Goal: Task Accomplishment & Management: Manage account settings

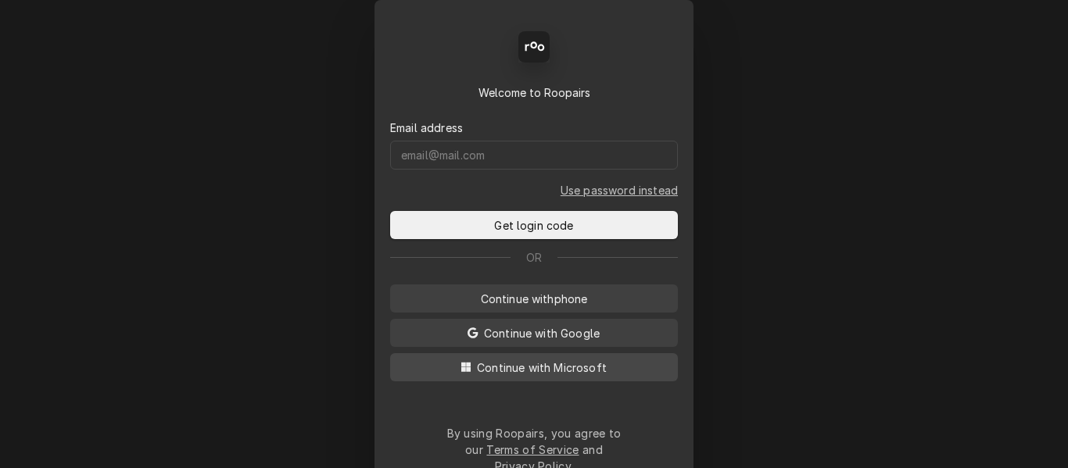
click at [599, 361] on span "Continue with Microsoft" at bounding box center [542, 368] width 136 height 16
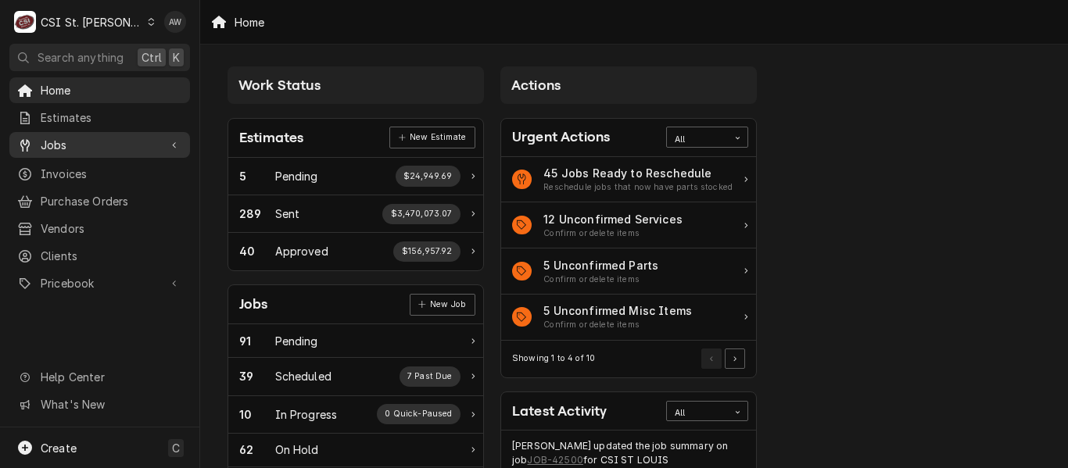
click at [52, 149] on div "Jobs" at bounding box center [100, 145] width 174 height 20
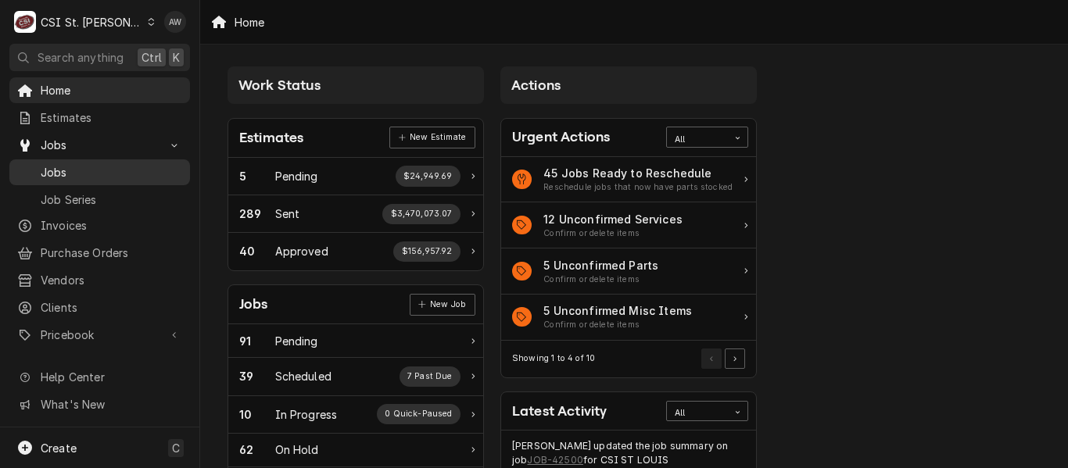
click at [53, 173] on span "Jobs" at bounding box center [111, 172] width 141 height 16
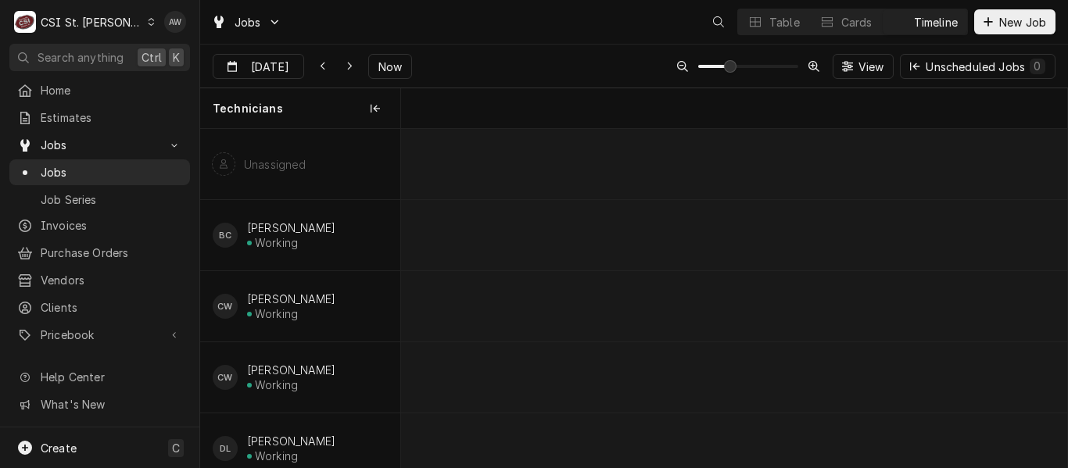
scroll to position [0, 13205]
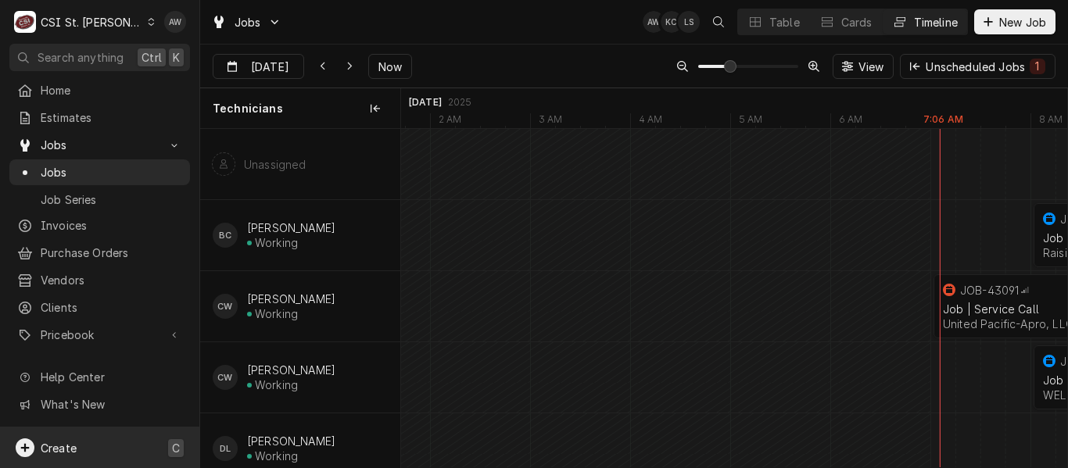
click at [81, 451] on div "Create C" at bounding box center [99, 448] width 199 height 41
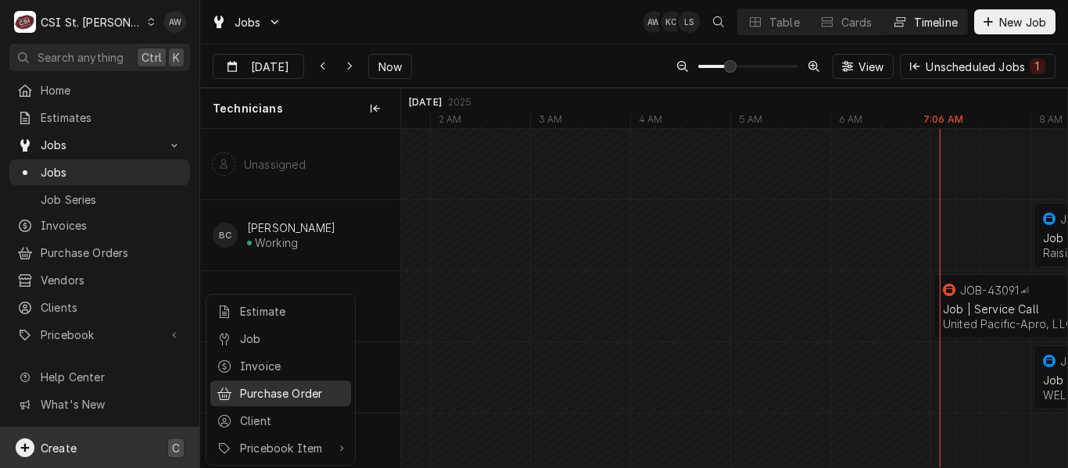
click at [288, 392] on div "Purchase Order" at bounding box center [292, 393] width 105 height 16
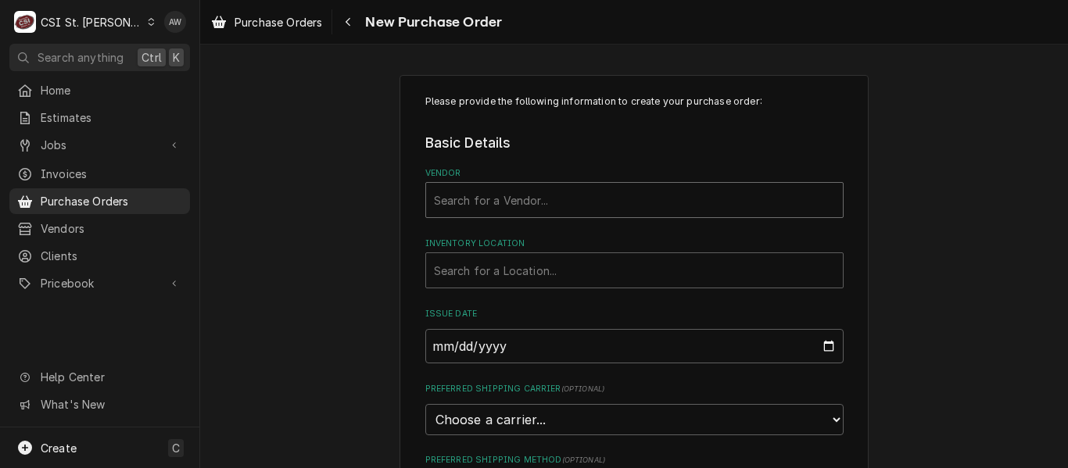
click at [521, 206] on div "Vendor" at bounding box center [634, 200] width 401 height 28
type input "crescent"
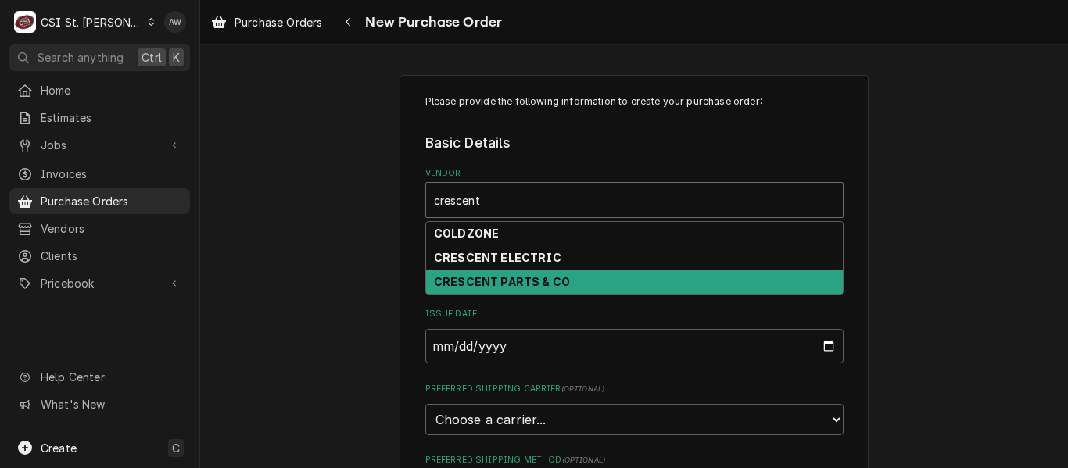
click at [512, 281] on strong "CRESCENT PARTS & CO" at bounding box center [502, 281] width 136 height 13
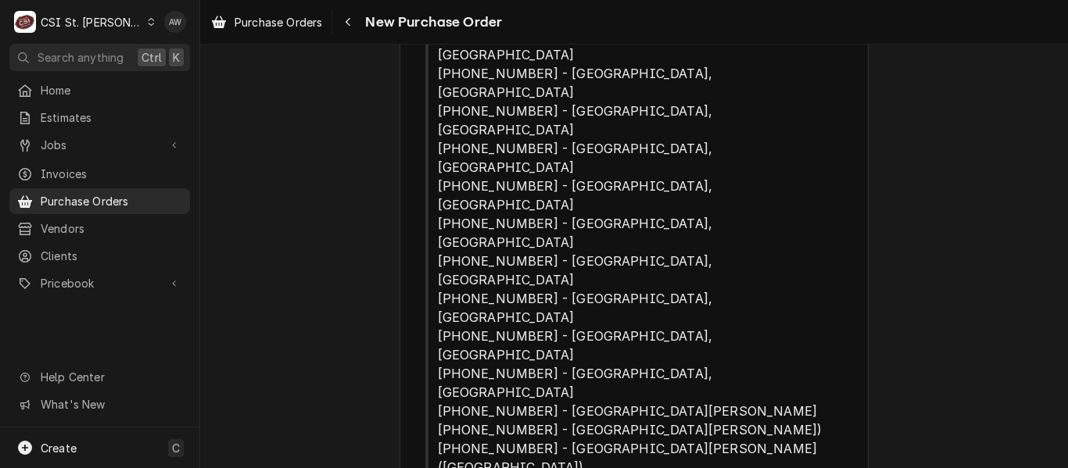
scroll to position [235, 0]
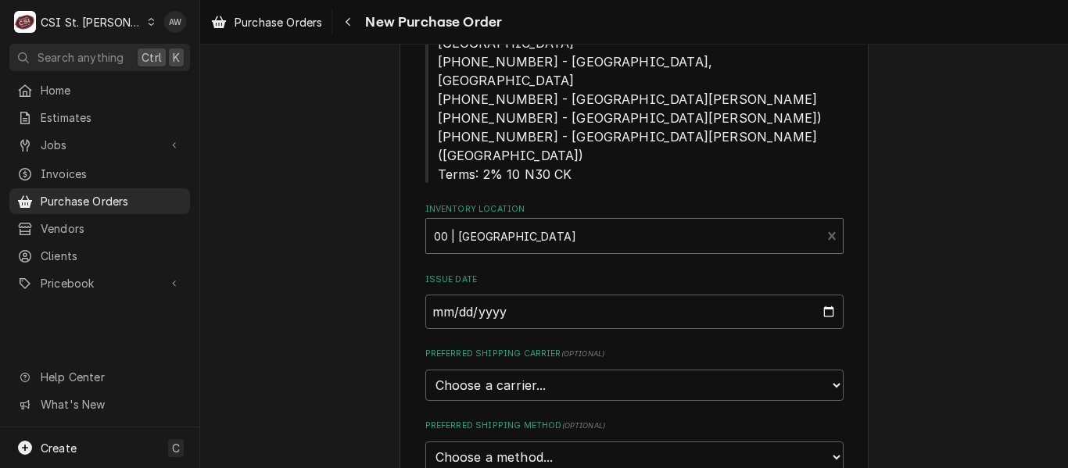
scroll to position [547, 0]
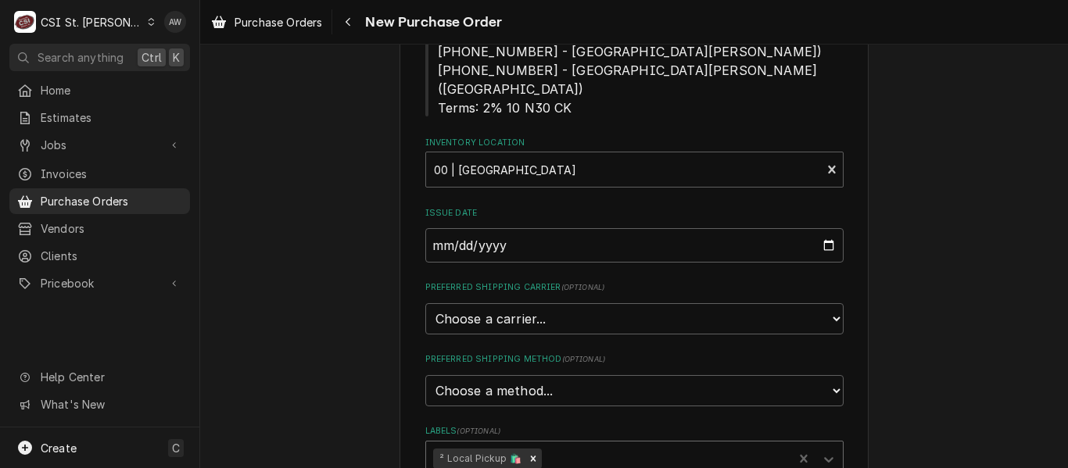
scroll to position [704, 0]
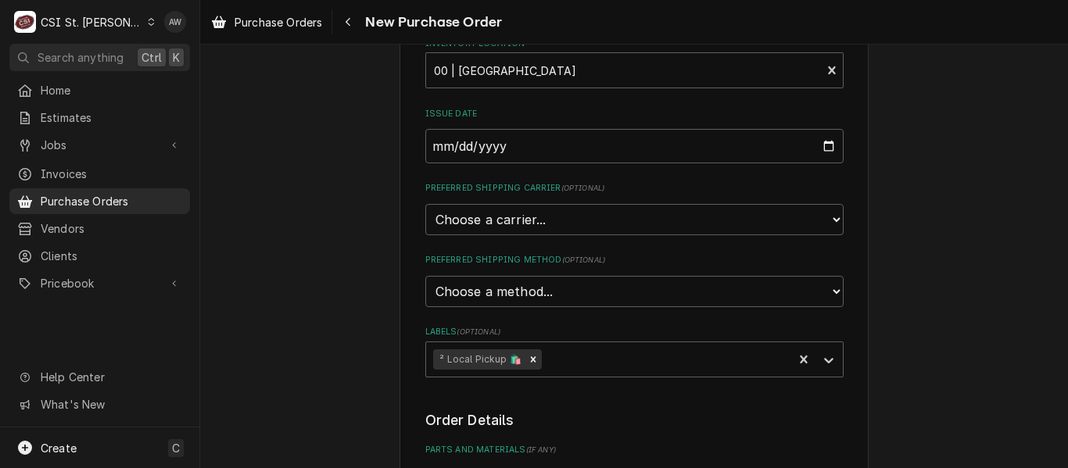
type textarea "x"
type textarea "r"
type textarea "x"
type textarea "ry"
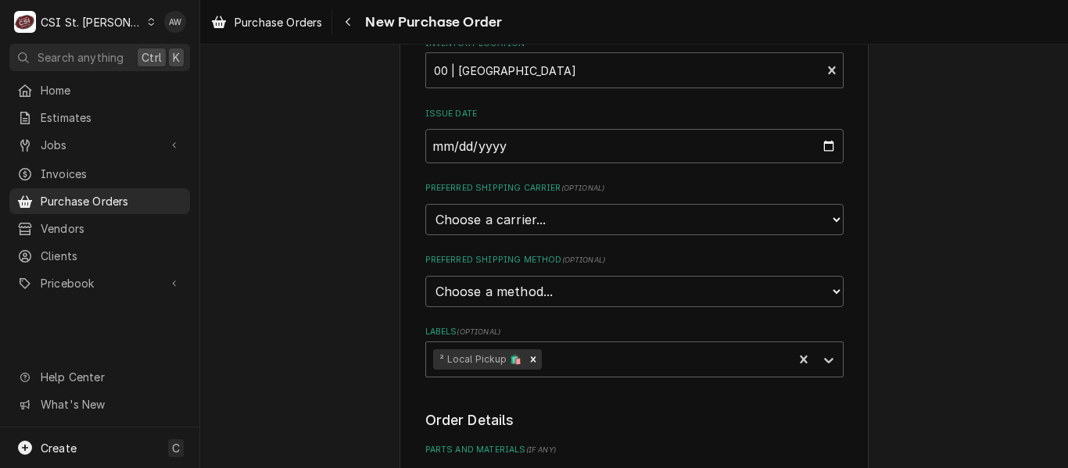
type textarea "x"
type textarea "rya"
type textarea "x"
type textarea "ryan"
type textarea "x"
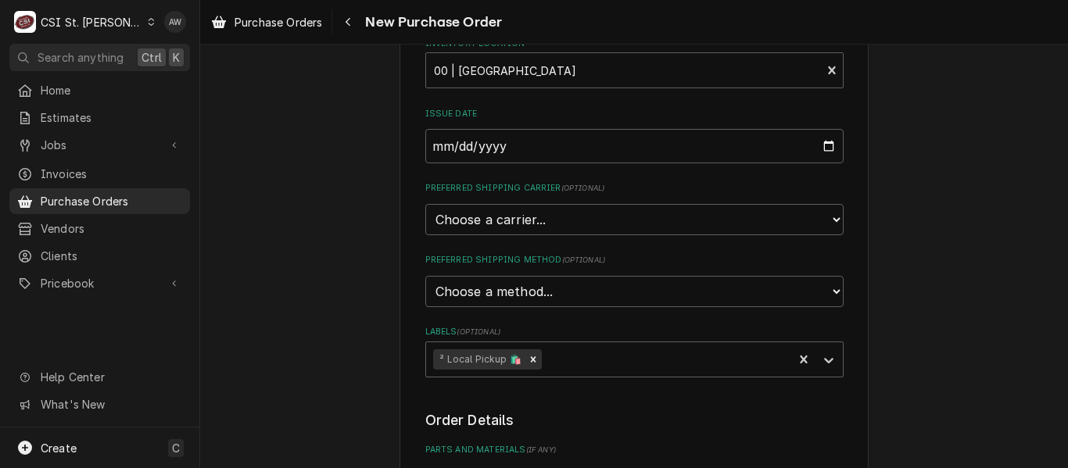
type textarea "ryan"
type textarea "x"
type textarea "ryan p"
type textarea "x"
type textarea "ryan po"
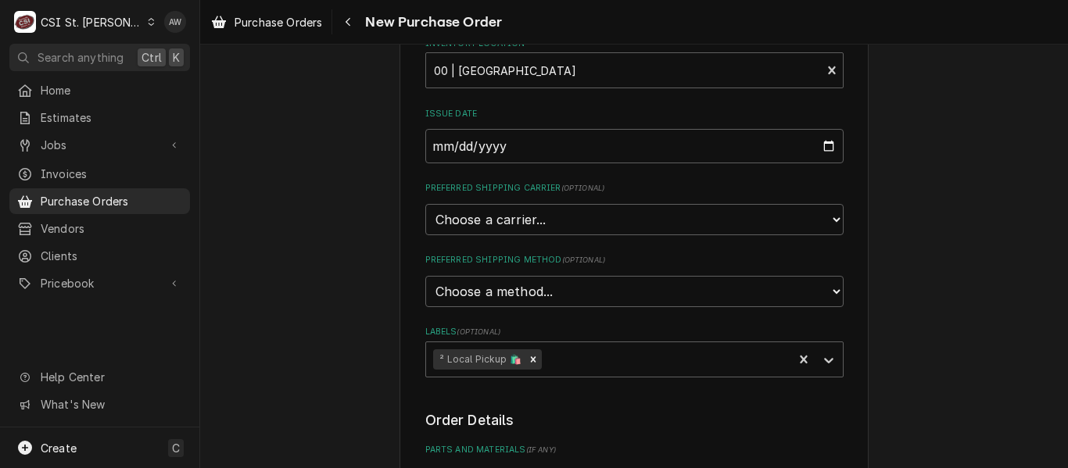
type textarea "x"
type textarea "ryan pot"
type textarea "x"
type textarea "ryan pott"
type textarea "x"
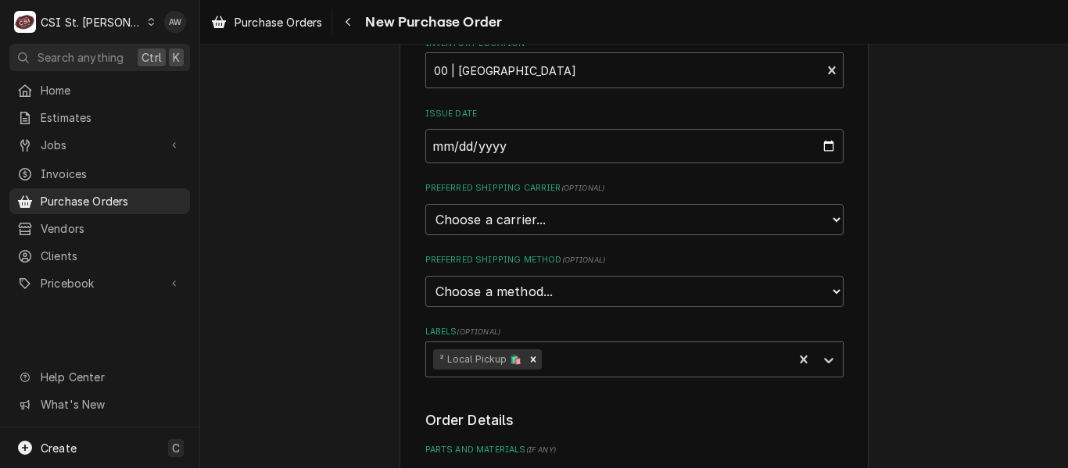
type textarea "ryan potts"
type textarea "x"
type textarea "ryan potts"
type textarea "x"
type textarea "ryan potts t"
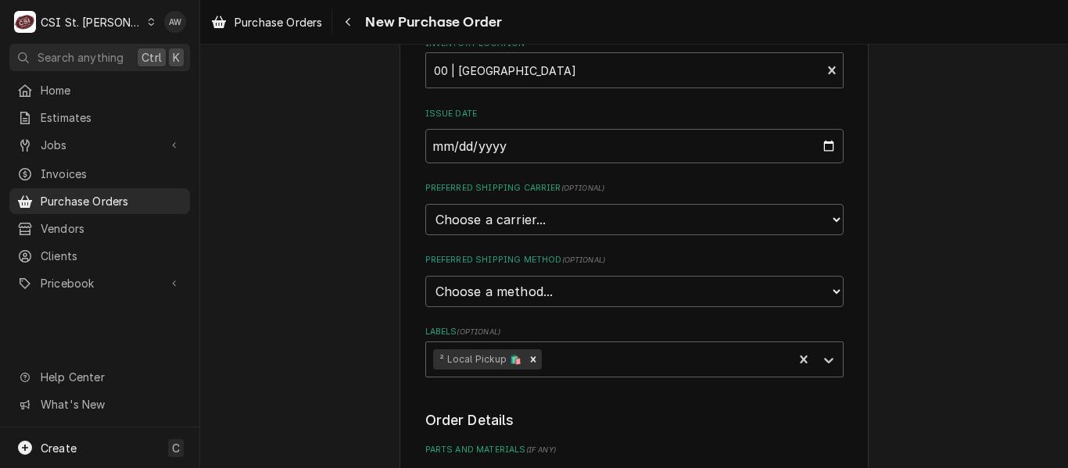
type textarea "x"
type textarea "ryan potts tr"
type textarea "x"
type textarea "ryan potts tru"
type textarea "x"
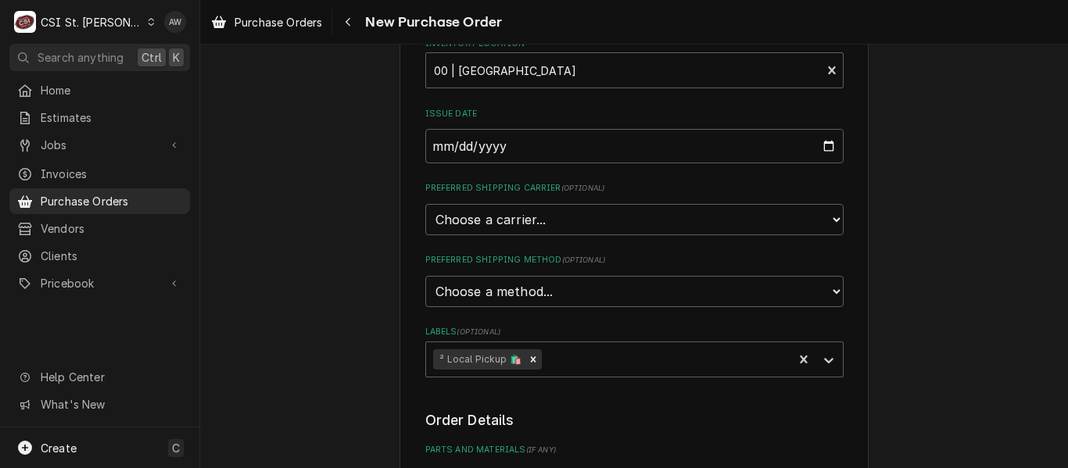
type textarea "ryan potts truc"
type textarea "x"
type textarea "ryan potts truck"
type textarea "x"
type textarea "ryan potts truck"
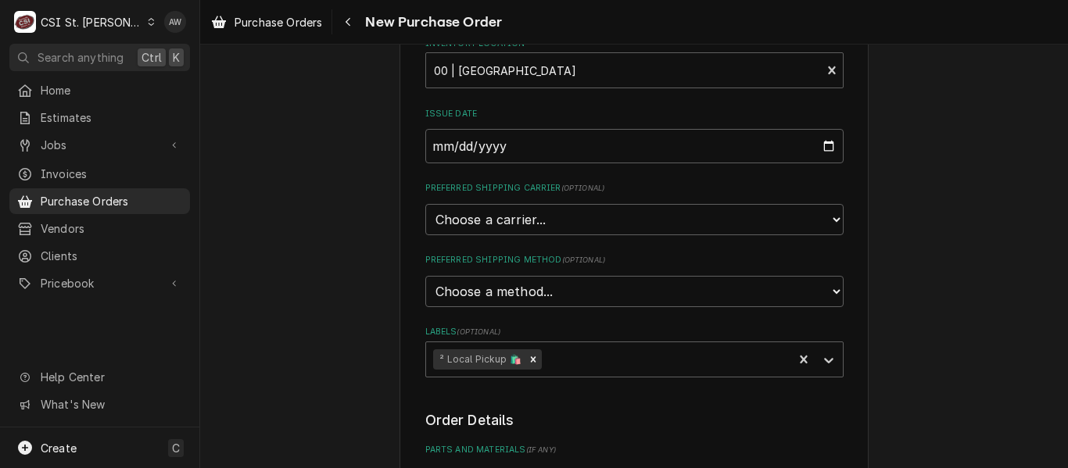
type textarea "x"
type textarea "ryan potts truck s"
type textarea "x"
type textarea "ryan potts truck st"
type textarea "x"
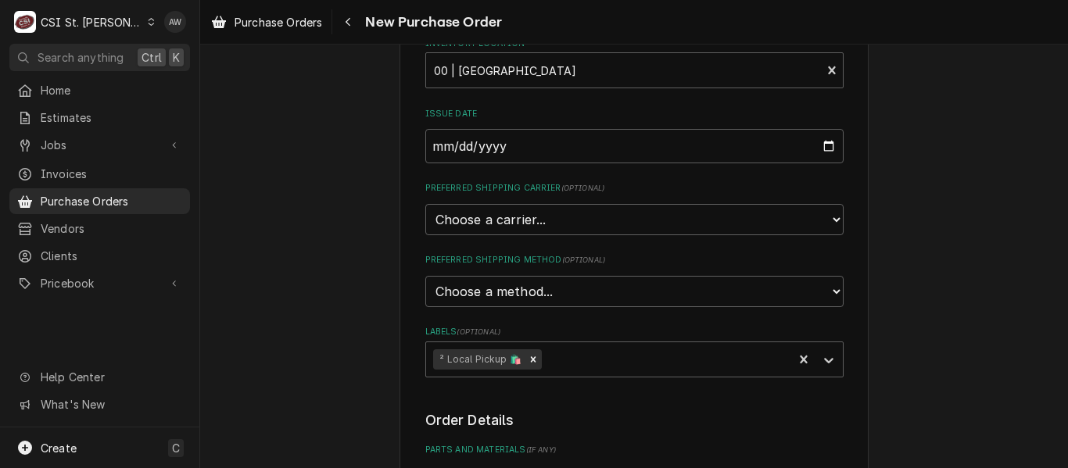
type textarea "ryan potts truck stoc"
type textarea "x"
type textarea "ryan potts truck stock"
type textarea "x"
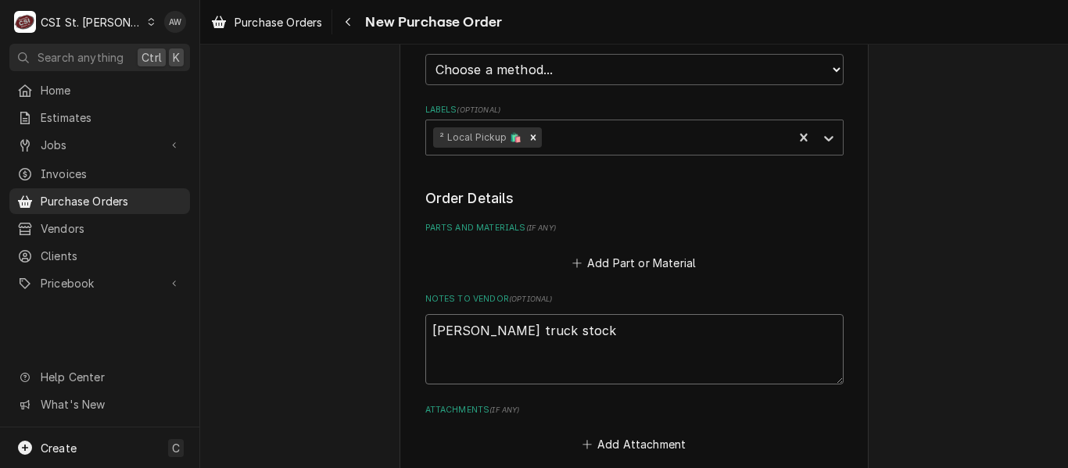
type textarea "ryan potts truck stock"
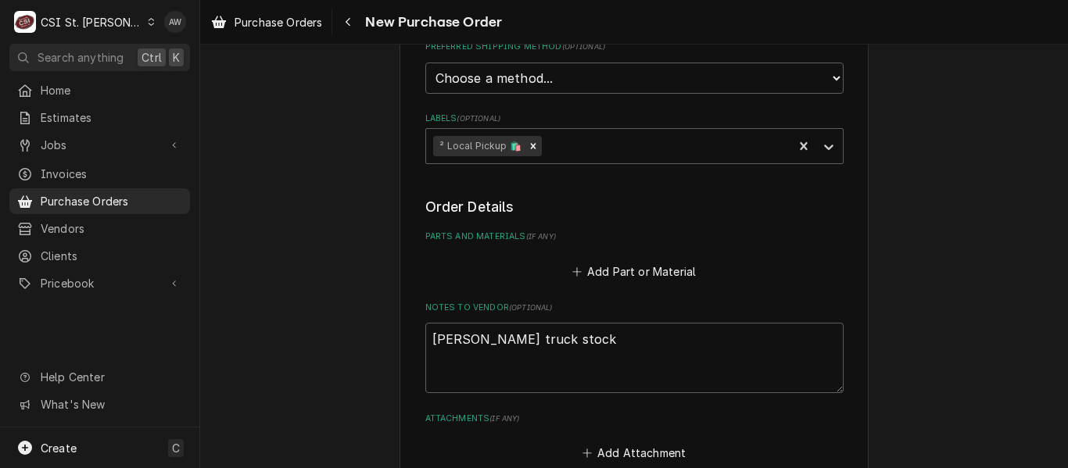
type textarea "x"
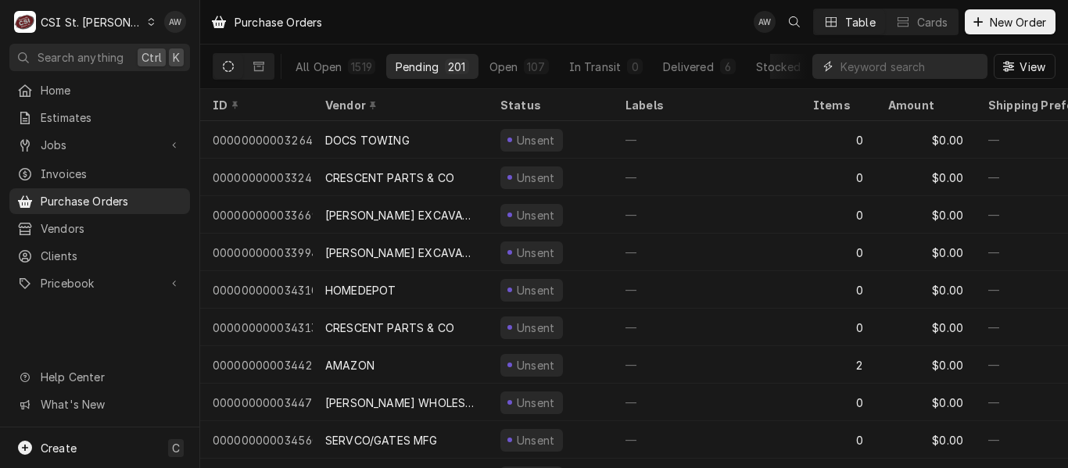
click at [890, 76] on input "Dynamic Content Wrapper" at bounding box center [909, 66] width 139 height 25
click at [120, 137] on span "Jobs" at bounding box center [100, 145] width 118 height 16
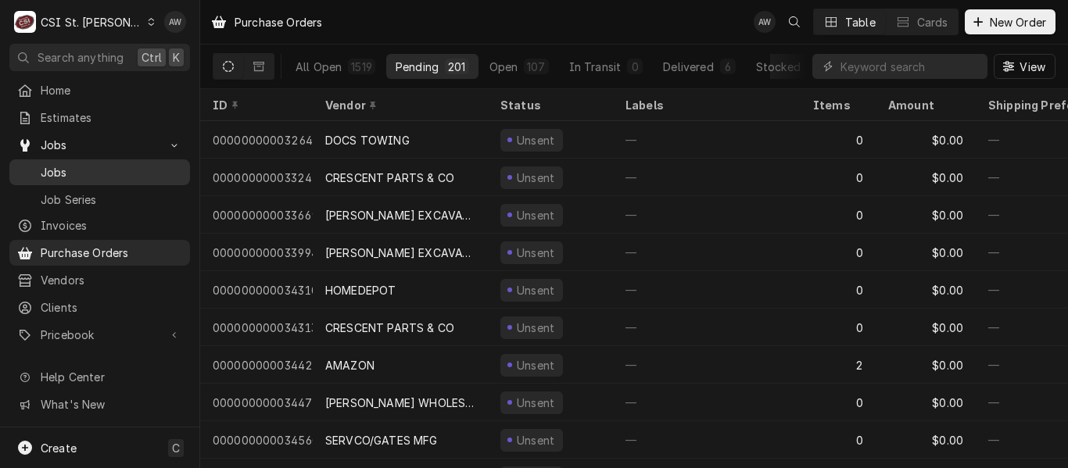
click at [120, 163] on div "Jobs" at bounding box center [100, 173] width 174 height 20
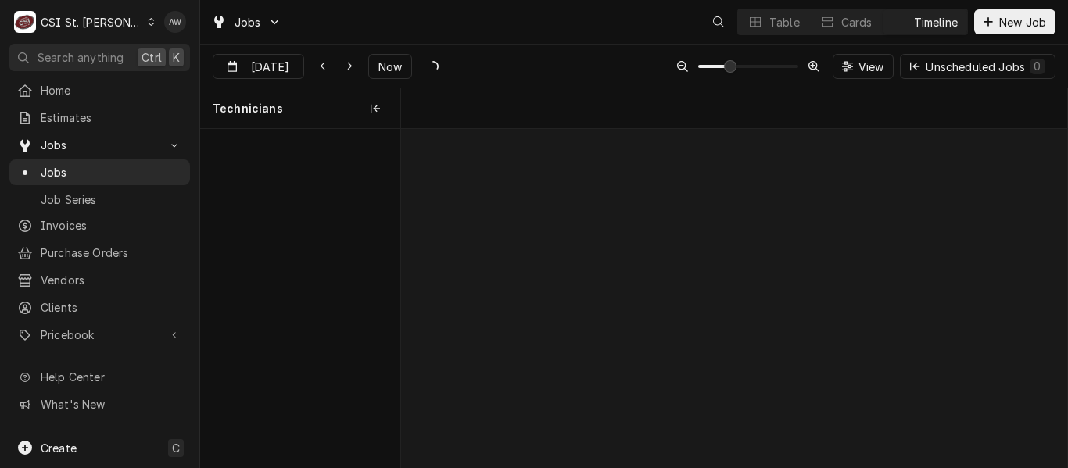
scroll to position [0, 13205]
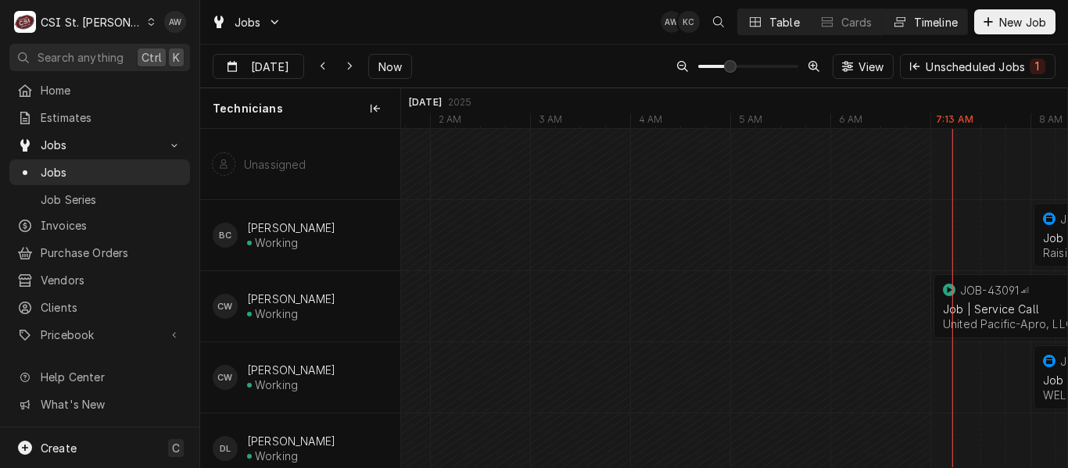
click at [783, 30] on button "Table" at bounding box center [773, 21] width 71 height 25
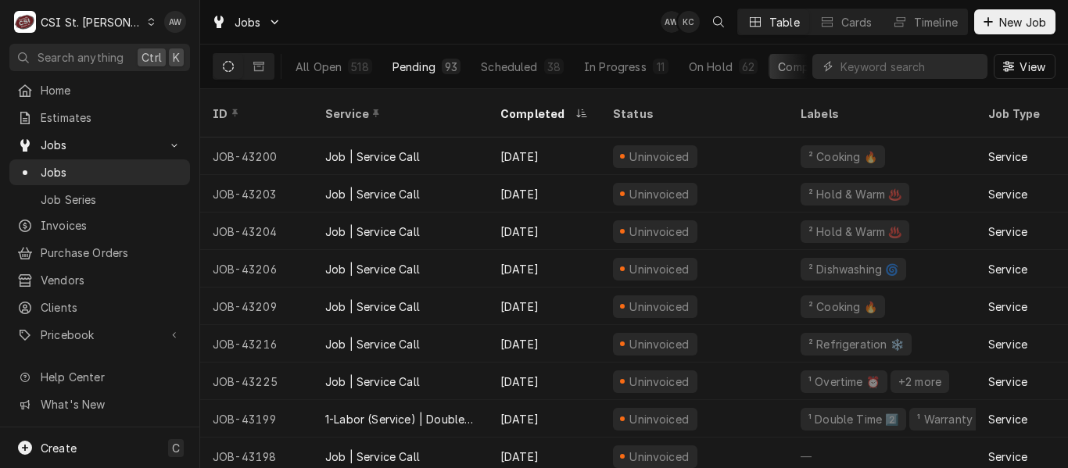
click at [429, 66] on div "Pending" at bounding box center [413, 67] width 43 height 16
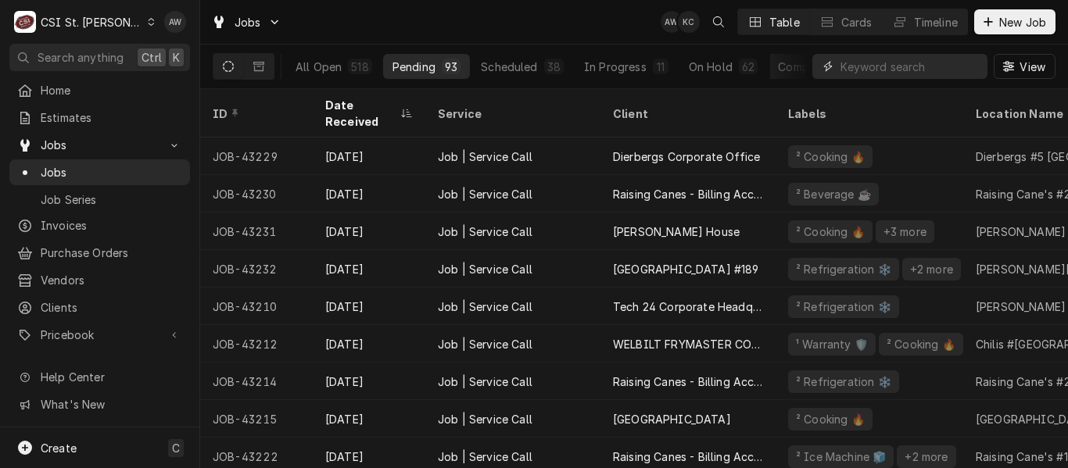
click at [850, 64] on input "Dynamic Content Wrapper" at bounding box center [909, 66] width 139 height 25
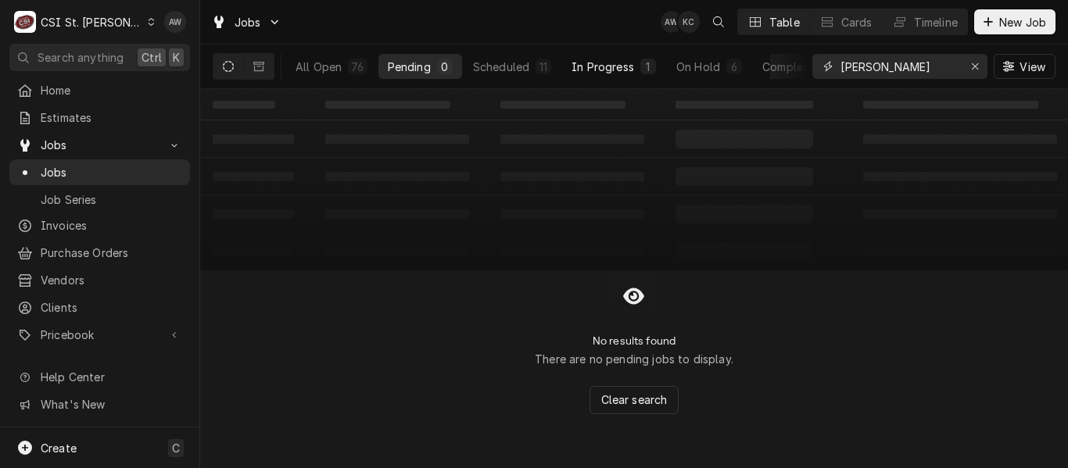
type input "RYAN"
click at [599, 61] on div "In Progress" at bounding box center [602, 67] width 63 height 16
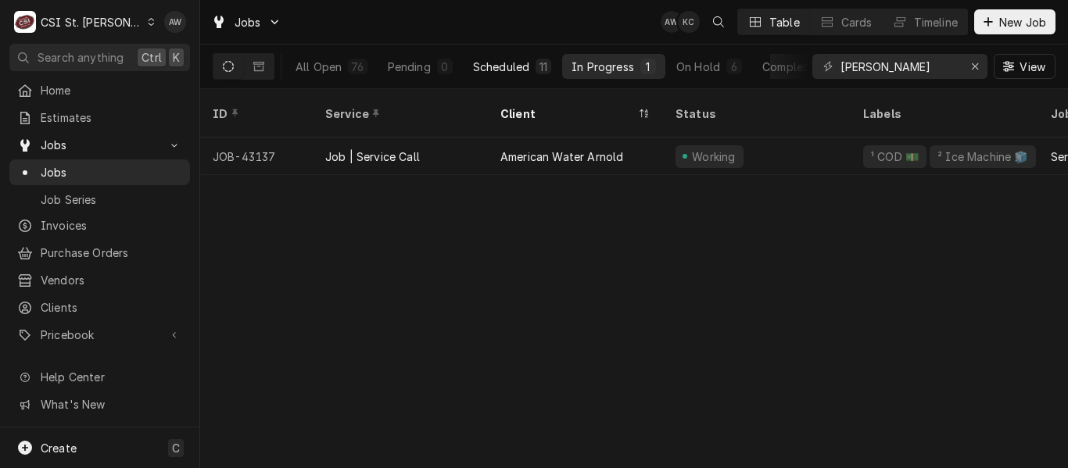
click at [545, 67] on div "11" at bounding box center [543, 67] width 9 height 16
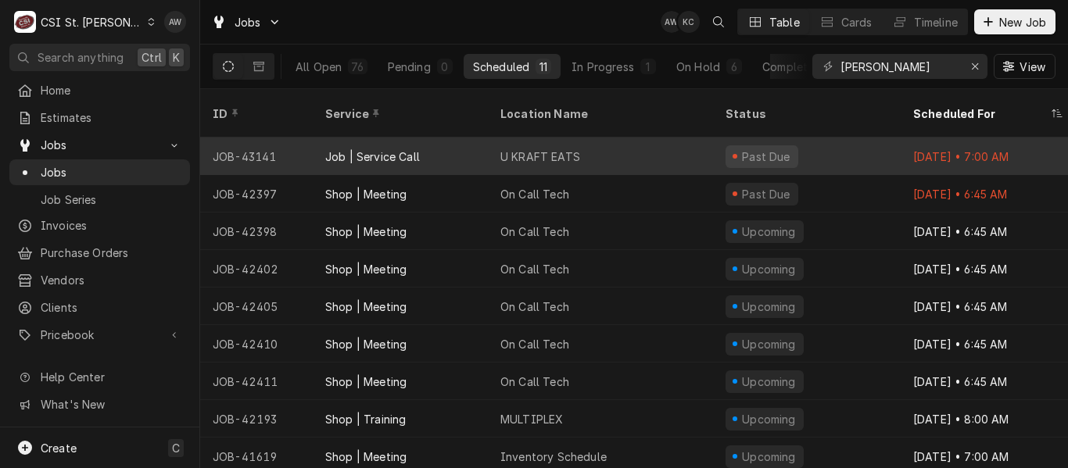
click at [565, 138] on div "U KRAFT EATS" at bounding box center [600, 157] width 225 height 38
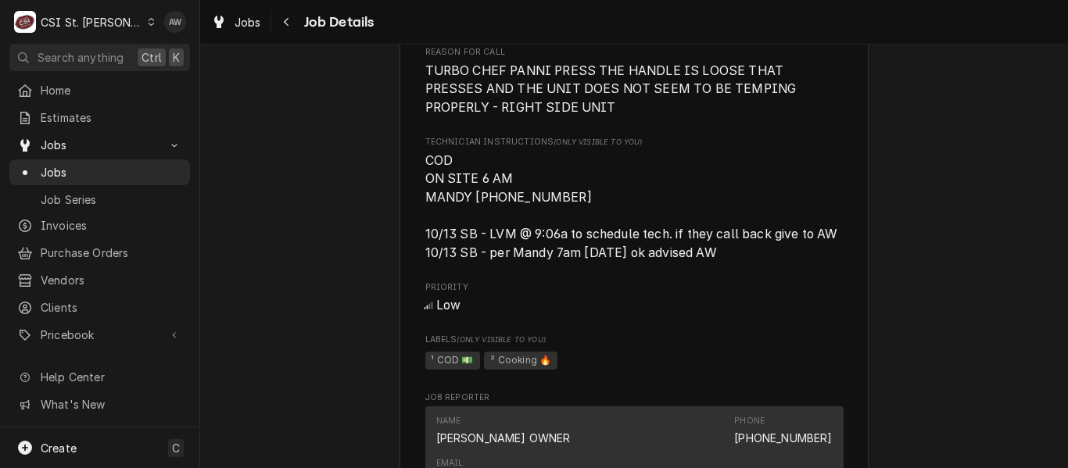
scroll to position [704, 0]
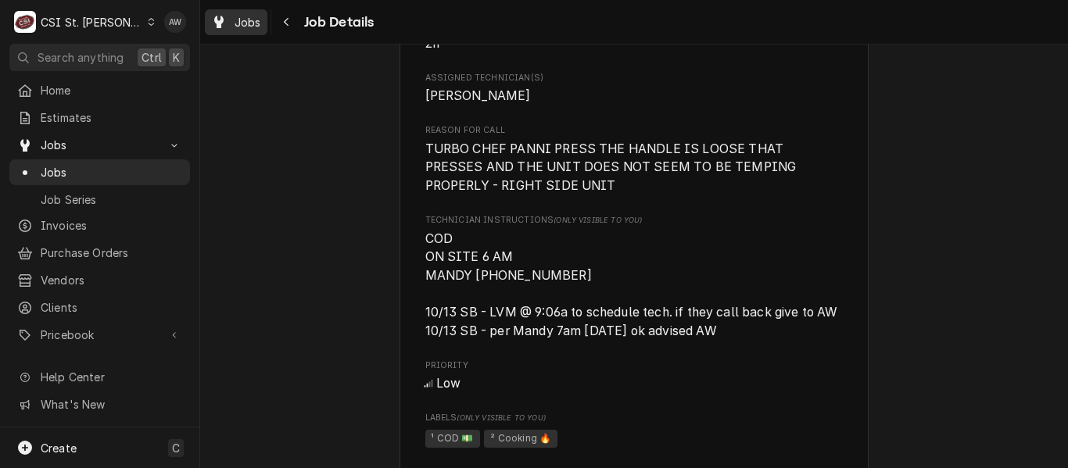
click at [243, 29] on span "Jobs" at bounding box center [248, 22] width 27 height 16
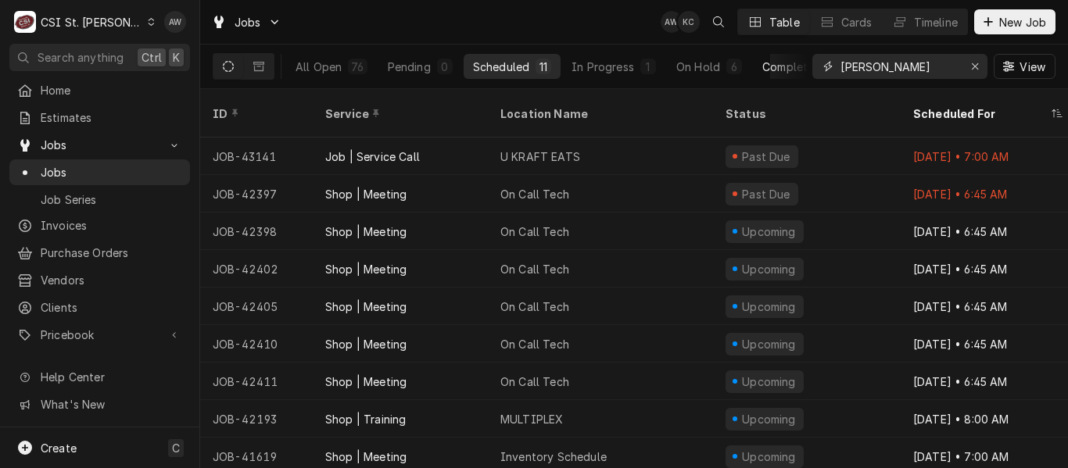
drag, startPoint x: 818, startPoint y: 68, endPoint x: 791, endPoint y: 67, distance: 26.6
click at [792, 68] on div "All Open 76 Pending 0 Scheduled 11 In Progress 1 On Hold 6 Completed 58 RYAN Vi…" at bounding box center [634, 67] width 843 height 44
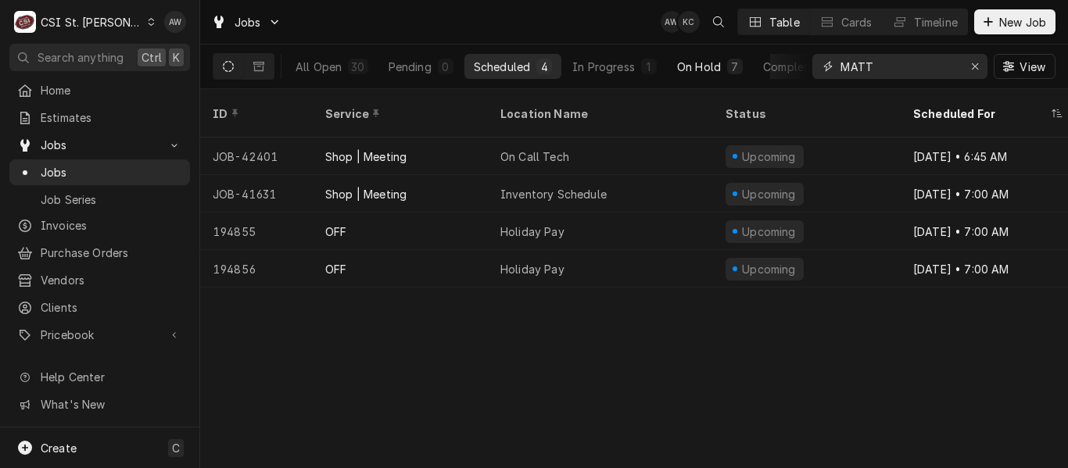
type input "MATT"
click at [688, 67] on div "On Hold" at bounding box center [699, 67] width 44 height 16
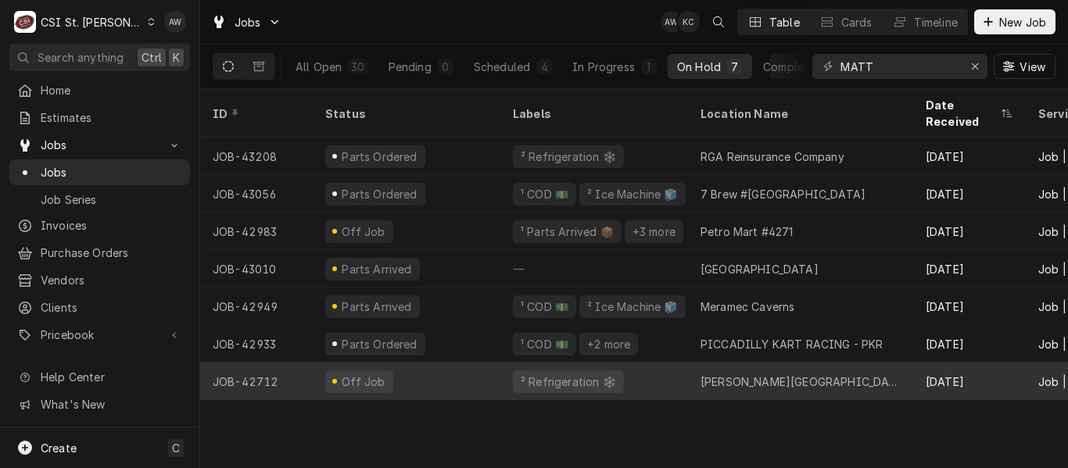
click at [752, 363] on div "Warren Elementary" at bounding box center [800, 382] width 225 height 38
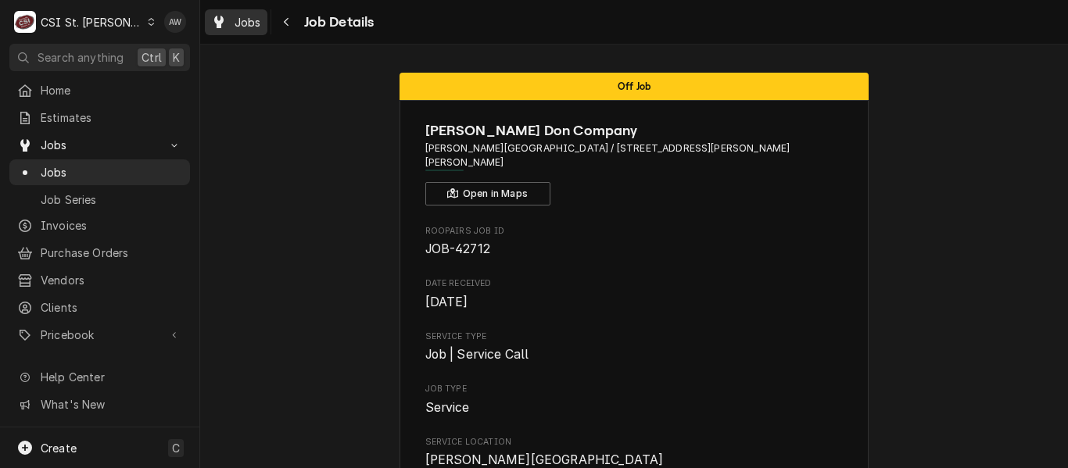
click at [234, 22] on div "Jobs" at bounding box center [236, 23] width 56 height 20
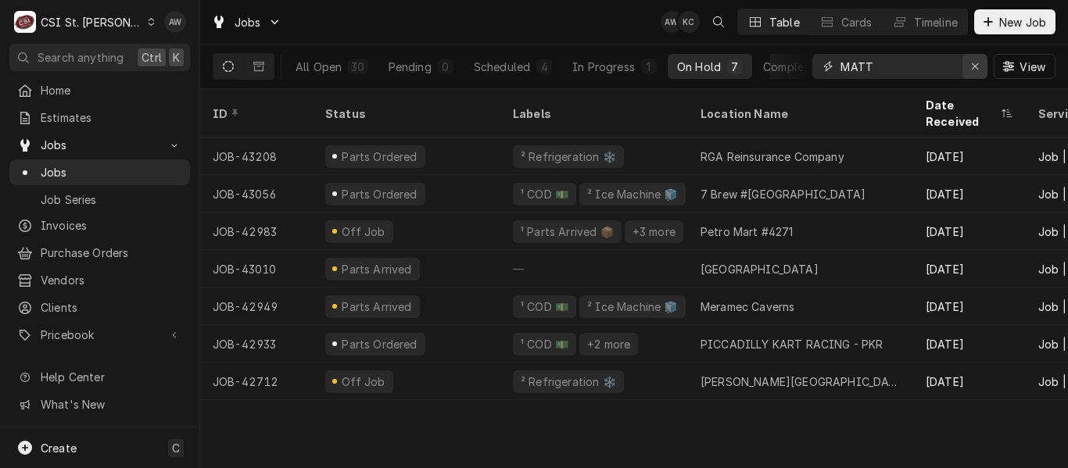
click at [985, 66] on button "Erase input" at bounding box center [974, 66] width 25 height 25
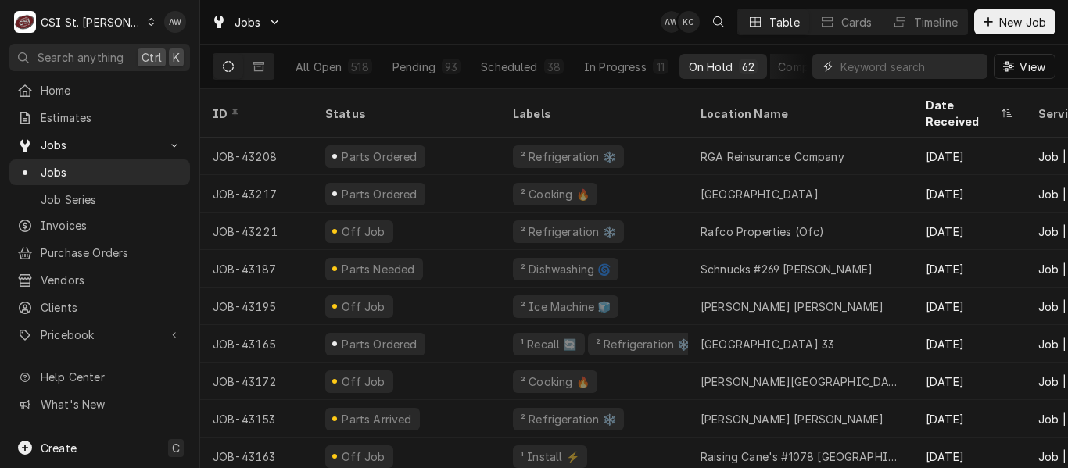
paste input "43128"
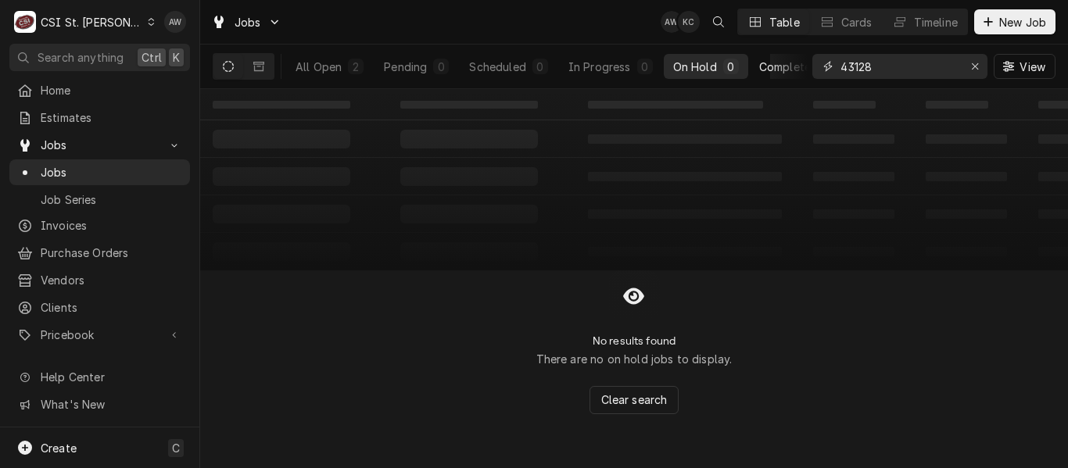
type input "43128"
click at [765, 73] on div "Completed" at bounding box center [788, 67] width 59 height 16
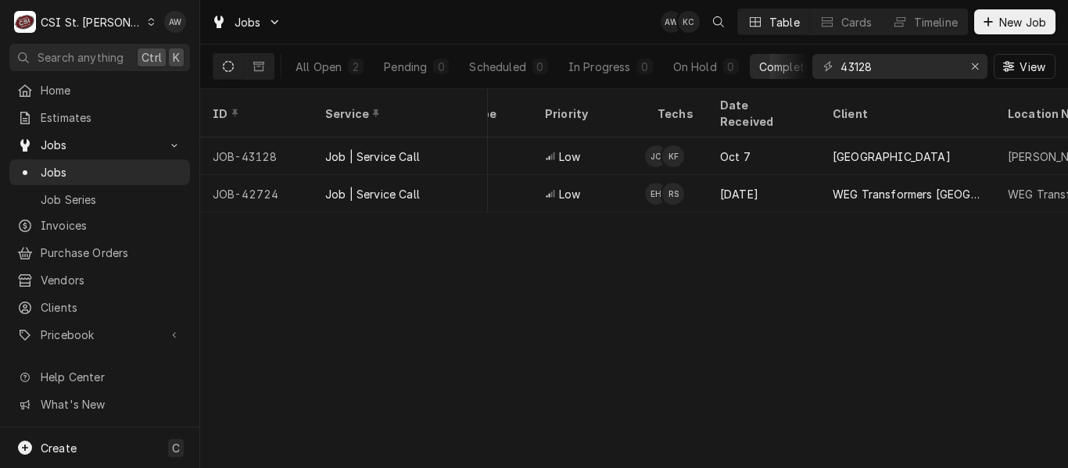
scroll to position [0, 672]
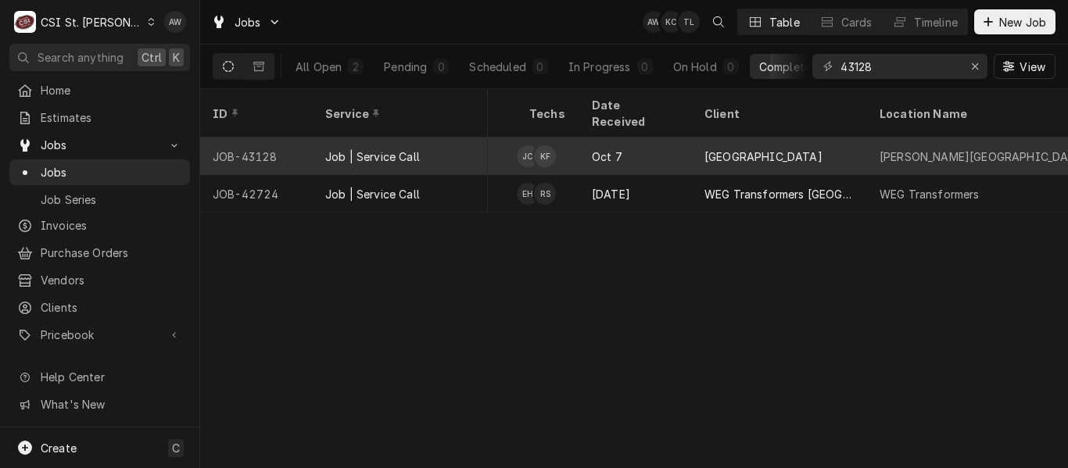
click at [741, 149] on div "[GEOGRAPHIC_DATA]" at bounding box center [763, 157] width 118 height 16
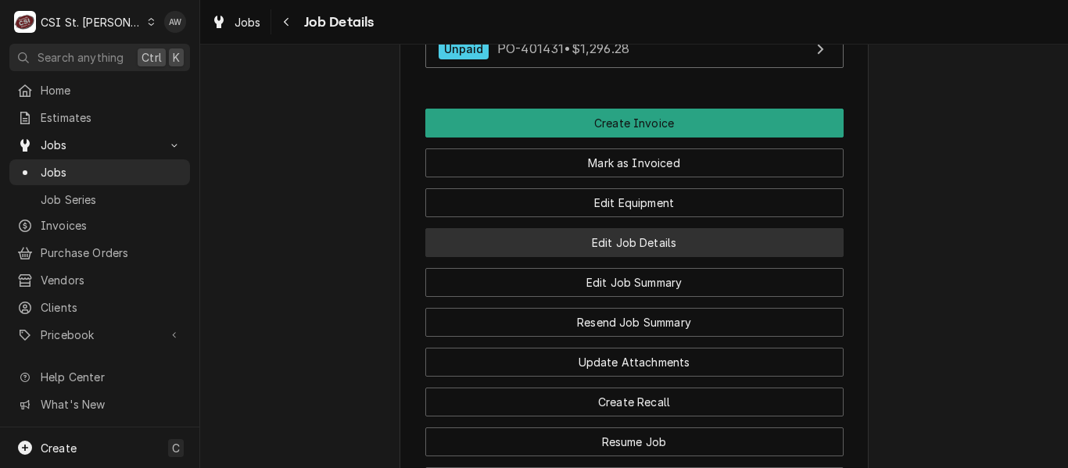
scroll to position [1798, 0]
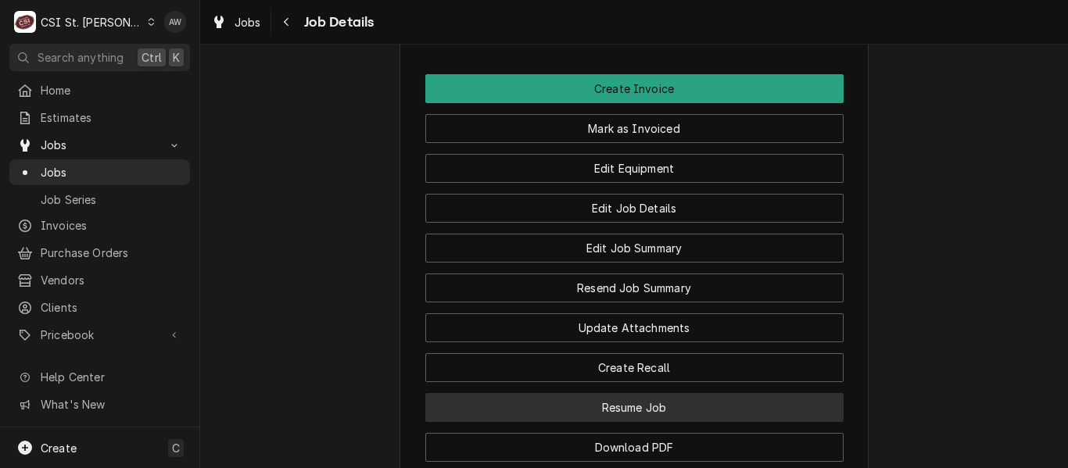
click at [722, 422] on button "Resume Job" at bounding box center [634, 407] width 418 height 29
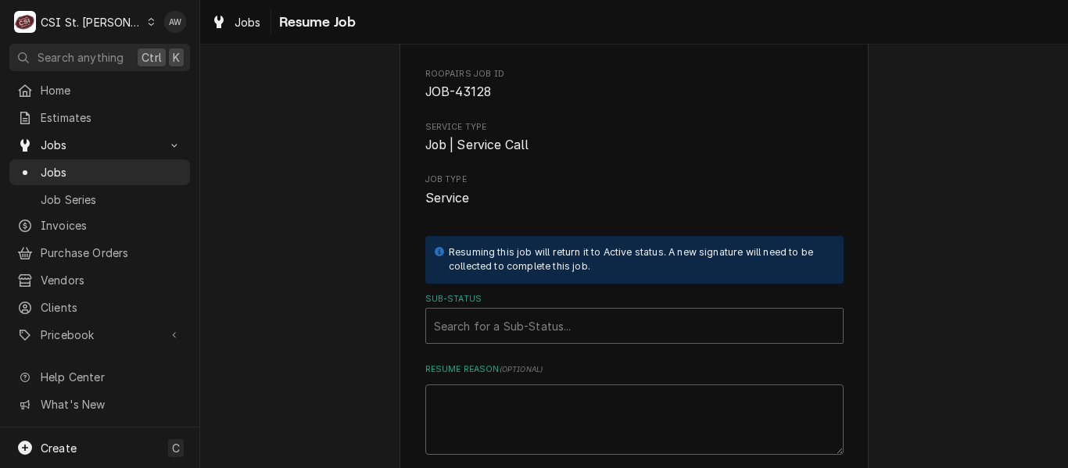
scroll to position [187, 0]
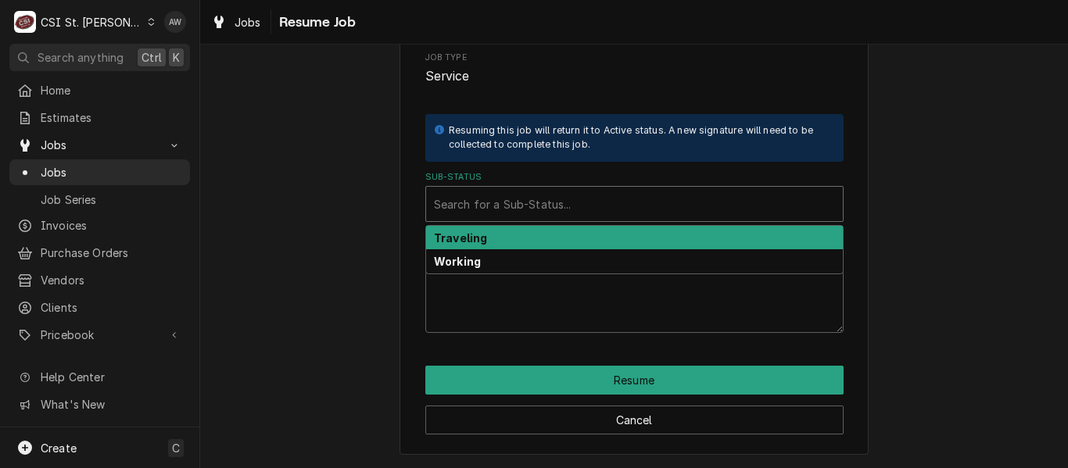
click at [580, 212] on div "Sub-Status" at bounding box center [634, 204] width 401 height 28
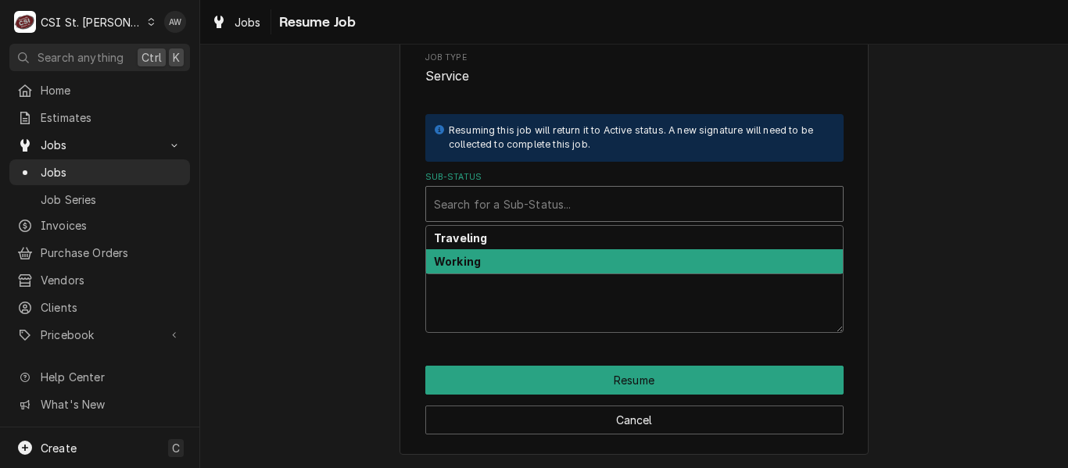
click at [572, 262] on div "Working" at bounding box center [634, 261] width 417 height 24
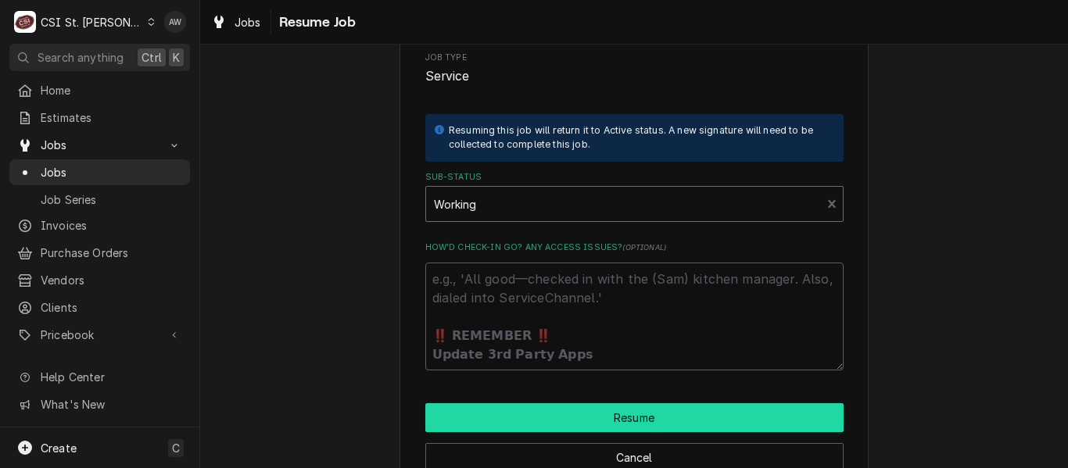
drag, startPoint x: 594, startPoint y: 408, endPoint x: 601, endPoint y: 389, distance: 20.0
click at [594, 407] on button "Resume" at bounding box center [634, 417] width 418 height 29
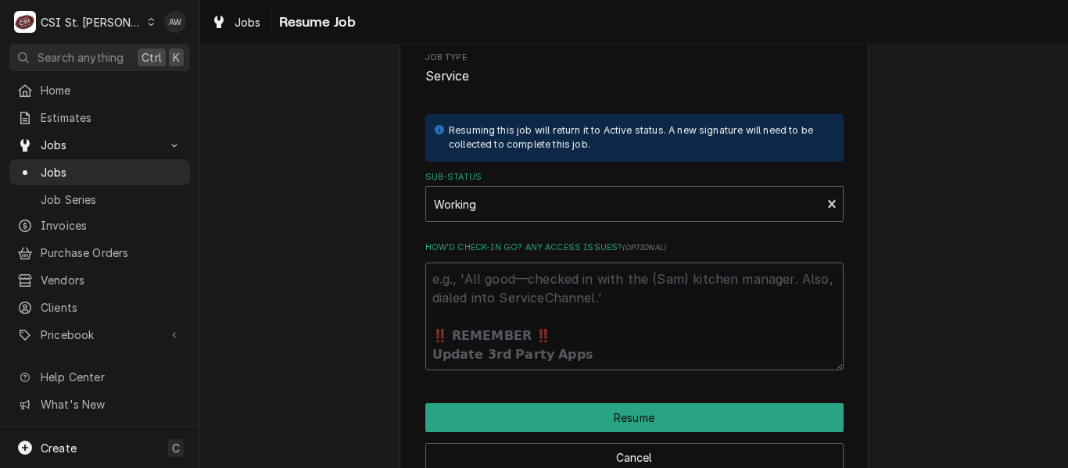
type textarea "x"
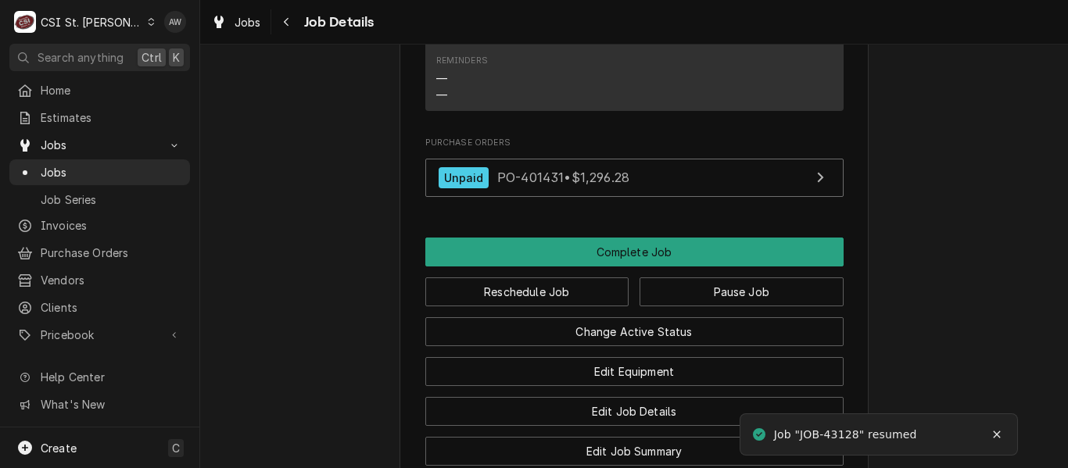
scroll to position [2033, 0]
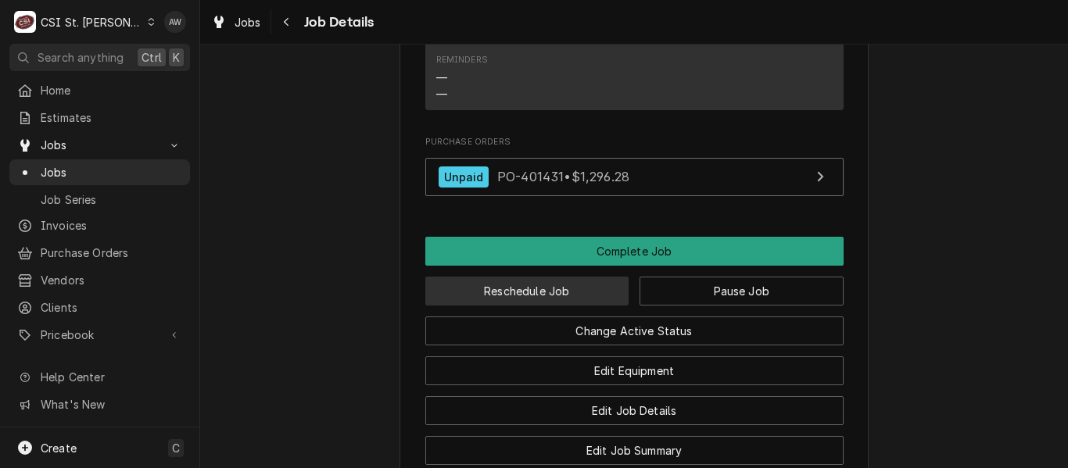
click at [542, 306] on button "Reschedule Job" at bounding box center [527, 291] width 204 height 29
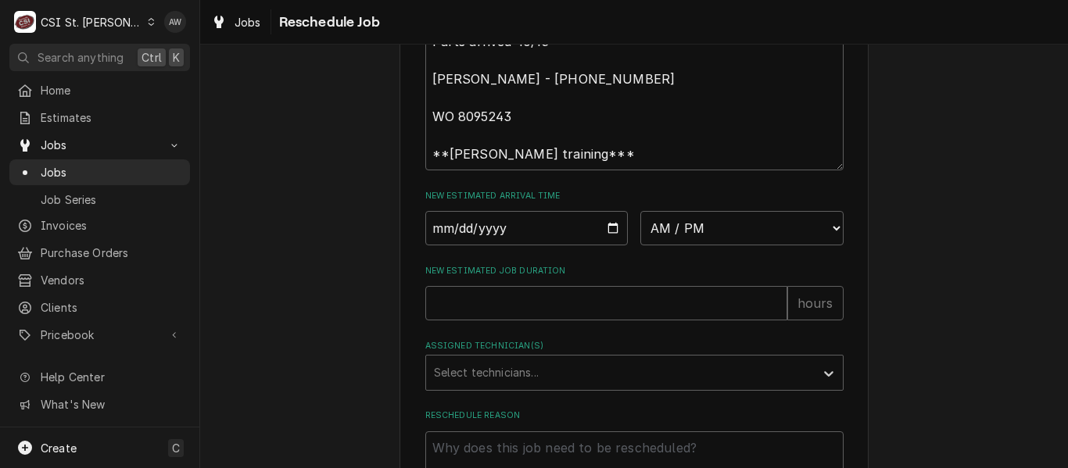
scroll to position [704, 0]
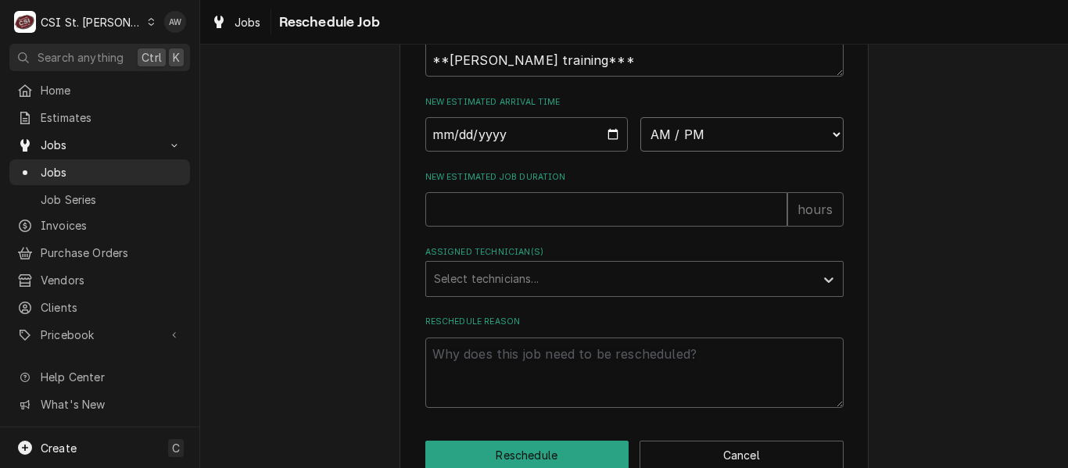
click at [661, 152] on select "AM / PM 6:00 AM 6:15 AM 6:30 AM 6:45 AM 7:00 AM 7:15 AM 7:30 AM 7:45 AM 8:00 AM…" at bounding box center [741, 134] width 203 height 34
select select "07:00:00"
click at [640, 152] on select "AM / PM 6:00 AM 6:15 AM 6:30 AM 6:45 AM 7:00 AM 7:15 AM 7:30 AM 7:45 AM 8:00 AM…" at bounding box center [741, 134] width 203 height 34
click at [611, 152] on input "Date" at bounding box center [526, 134] width 203 height 34
type textarea "x"
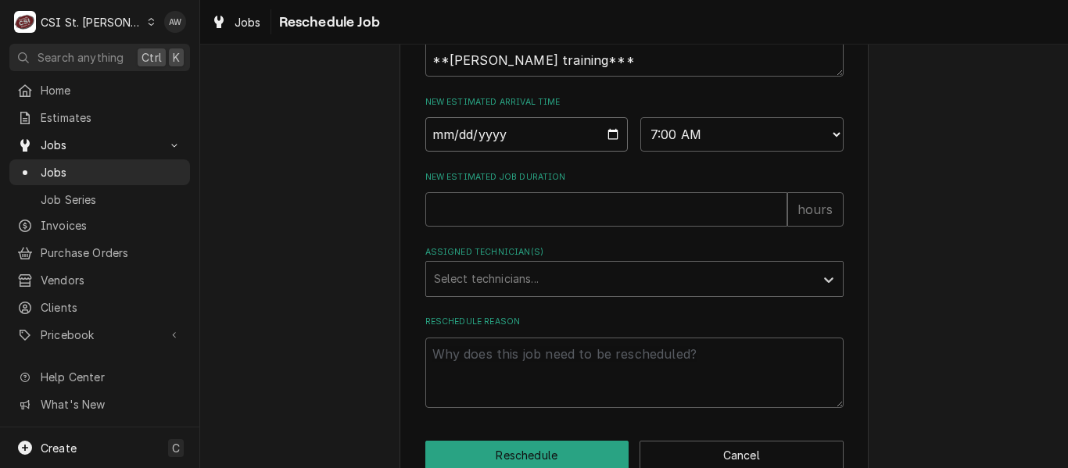
type input "[DATE]"
click at [521, 227] on input "New Estimated Job Duration" at bounding box center [606, 209] width 362 height 34
click at [639, 227] on input "New Estimated Job Duration" at bounding box center [606, 209] width 362 height 34
type textarea "x"
type input "3"
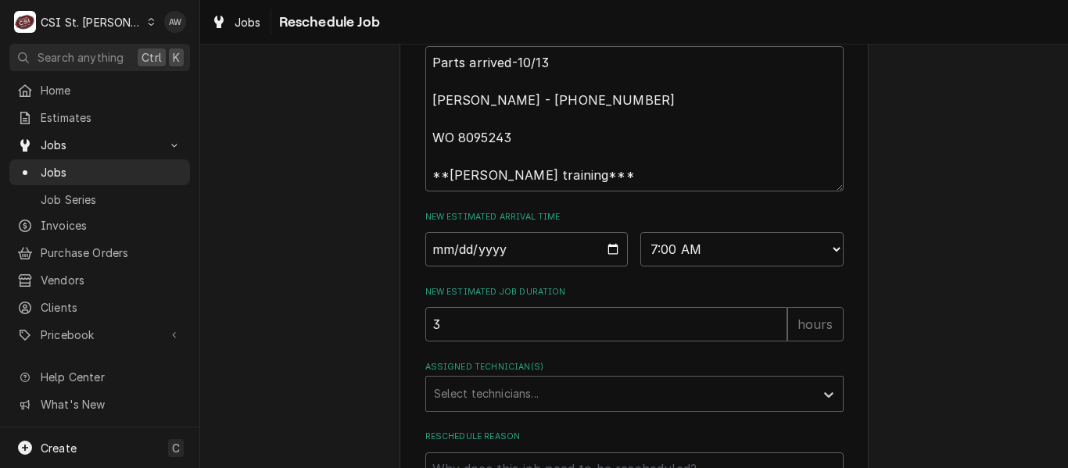
scroll to position [469, 0]
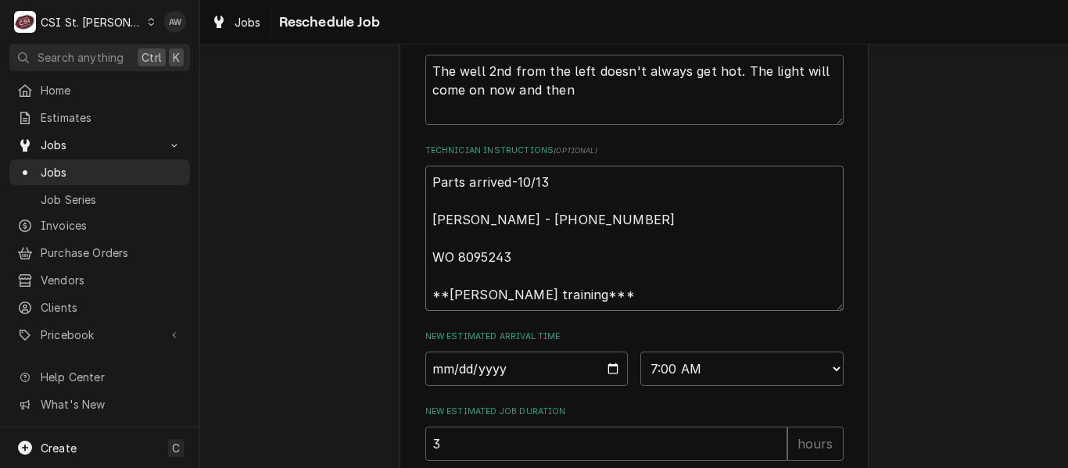
click at [425, 211] on textarea "Parts arrived-10/13 Kelli Budd - 636 733-3270 WO 8095243 **jeffrey training***" at bounding box center [634, 238] width 418 height 145
type textarea "x"
type textarea "Parts arrived-10/13 Kelli Budd - 636 733-3270 WO 8095243 **jeffrey training***"
type textarea "x"
type textarea "Parts arrived-10/13 Kelli Budd - 636 733-3270 WO 8095243 **jeffrey training***"
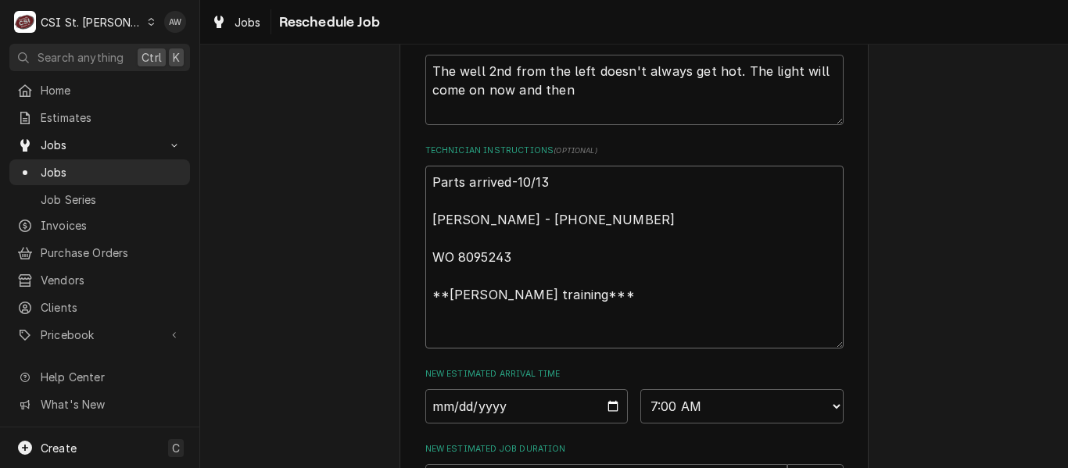
click at [428, 210] on textarea "Parts arrived-10/13 Kelli Budd - 636 733-3270 WO 8095243 **jeffrey training***" at bounding box center [634, 257] width 418 height 183
paste textarea "EST-400857"
type textarea "x"
type textarea "EST-400857 Parts arrived-10/13 Kelli Budd - 636 733-3270 WO 8095243 **jeffrey t…"
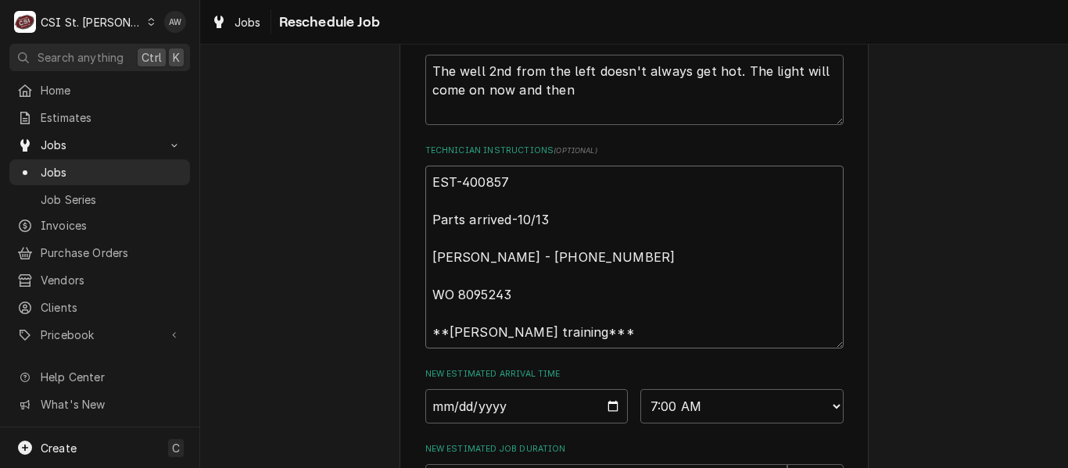
type textarea "x"
type textarea "EST-400857 Parts arrived-10/13 Kelli Budd - 636 733-3270 WO 8095243 **jeffrey t…"
type textarea "x"
type textarea "EST-400857 W Parts arrived-10/13 Kelli Budd - 636 733-3270 WO 8095243 **jeffrey…"
type textarea "x"
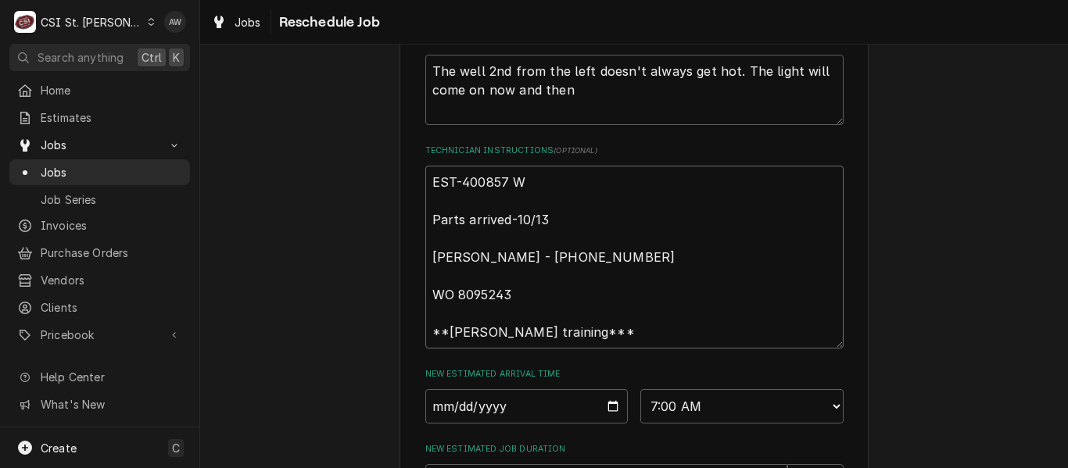
type textarea "EST-400857 WA Parts arrived-10/13 Kelli Budd - 636 733-3270 WO 8095243 **jeffre…"
type textarea "x"
type textarea "EST-400857 WAS Parts arrived-10/13 Kelli Budd - 636 733-3270 WO 8095243 **jeffr…"
type textarea "x"
type textarea "EST-400857 WAS Parts arrived-10/13 Kelli Budd - 636 733-3270 WO 8095243 **jeffr…"
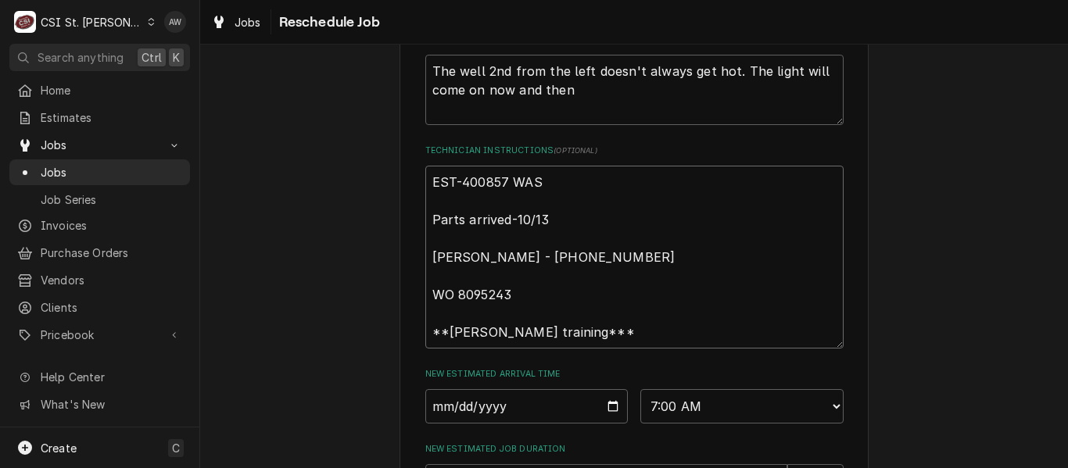
type textarea "x"
type textarea "EST-400857 WAS AP Parts arrived-10/13 Kelli Budd - 636 733-3270 WO 8095243 **je…"
type textarea "x"
type textarea "EST-400857 WAS APP Parts arrived-10/13 Kelli Budd - 636 733-3270 WO 8095243 **j…"
type textarea "x"
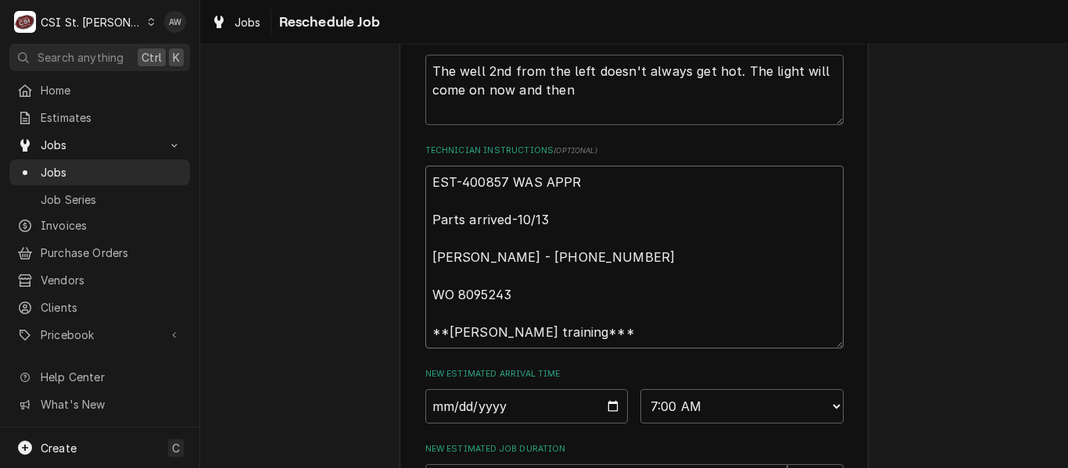
type textarea "EST-400857 WAS APPRO Parts arrived-10/13 Kelli Budd - 636 733-3270 WO 8095243 *…"
type textarea "x"
type textarea "EST-400857 WAS APPROV Parts arrived-10/13 Kelli Budd - 636 733-3270 WO 8095243 …"
type textarea "x"
type textarea "EST-400857 WAS APPROVE Parts arrived-10/13 Kelli Budd - 636 733-3270 WO 8095243…"
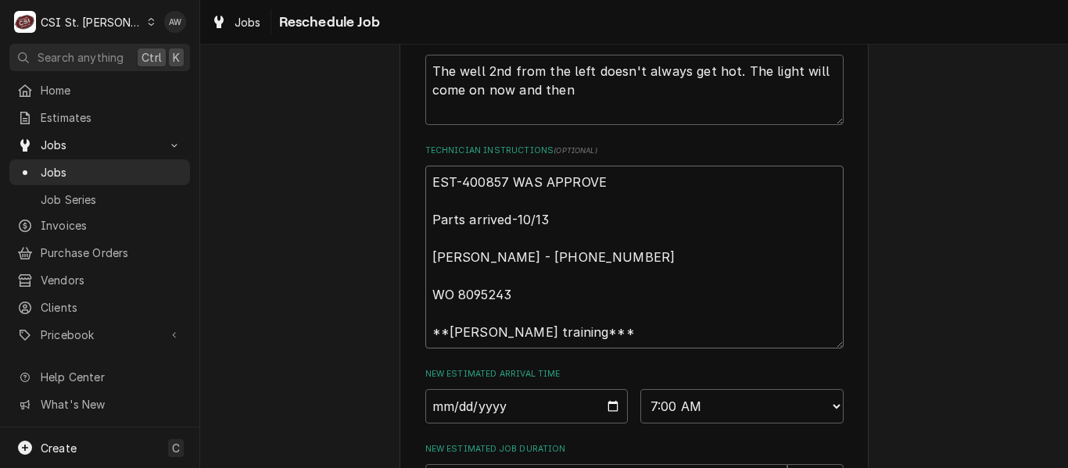
type textarea "x"
type textarea "EST-400857 WAS APPROV Parts arrived-10/13 Kelli Budd - 636 733-3270 WO 8095243 …"
type textarea "x"
type textarea "EST-400857 WAS APPROVE Parts arrived-10/13 Kelli Budd - 636 733-3270 WO 8095243…"
type textarea "x"
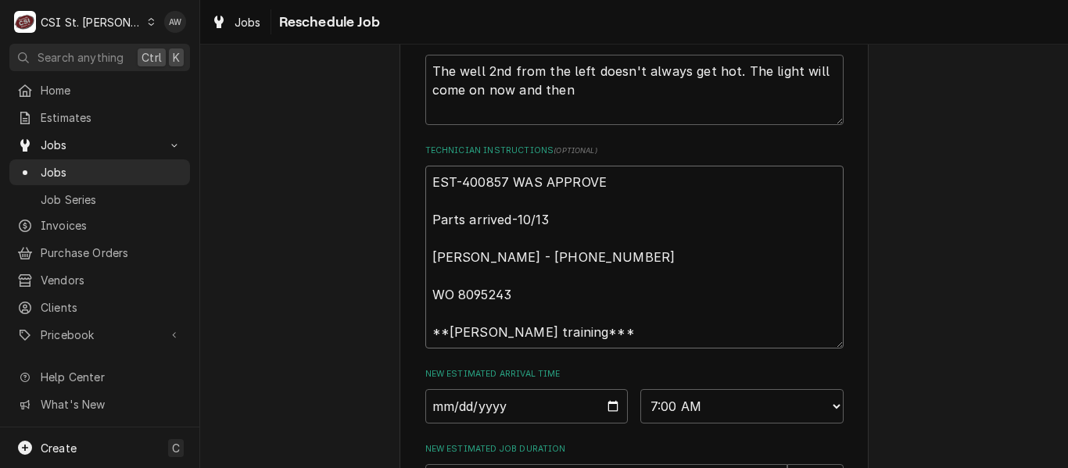
type textarea "EST-400857 WAS APPROVED Parts arrived-10/13 Kelli Budd - 636 733-3270 WO 809524…"
type textarea "x"
type textarea "EST-400857 WAS APPROVED - Parts arrived-10/13 Kelli Budd - 636 733-3270 WO 8095…"
type textarea "x"
type textarea "EST-400857 WAS APPROVED - Parts arrived-10/13 Kelli Budd - 636 733-3270 WO 8095…"
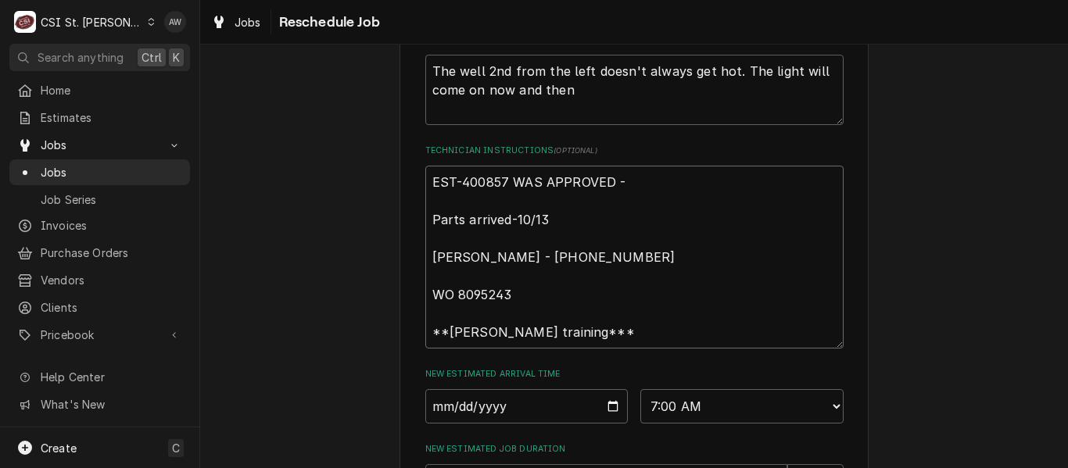
type textarea "x"
type textarea "EST-400857 WAS APPROVED - B Parts arrived-10/13 Kelli Budd - 636 733-3270 WO 80…"
type textarea "x"
type textarea "EST-400857 WAS APPROVED - BUT Parts arrived-10/13 Kelli Budd - 636 733-3270 WO …"
type textarea "x"
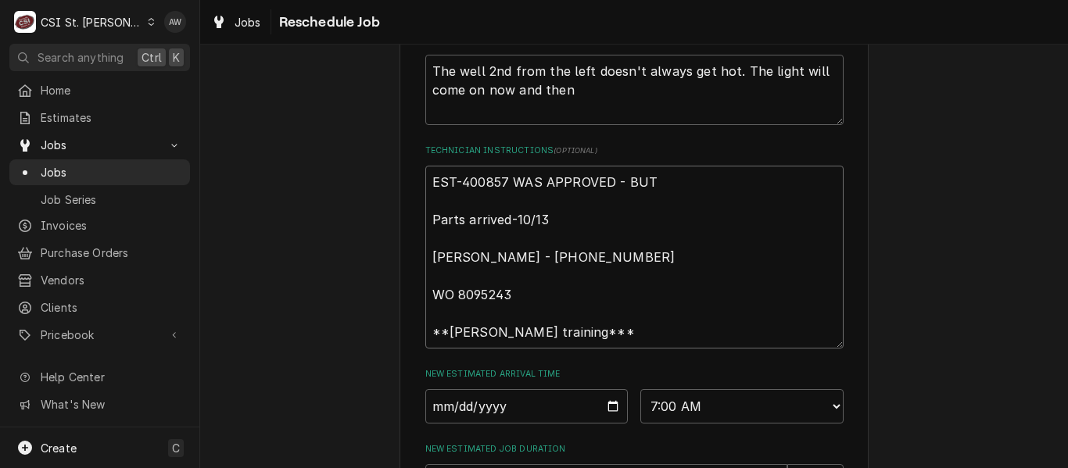
type textarea "EST-400857 WAS APPROVED - BUT Parts arrived-10/13 Kelli Budd - 636 733-3270 WO …"
type textarea "x"
type textarea "EST-400857 WAS APPROVED - BUT US Parts arrived-10/13 Kelli Budd - 636 733-3270 …"
type textarea "x"
type textarea "EST-400857 WAS APPROVED - BUT USU Parts arrived-10/13 Kelli Budd - 636 733-3270…"
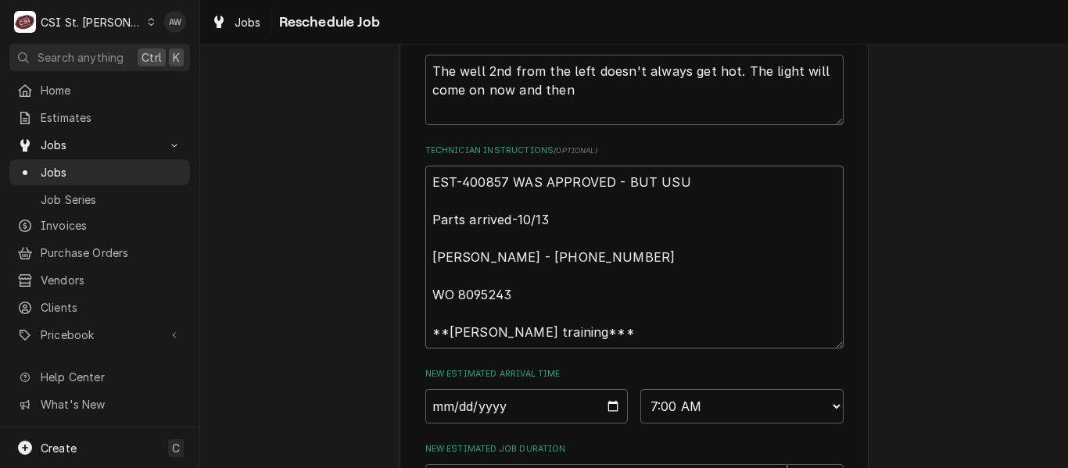
type textarea "x"
type textarea "EST-400857 WAS APPROVED - BUT US Parts arrived-10/13 Kelli Budd - 636 733-3270 …"
type textarea "x"
type textarea "EST-400857 WAS APPROVED - BUT USI Parts arrived-10/13 Kelli Budd - 636 733-3270…"
type textarea "x"
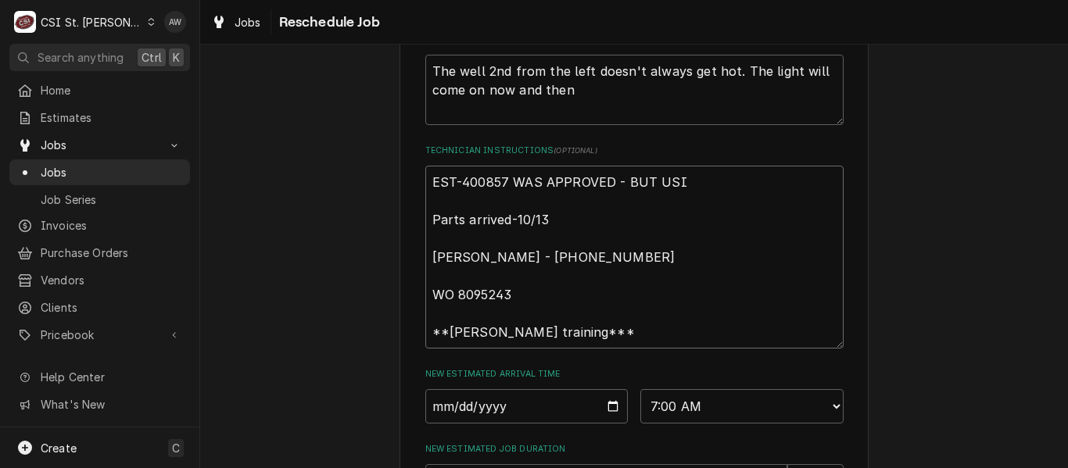
type textarea "EST-400857 WAS APPROVED - BUT USIN Parts arrived-10/13 Kelli Budd - 636 733-327…"
type textarea "x"
type textarea "EST-400857 WAS APPROVED - BUT USING Parts arrived-10/13 Kelli Budd - 636 733-32…"
type textarea "x"
type textarea "EST-400857 WAS APPROVED - BUT USING Parts arrived-10/13 Kelli Budd - 636 733-32…"
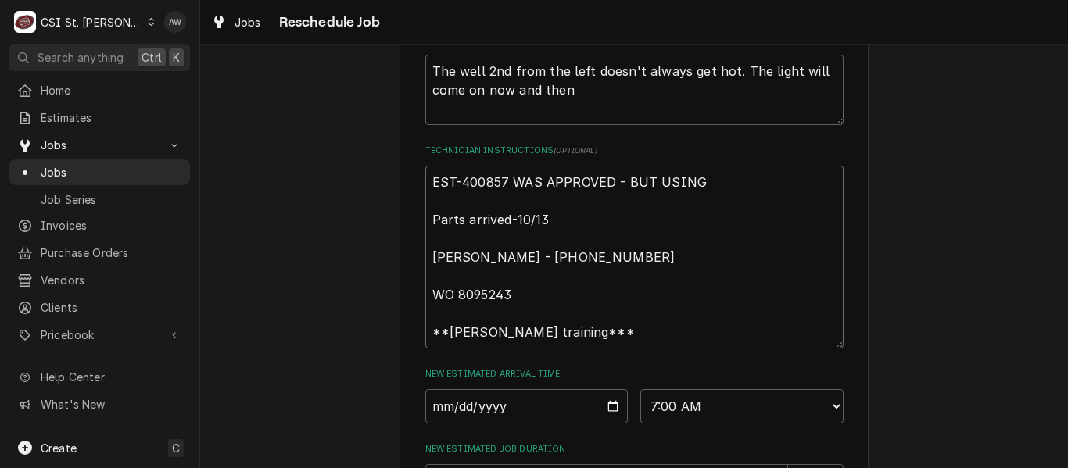
type textarea "x"
type textarea "EST-400857 WAS APPROVED - BUT USING O Parts arrived-10/13 Kelli Budd - 636 733-…"
type textarea "x"
type textarea "EST-400857 WAS APPROVED - BUT USING OR Parts arrived-10/13 Kelli Budd - 636 733…"
type textarea "x"
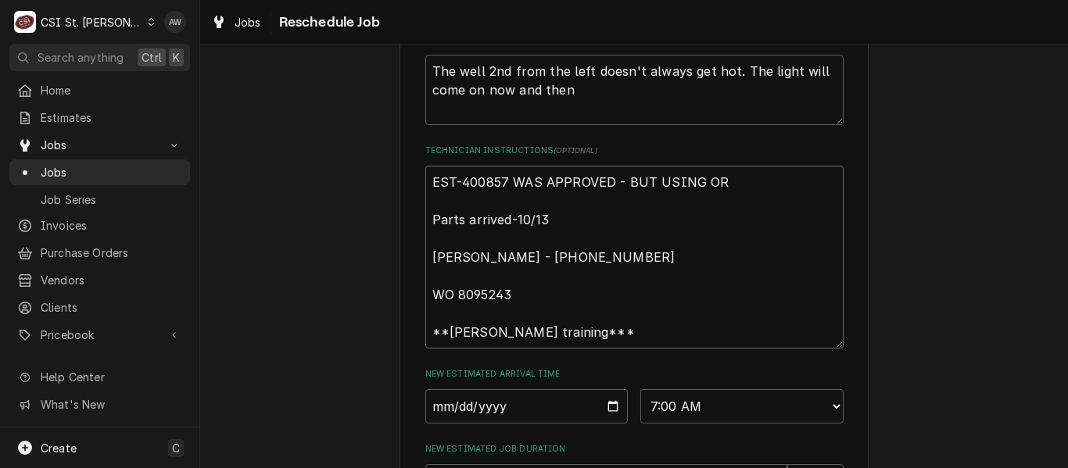
type textarea "EST-400857 WAS APPROVED - BUT USING ORD Parts arrived-10/13 Kelli Budd - 636 73…"
type textarea "x"
type textarea "EST-400857 WAS APPROVED - BUT USING ORDI Parts arrived-10/13 Kelli Budd - 636 7…"
type textarea "x"
type textarea "EST-400857 WAS APPROVED - BUT USING ORDIA Parts arrived-10/13 Kelli Budd - 636 …"
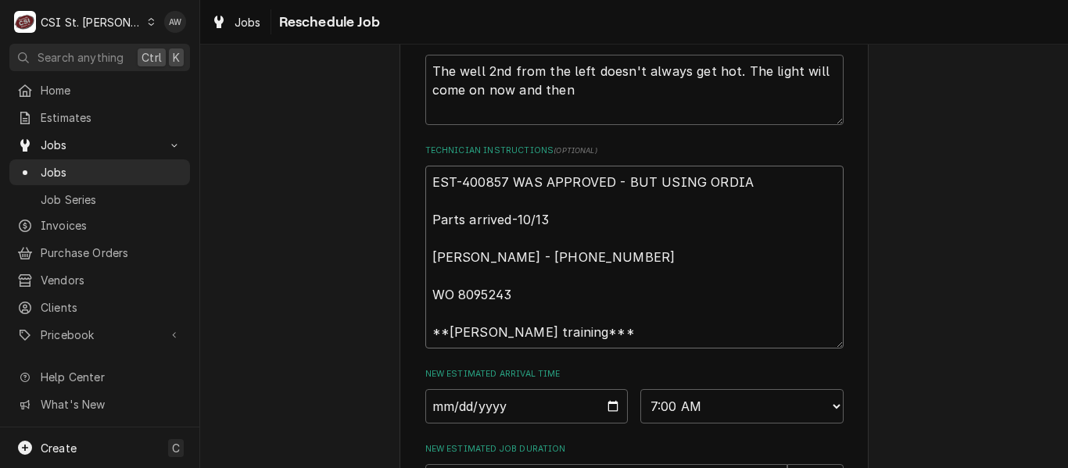
type textarea "x"
type textarea "EST-400857 WAS APPROVED - BUT USING ORDIAL Parts arrived-10/13 Kelli Budd - 636…"
type textarea "x"
type textarea "EST-400857 WAS APPROVED - BUT USING ORDIA Parts arrived-10/13 Kelli Budd - 636 …"
type textarea "x"
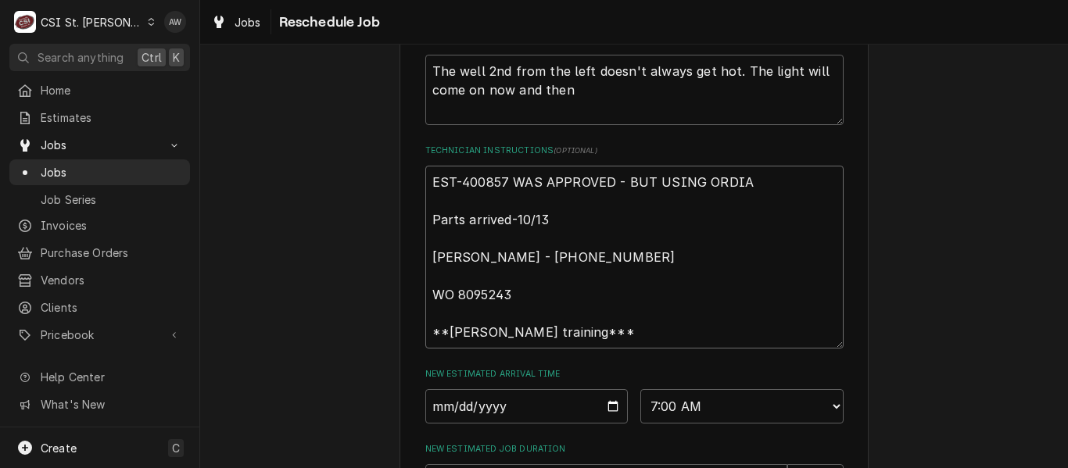
type textarea "EST-400857 WAS APPROVED - BUT USING ORDI Parts arrived-10/13 Kelli Budd - 636 7…"
type textarea "x"
type textarea "EST-400857 WAS APPROVED - BUT USING ORD Parts arrived-10/13 Kelli Budd - 636 73…"
type textarea "x"
type textarea "EST-400857 WAS APPROVED - BUT USING OR Parts arrived-10/13 Kelli Budd - 636 733…"
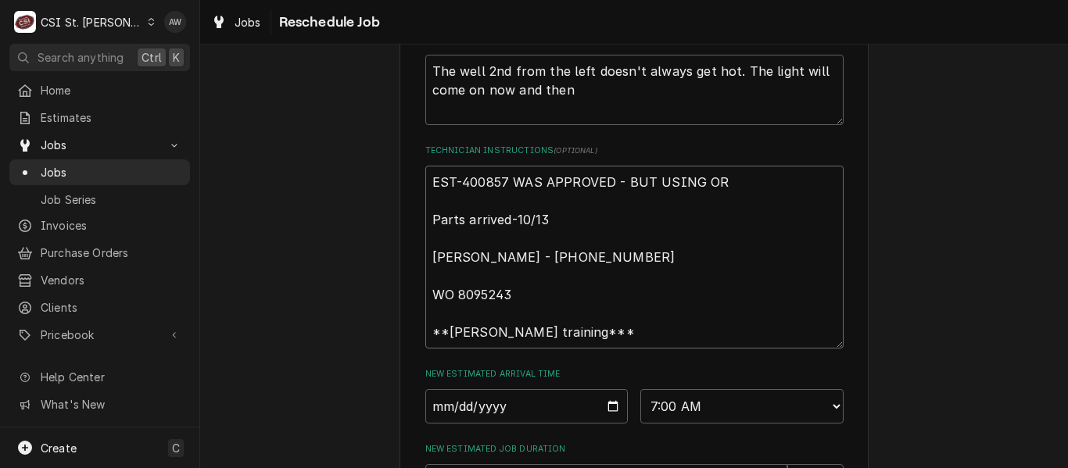
type textarea "x"
type textarea "EST-400857 WAS APPROVED - BUT USING ORI Parts arrived-10/13 Kelli Budd - 636 73…"
type textarea "x"
type textarea "EST-400857 WAS APPROVED - BUT USING ORIG Parts arrived-10/13 Kelli Budd - 636 7…"
type textarea "x"
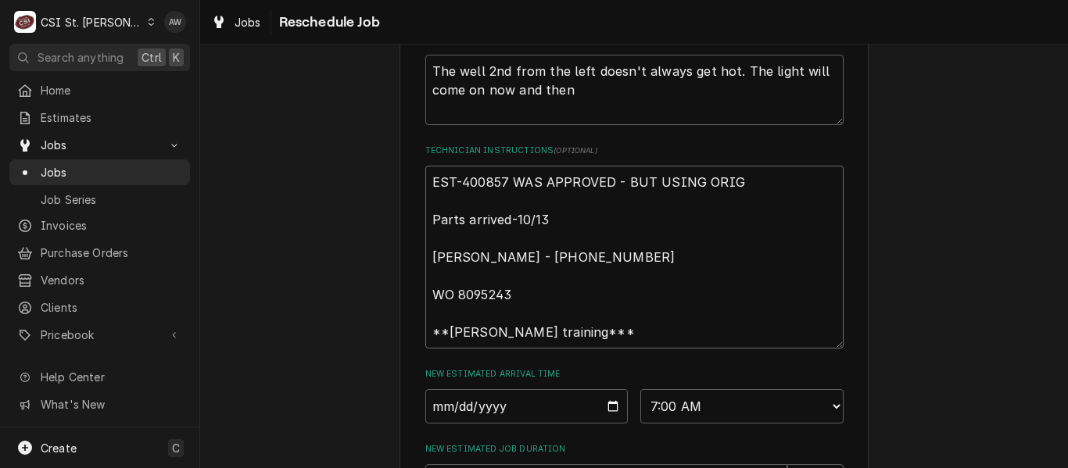
type textarea "EST-400857 WAS APPROVED - BUT USING ORIGI Parts arrived-10/13 Kelli Budd - 636 …"
type textarea "x"
type textarea "EST-400857 WAS APPROVED - BUT USING ORIGINA Parts arrived-10/13 Kelli Budd - 63…"
type textarea "x"
type textarea "EST-400857 WAS APPROVED - BUT USING ORIGINAL Parts arrived-10/13 Kelli Budd - 6…"
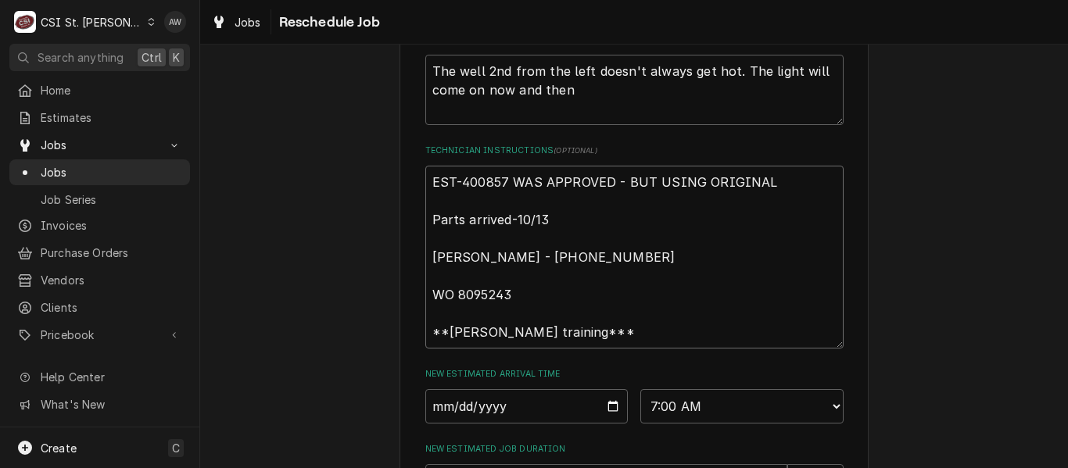
type textarea "x"
type textarea "EST-400857 WAS APPROVED - BUT USING ORIGINAL Parts arrived-10/13 Kelli Budd - 6…"
type textarea "x"
type textarea "EST-400857 WAS APPROVED - BUT USING ORIGINAL J Parts arrived-10/13 Kelli Budd -…"
type textarea "x"
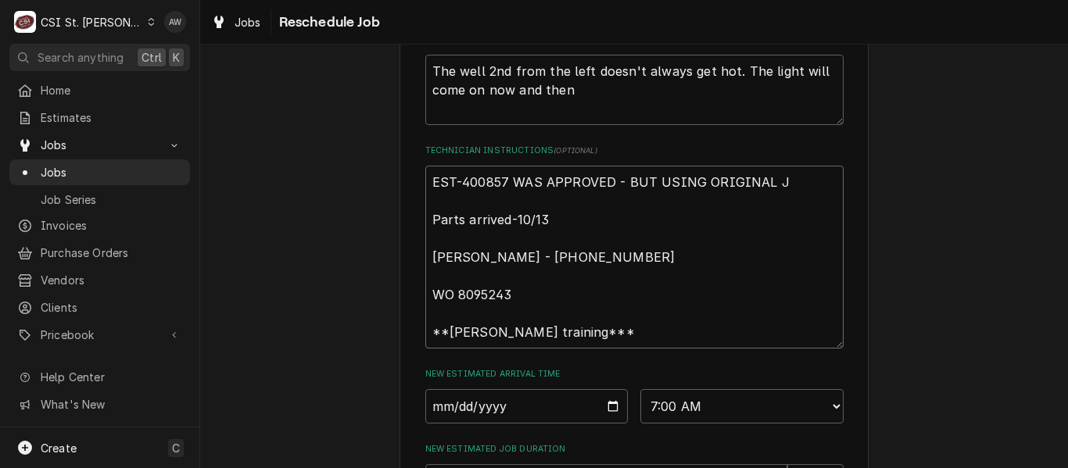
type textarea "EST-400857 WAS APPROVED - BUT USING ORIGINAL JO Parts arrived-10/13 Kelli Budd …"
type textarea "x"
type textarea "EST-400857 WAS APPROVED - BUT USING ORIGINAL JOB Parts arrived-10/13 Kelli Budd…"
type textarea "x"
type textarea "EST-400857 WAS APPROVED - BUT USING ORIGINAL JOB Parts arrived-10/13 Kelli Budd…"
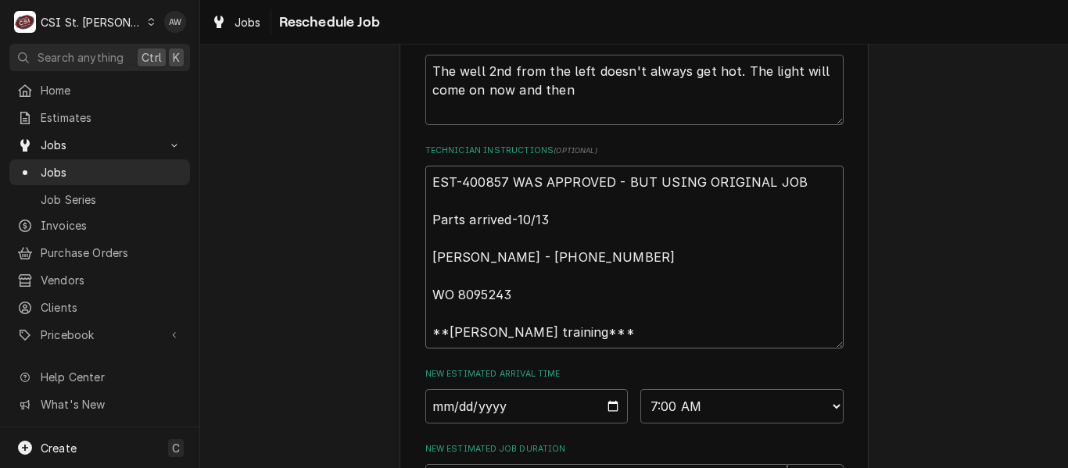
type textarea "x"
type textarea "EST-400857 WAS APPROVED - BUT USING ORIGINAL JOB Parts arrived-10/13 Kelli Budd…"
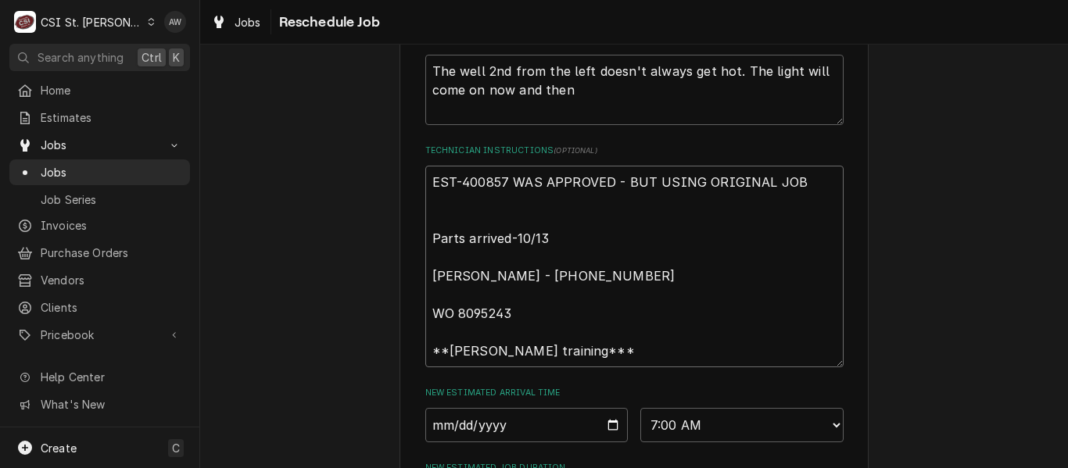
type textarea "x"
type textarea "EST-400857 WAS APPROVED - BUT USING ORIGINAL JOB N Parts arrived-10/13 Kelli Bu…"
type textarea "x"
type textarea "EST-400857 WAS APPROVED - BUT USING ORIGINAL JOB NI Parts arrived-10/13 Kelli B…"
type textarea "x"
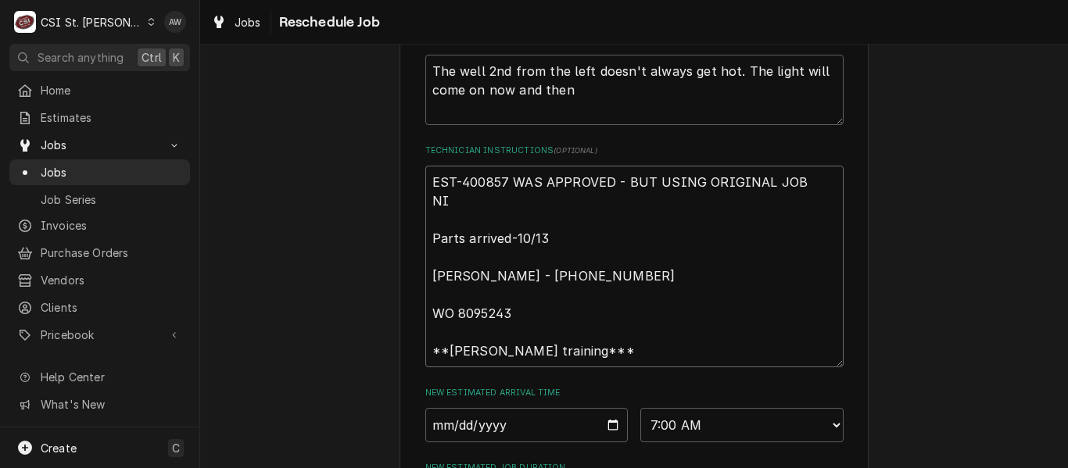
type textarea "EST-400857 WAS APPROVED - BUT USING ORIGINAL JOB NIL Parts arrived-10/13 Kelli …"
type textarea "x"
type textarea "EST-400857 WAS APPROVED - BUT USING ORIGINAL JOB NILL Parts arrived-10/13 Kelli…"
type textarea "x"
type textarea "EST-400857 WAS APPROVED - BUT USING ORIGINAL JOB NILL Parts arrived-10/13 Kelli…"
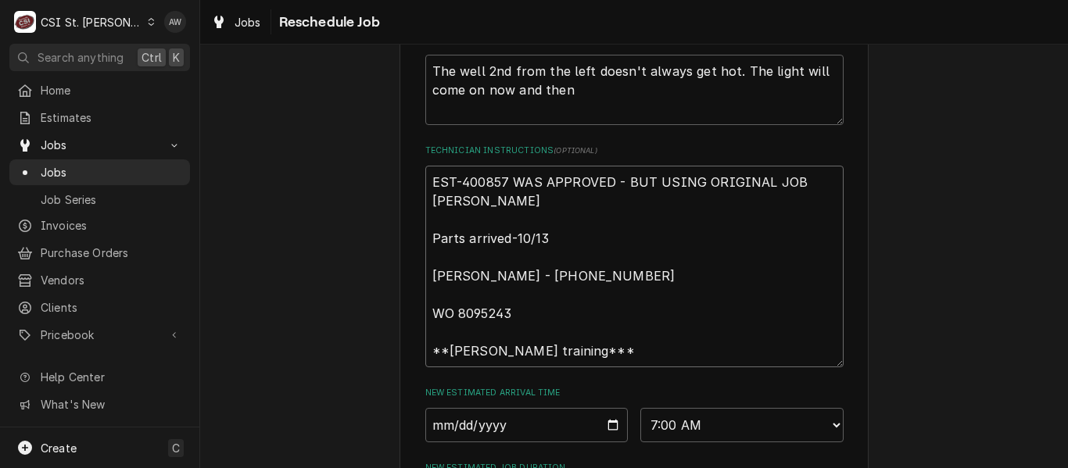
type textarea "x"
type textarea "EST-400857 WAS APPROVED - BUT USING ORIGINAL JOB NILL P Parts arrived-10/13 Kel…"
type textarea "x"
type textarea "EST-400857 WAS APPROVED - BUT USING ORIGINAL JOB NILL PE Parts arrived-10/13 Ke…"
type textarea "x"
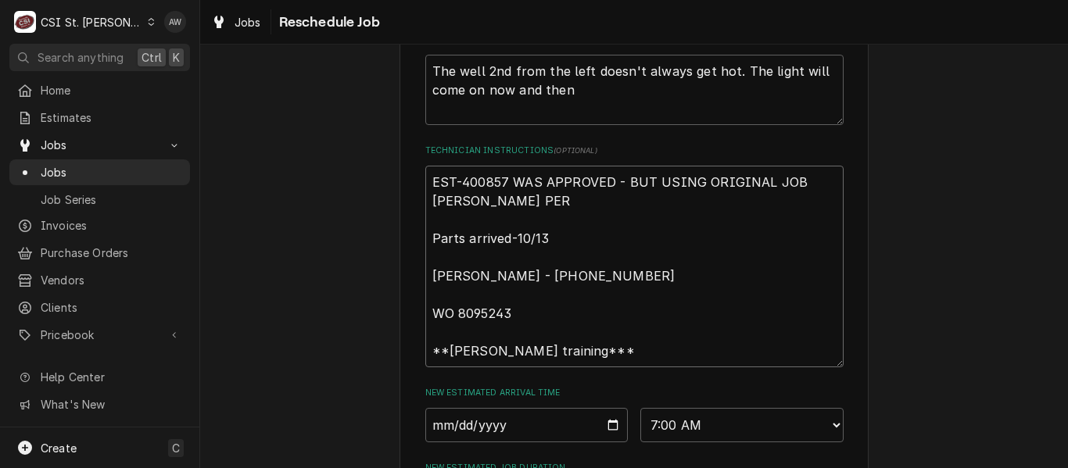
type textarea "EST-400857 WAS APPROVED - BUT USING ORIGINAL JOB NILL PER Parts arrived-10/13 K…"
type textarea "x"
type textarea "EST-400857 WAS APPROVED - BUT USING ORIGINAL JOB NILL PER A Parts arrived-10/13…"
type textarea "x"
type textarea "EST-400857 WAS APPROVED - BUT USING ORIGINAL JOB NILL PER AP Parts arrived-10/1…"
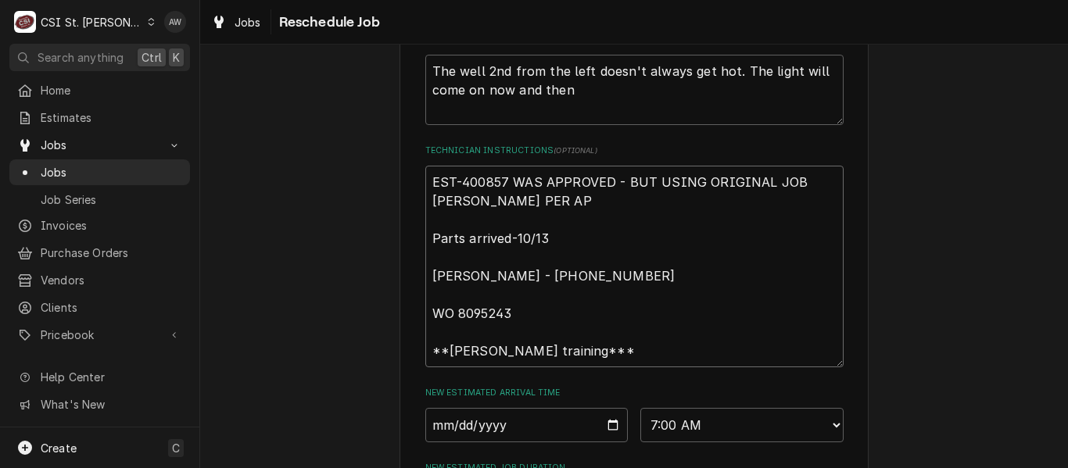
type textarea "x"
type textarea "EST-400857 WAS APPROVED - BUT USING ORIGINAL JOB NILL PER APP Parts arrived-10/…"
type textarea "x"
type textarea "EST-400857 WAS APPROVED - BUT USING ORIGINAL JOB NILL PER APPR Parts arrived-10…"
type textarea "x"
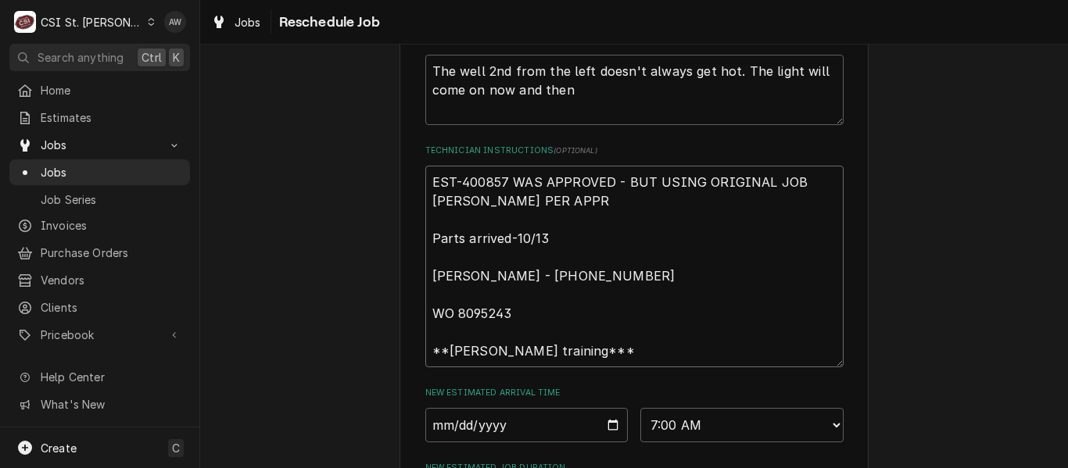
type textarea "EST-400857 WAS APPROVED - BUT USING ORIGINAL JOB NILL PER APPRO Parts arrived-1…"
type textarea "x"
type textarea "EST-400857 WAS APPROVED - BUT USING ORIGINAL JOB NILL PER APPROVE Parts arrived…"
type textarea "x"
type textarea "EST-400857 WAS APPROVED - BUT USING ORIGINAL JOB NILL PER APPROVED Parts arrive…"
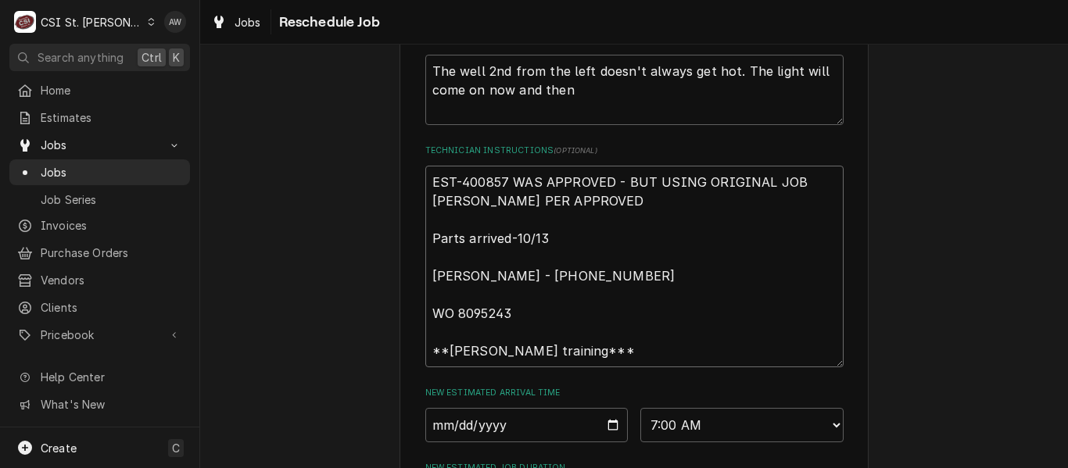
type textarea "x"
type textarea "EST-400857 WAS APPROVED - BUT USING ORIGINAL JOB NILL PER APPROVED Parts arrive…"
type textarea "x"
type textarea "EST-400857 WAS APPROVED - BUT USING ORIGINAL JOB NILL PER APPROVED Q Parts arri…"
type textarea "x"
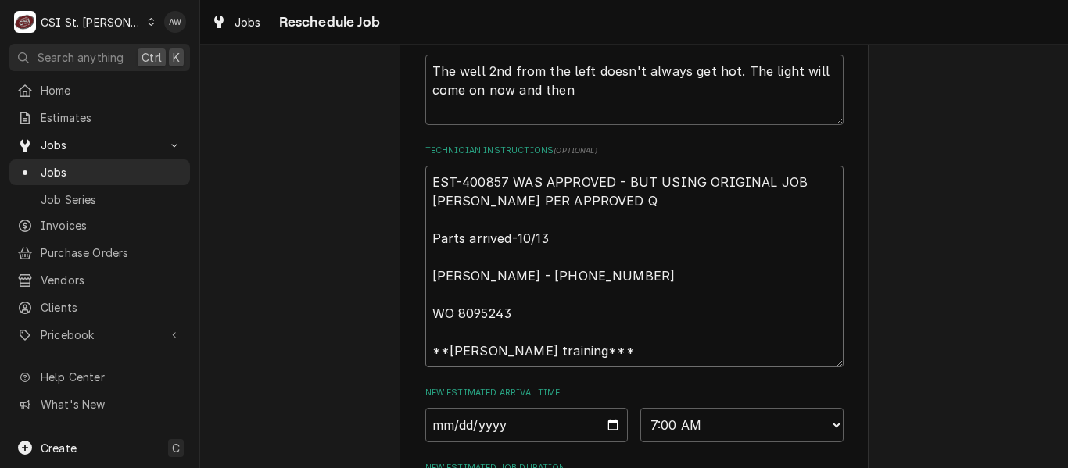
type textarea "EST-400857 WAS APPROVED - BUT USING ORIGINAL JOB NILL PER APPROVED QU Parts arr…"
type textarea "x"
type textarea "EST-400857 WAS APPROVED - BUT USING ORIGINAL JOB NILL PER APPROVED QUO Parts ar…"
type textarea "x"
type textarea "EST-400857 WAS APPROVED - BUT USING ORIGINAL JOB NILL PER APPROVED QUOT Parts a…"
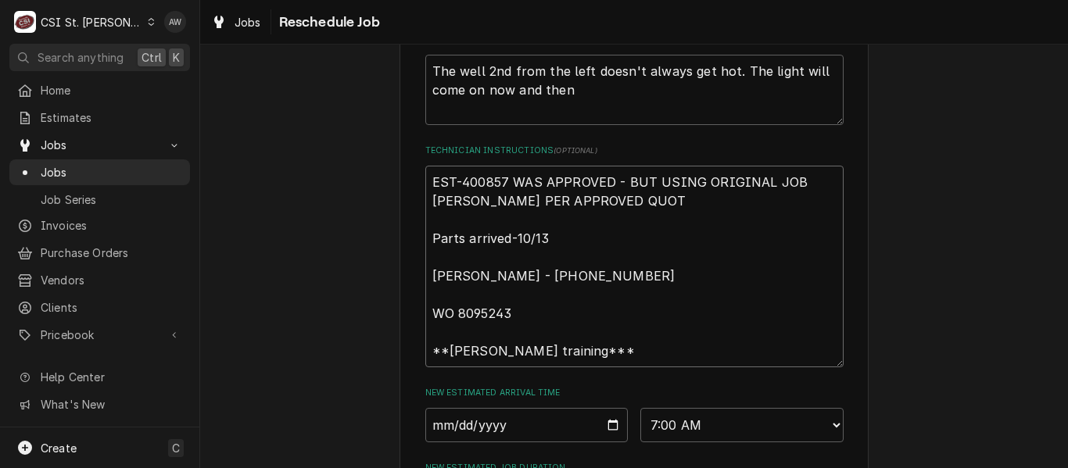
type textarea "x"
type textarea "EST-400857 WAS APPROVED - BUT USING ORIGINAL JOB NILL PER APPROVED QUOTE Parts …"
type textarea "x"
type textarea "EST-400857 WAS APPROVED - BUT USING ORIGINAL JOB NILL PER APPROVED QUOTE Parts …"
click at [434, 238] on textarea "EST-400857 WAS APPROVED - BUT USING ORIGINAL JOB NILL PER APPROVED QUOTE Parts …" at bounding box center [634, 267] width 418 height 202
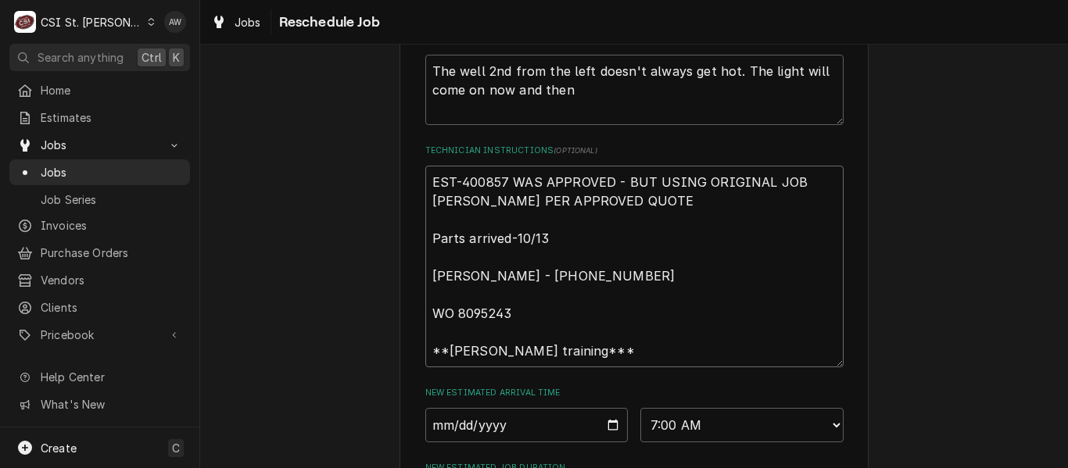
type textarea "x"
type textarea "EST-400857 WAS APPROVED - BUT USING ORIGINAL JOB ILL PER APPROVED QUOTE Parts a…"
type textarea "x"
type textarea "EST-400857 WAS APPROVED - BUT USING ORIGINAL JOB NILL PER APPROVED QUOTE Parts …"
type textarea "x"
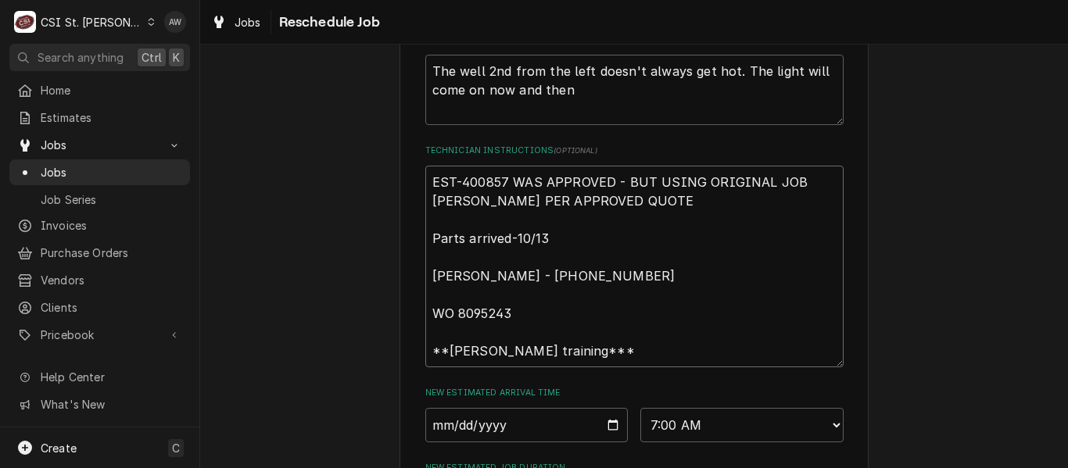
type textarea "EST-400857 WAS APPROVED - BUT USING ORIGINAL JOB ILL PER APPROVED QUOTE Parts a…"
type textarea "x"
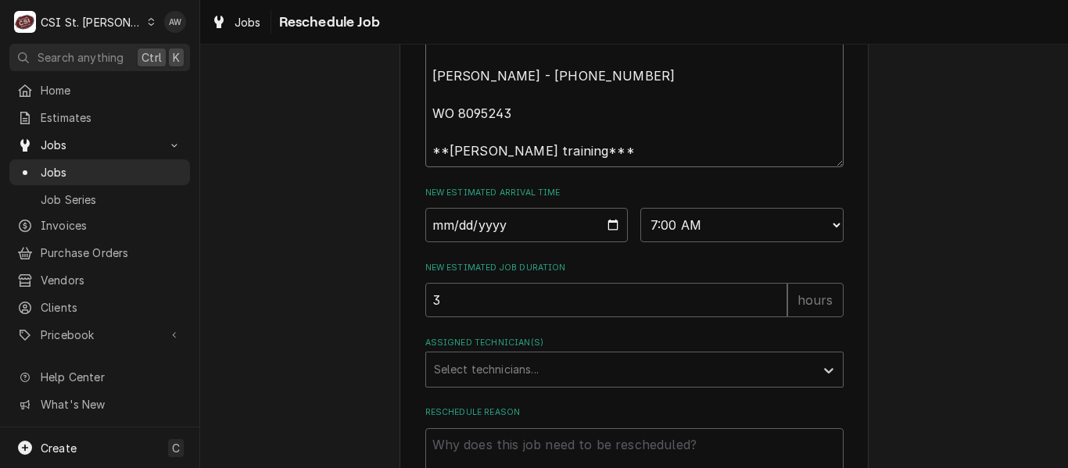
scroll to position [782, 0]
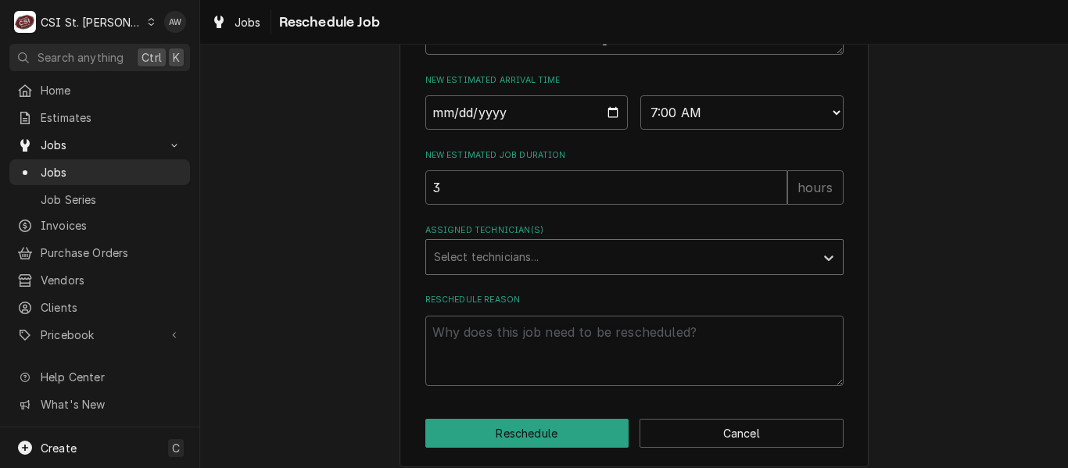
type textarea "EST-400857 WAS APPROVED - BUT USING ORIGINAL JOB BILL PER APPROVED QUOTE Parts …"
click at [613, 271] on div "Assigned Technician(s)" at bounding box center [620, 257] width 373 height 28
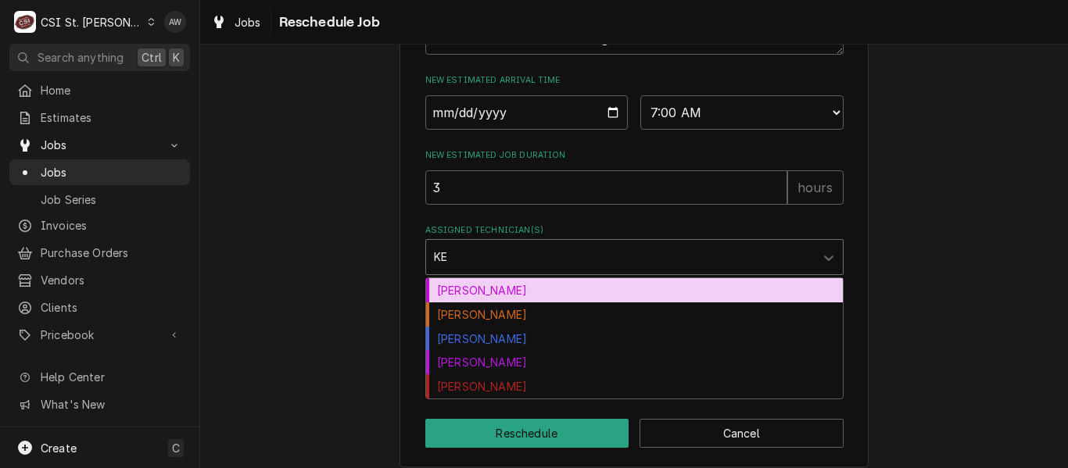
type input "KEV"
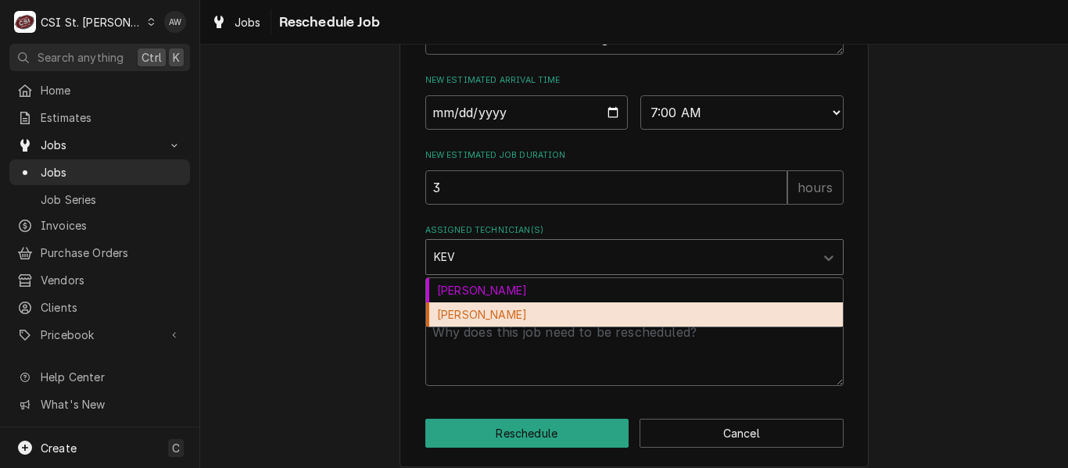
click at [546, 327] on div "Kevin Floyd" at bounding box center [634, 315] width 417 height 24
type textarea "x"
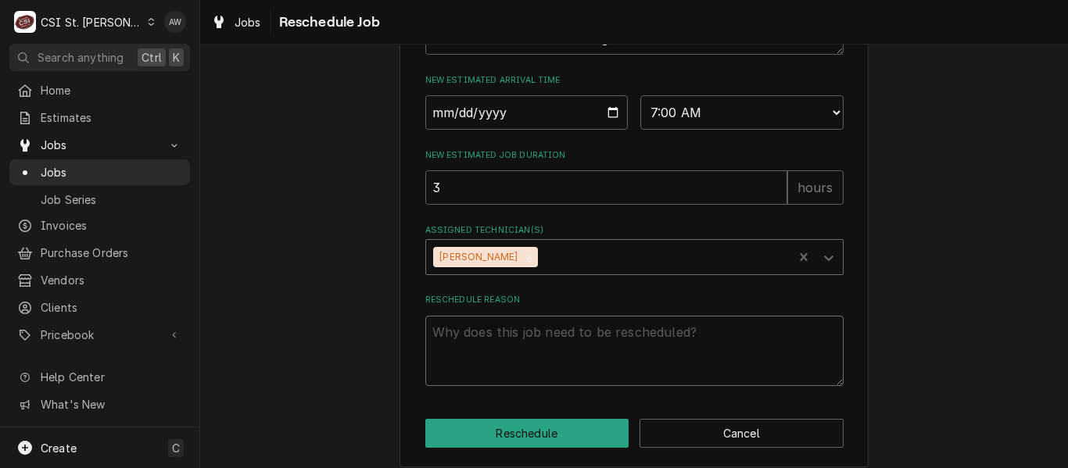
click at [537, 379] on textarea "Reschedule Reason" at bounding box center [634, 351] width 418 height 70
type textarea "x"
type textarea "R"
type textarea "x"
type textarea "RE"
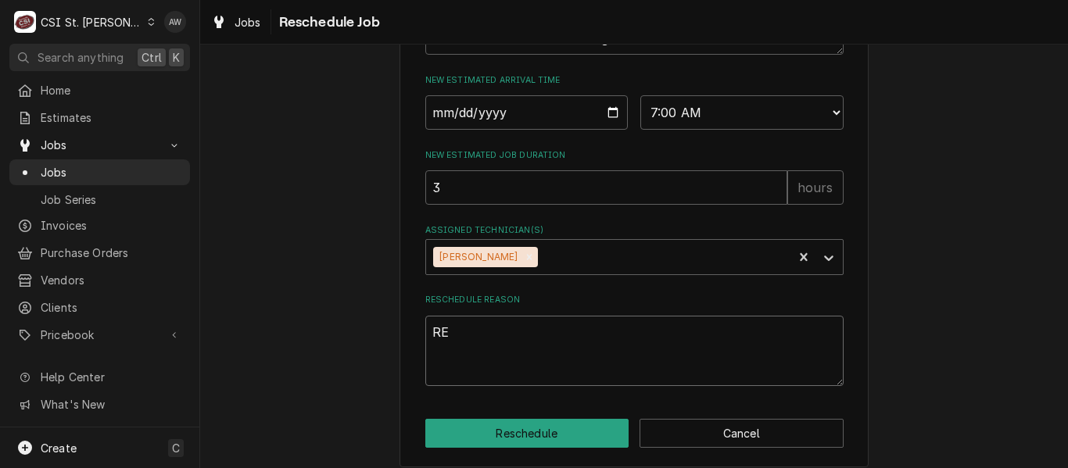
type textarea "x"
type textarea "RET"
type textarea "x"
type textarea "RETUR"
type textarea "x"
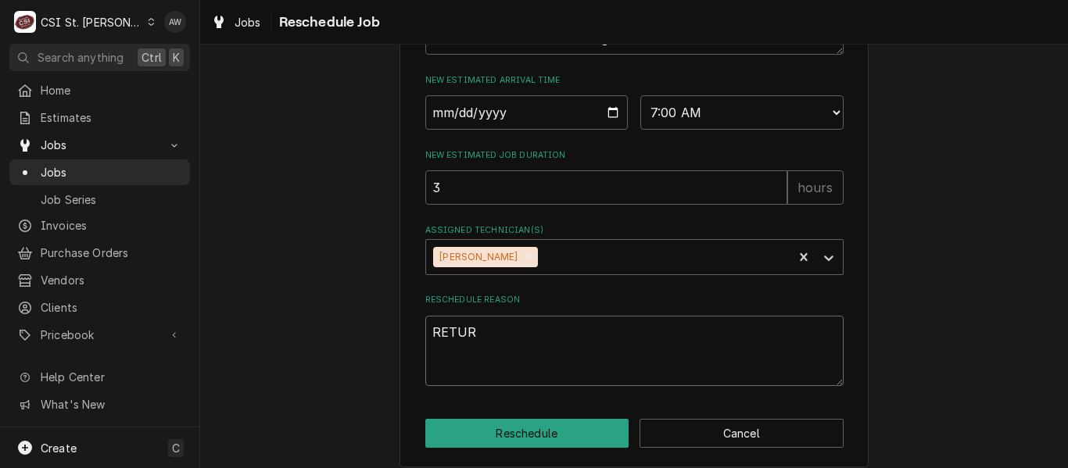
type textarea "RETURN"
type textarea "x"
type textarea "RETURNI"
type textarea "x"
type textarea "RETURNIN"
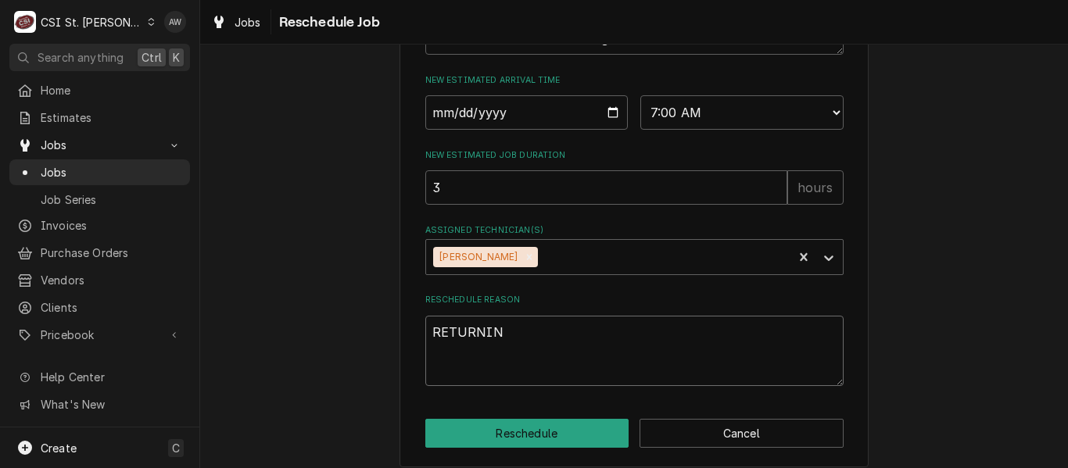
type textarea "x"
type textarea "RETURNING"
type textarea "x"
type textarea "RETURNING W"
type textarea "x"
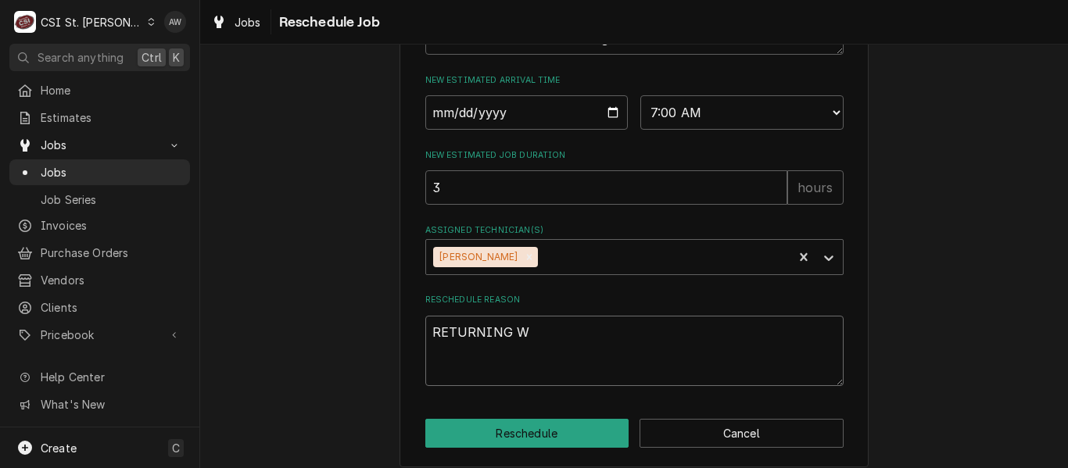
type textarea "RETURNING WI"
type textarea "x"
type textarea "RETURNING WIT"
type textarea "x"
type textarea "RETURNING WITH"
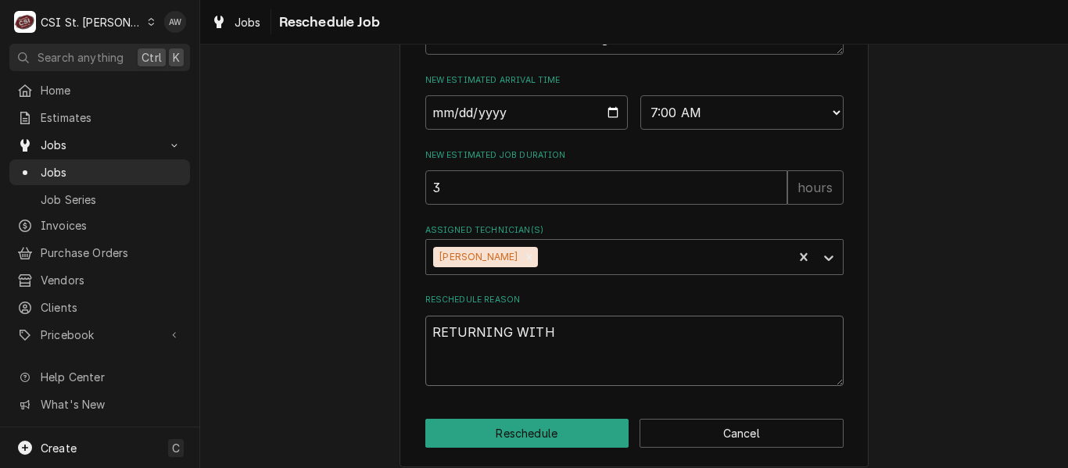
type textarea "x"
type textarea "RETURNING WITH"
type textarea "x"
type textarea "RETURNING WITH P"
type textarea "x"
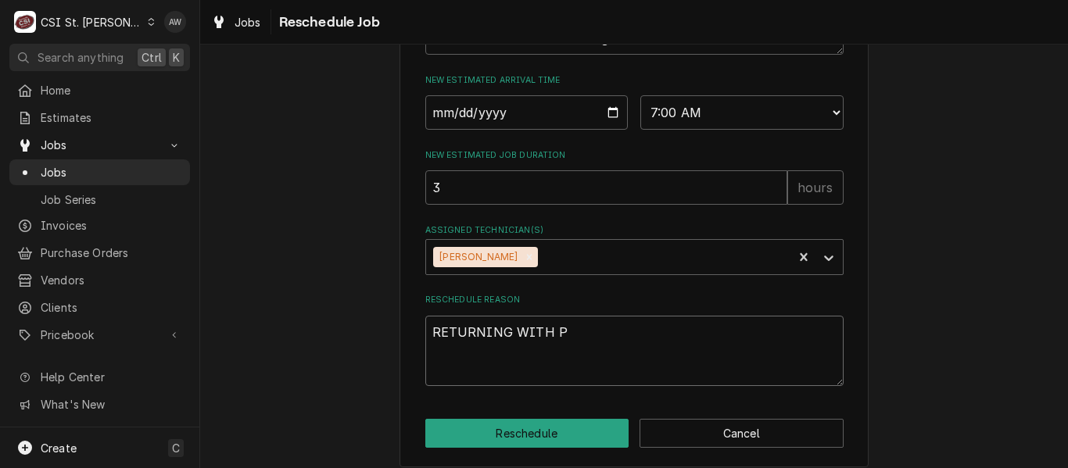
type textarea "RETURNING WITH PA"
type textarea "x"
type textarea "RETURNING WITH PAR"
type textarea "x"
type textarea "RETURNING WITH PART"
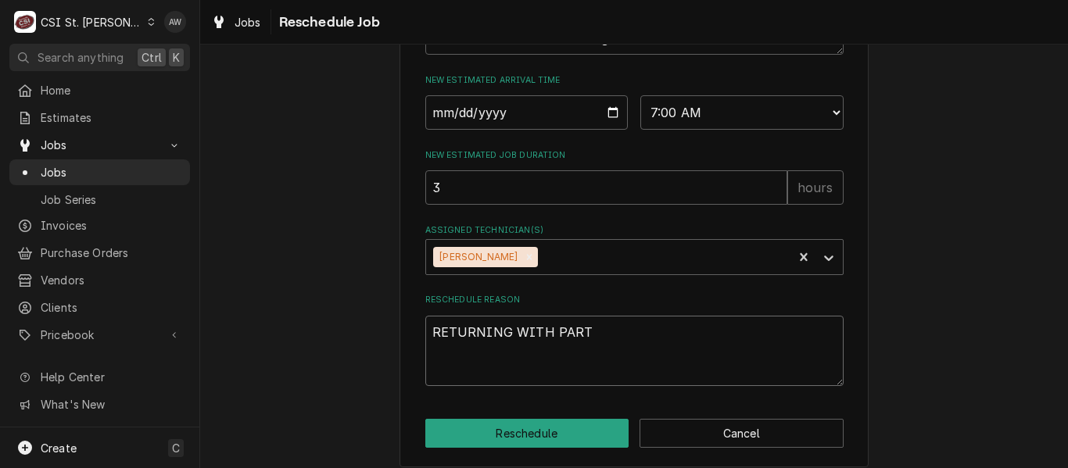
type textarea "x"
type textarea "RETURNING WITH PARTS"
type textarea "x"
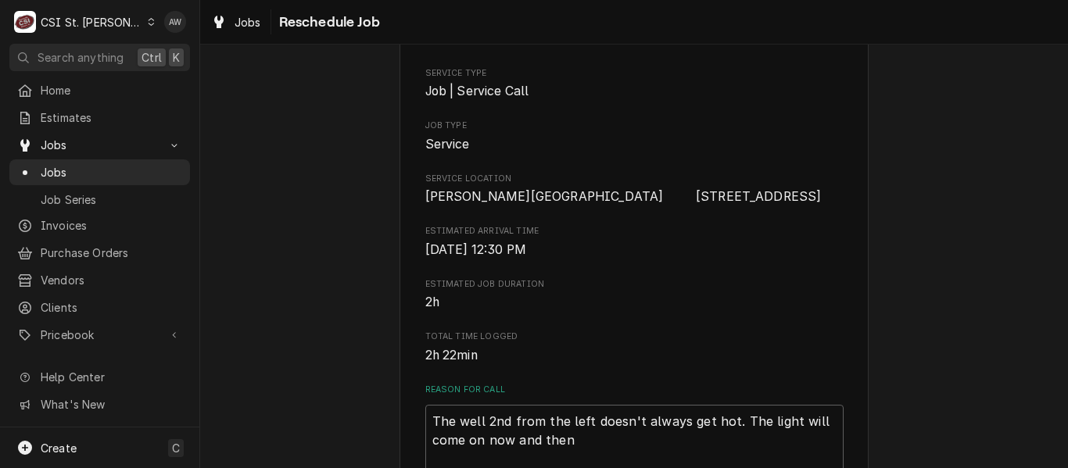
scroll to position [0, 0]
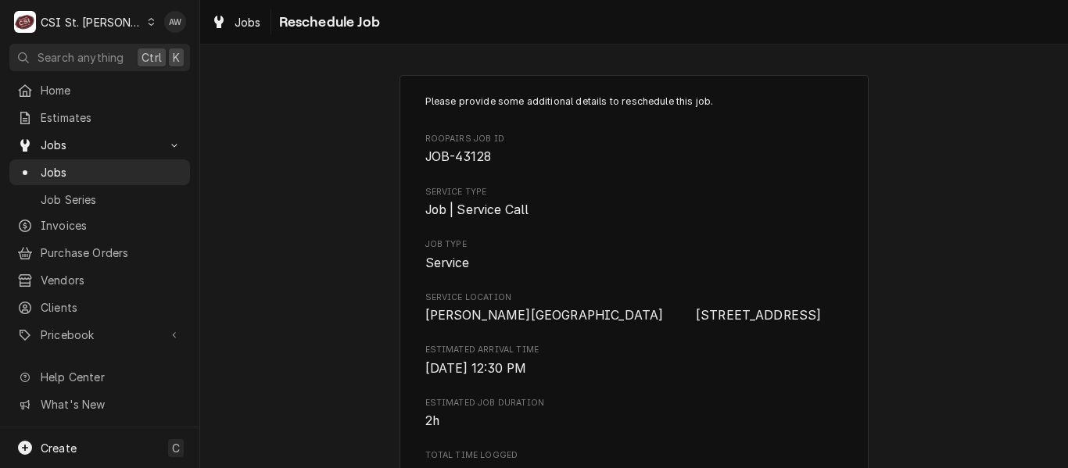
type textarea "RETURNING WITH PARTS"
click at [485, 157] on span "JOB-43128" at bounding box center [458, 156] width 66 height 15
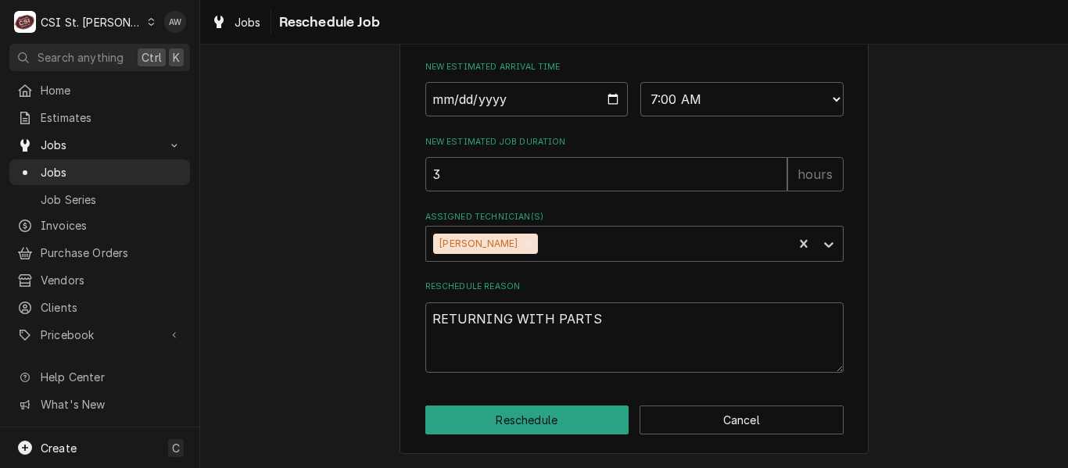
scroll to position [832, 0]
click at [536, 429] on button "Reschedule" at bounding box center [527, 420] width 204 height 29
type textarea "x"
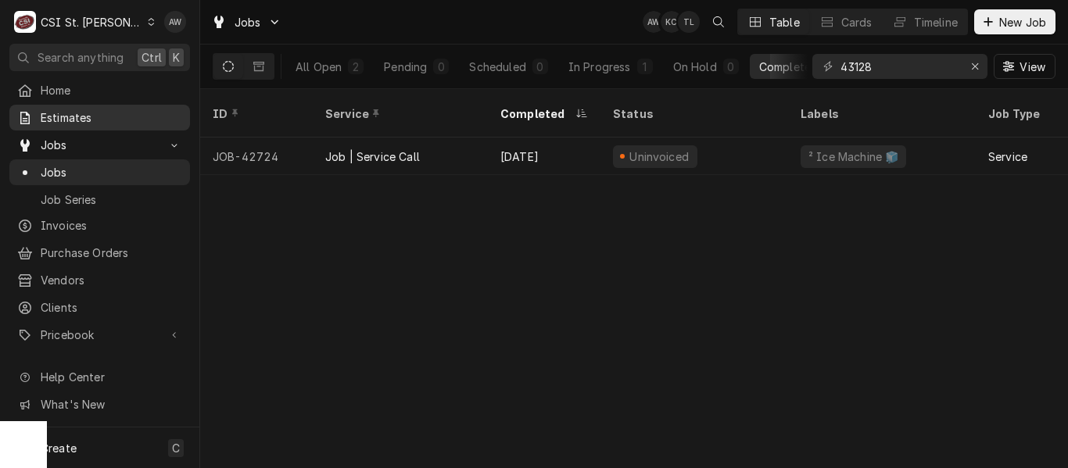
click at [137, 115] on span "Estimates" at bounding box center [111, 117] width 141 height 16
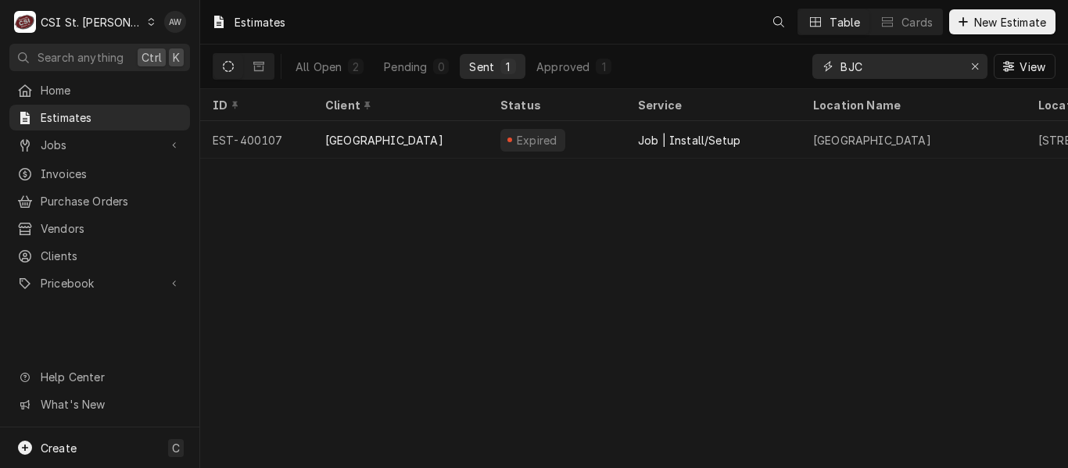
drag, startPoint x: 912, startPoint y: 66, endPoint x: 835, endPoint y: 40, distance: 81.6
click at [808, 62] on div "All Open 2 Pending 0 Sent 1 Approved 1 BJC View" at bounding box center [634, 67] width 843 height 44
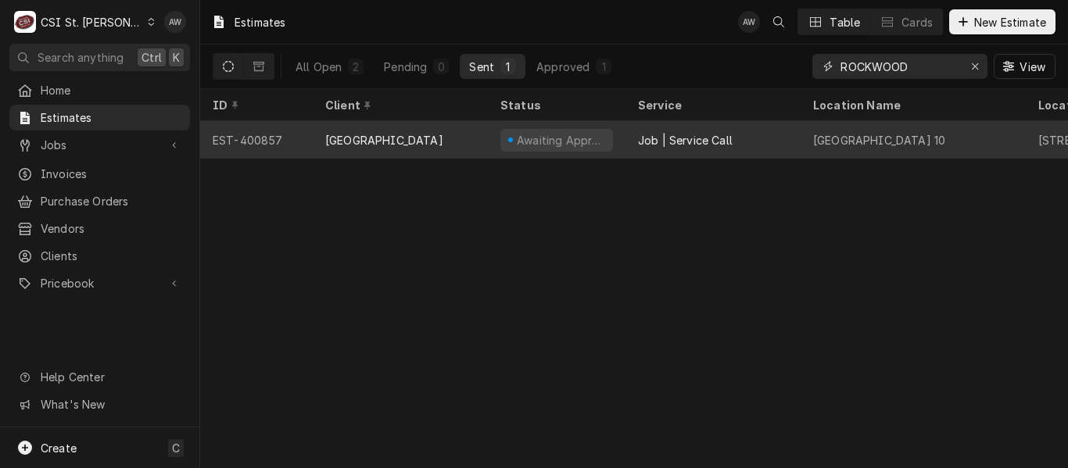
type input "ROCKWOOD"
click at [672, 147] on div "Job | Service Call" at bounding box center [712, 140] width 175 height 38
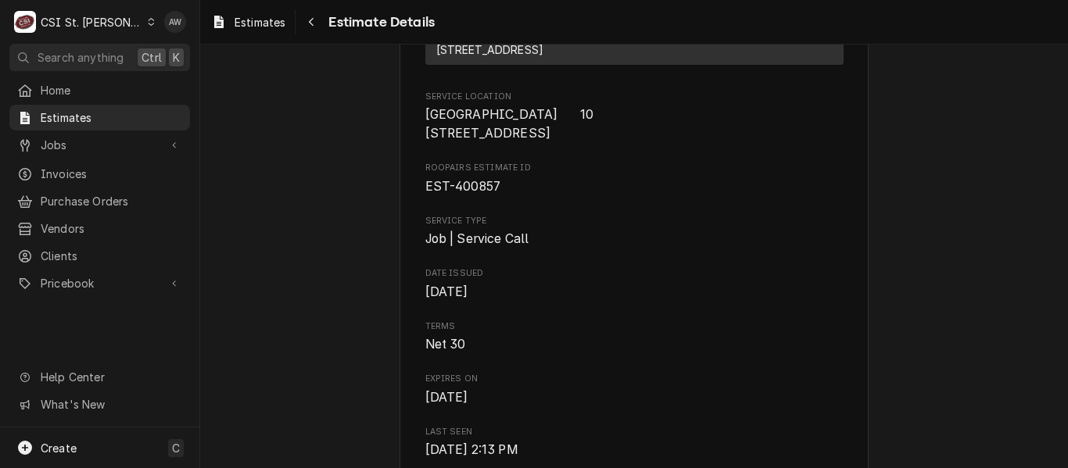
scroll to position [313, 0]
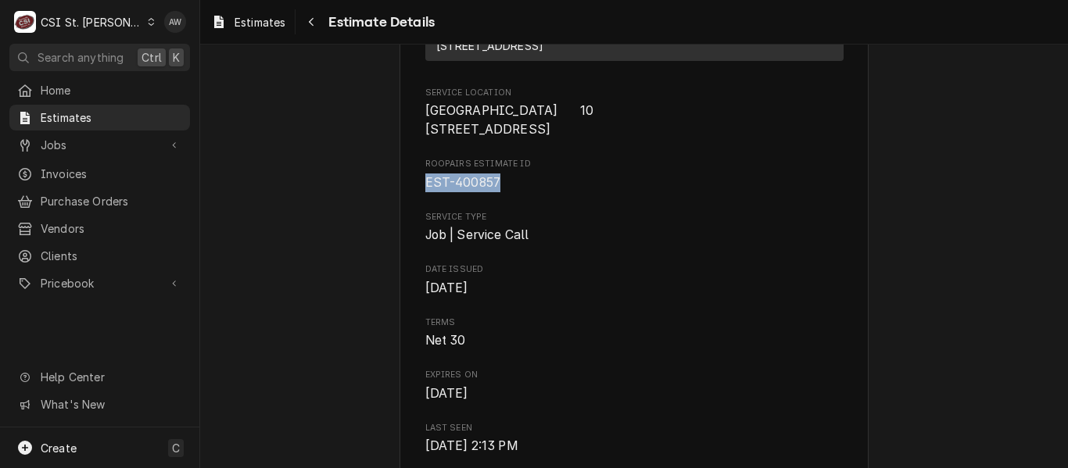
drag, startPoint x: 500, startPoint y: 232, endPoint x: 415, endPoint y: 240, distance: 85.6
copy span "EST-400857"
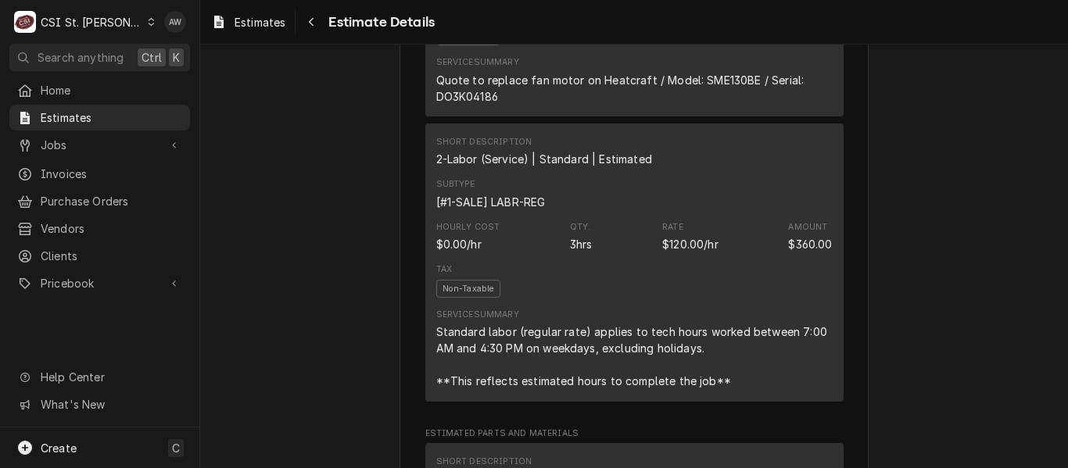
scroll to position [1173, 0]
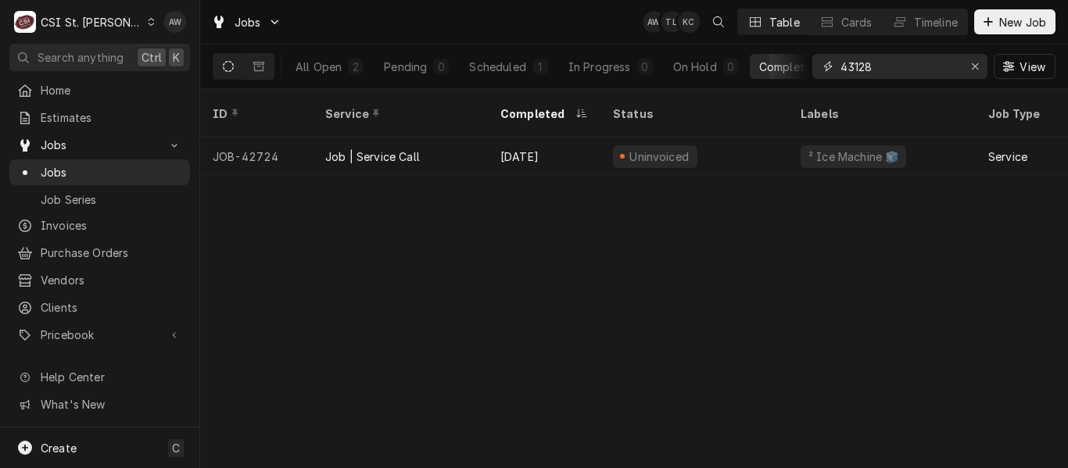
drag, startPoint x: 895, startPoint y: 66, endPoint x: 763, endPoint y: 67, distance: 132.1
click at [767, 68] on div "All Open 2 Pending 0 Scheduled 1 In Progress 0 On Hold 0 Completed 1 43128 View" at bounding box center [634, 67] width 843 height 44
click at [67, 218] on span "Invoices" at bounding box center [111, 225] width 141 height 16
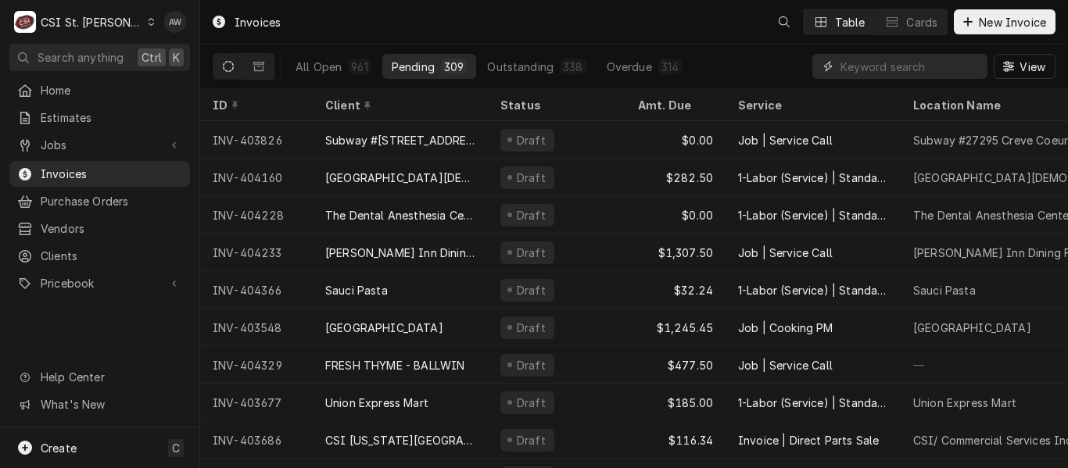
click at [891, 66] on input "Dynamic Content Wrapper" at bounding box center [909, 66] width 139 height 25
paste input "404500"
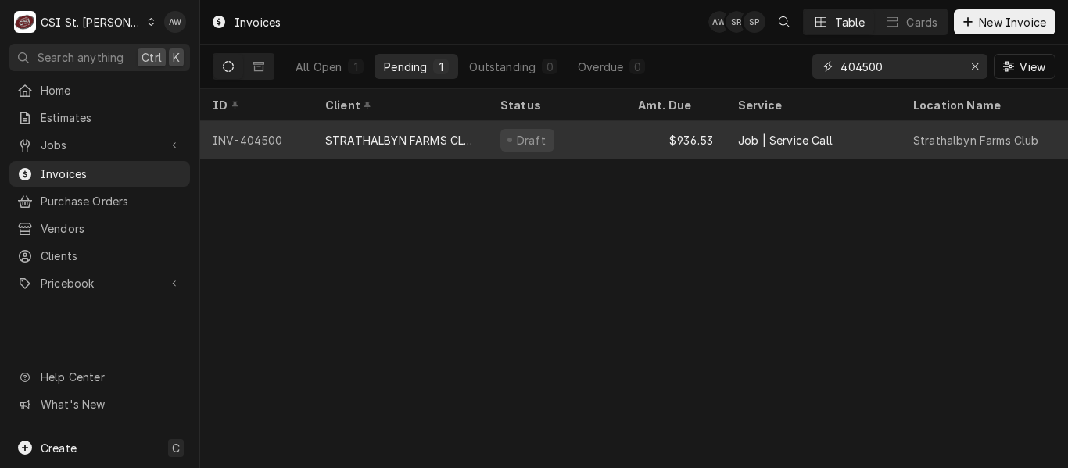
type input "404500"
click at [589, 131] on div "Draft" at bounding box center [557, 140] width 138 height 38
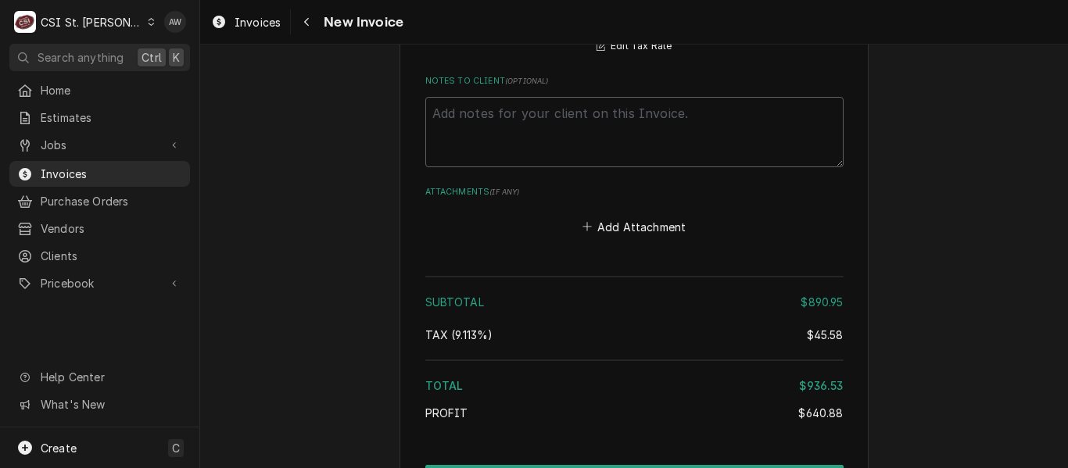
scroll to position [2839, 0]
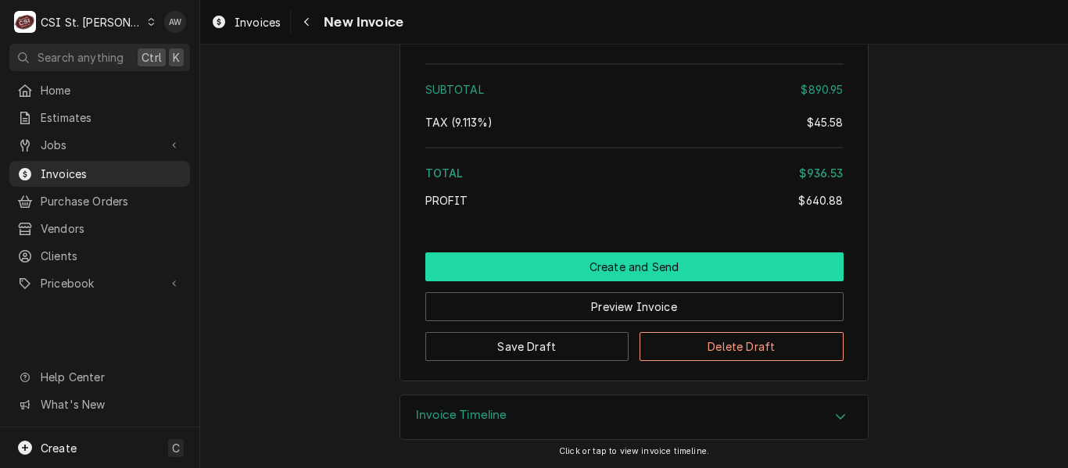
click at [797, 271] on button "Create and Send" at bounding box center [634, 267] width 418 height 29
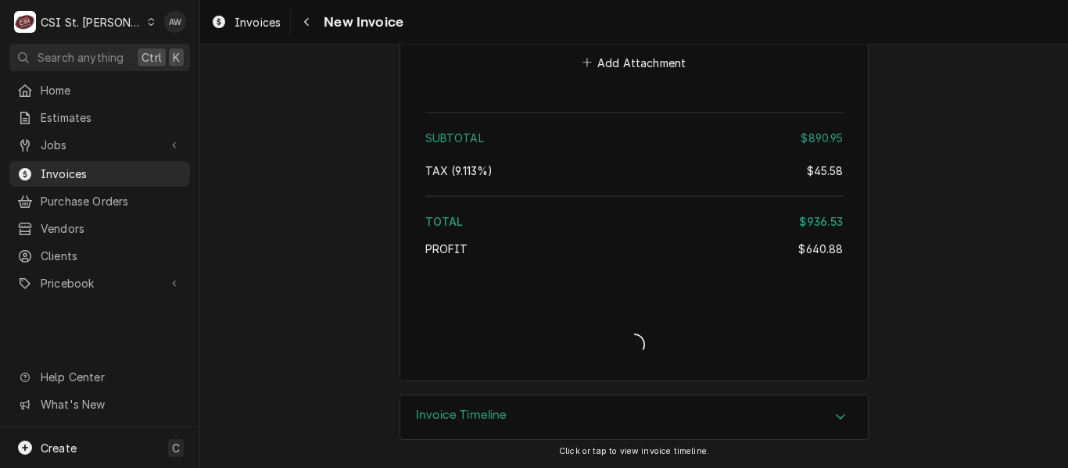
type textarea "x"
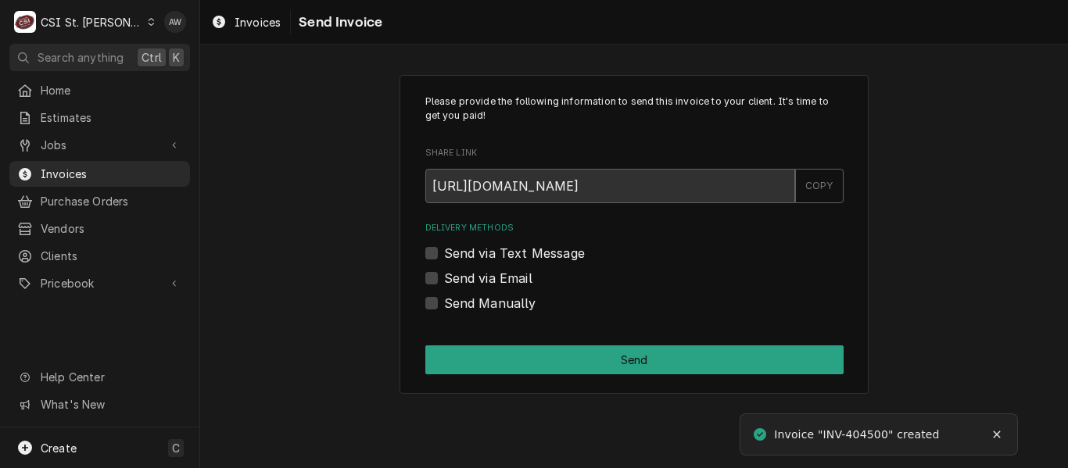
click at [533, 304] on div "Send Manually" at bounding box center [634, 303] width 418 height 19
click at [531, 304] on label "Send Manually" at bounding box center [490, 303] width 92 height 19
click at [531, 304] on input "Send Manually" at bounding box center [653, 311] width 418 height 34
checkbox input "true"
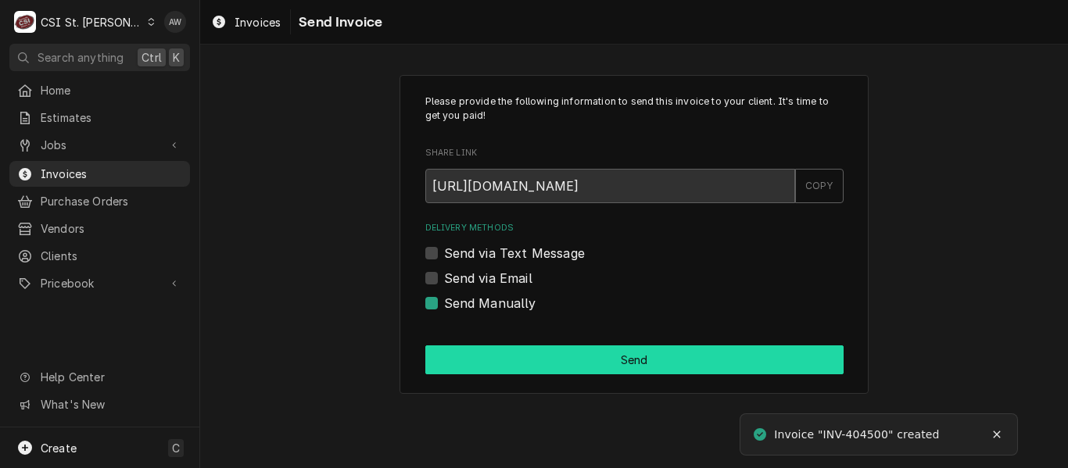
click at [530, 357] on button "Send" at bounding box center [634, 360] width 418 height 29
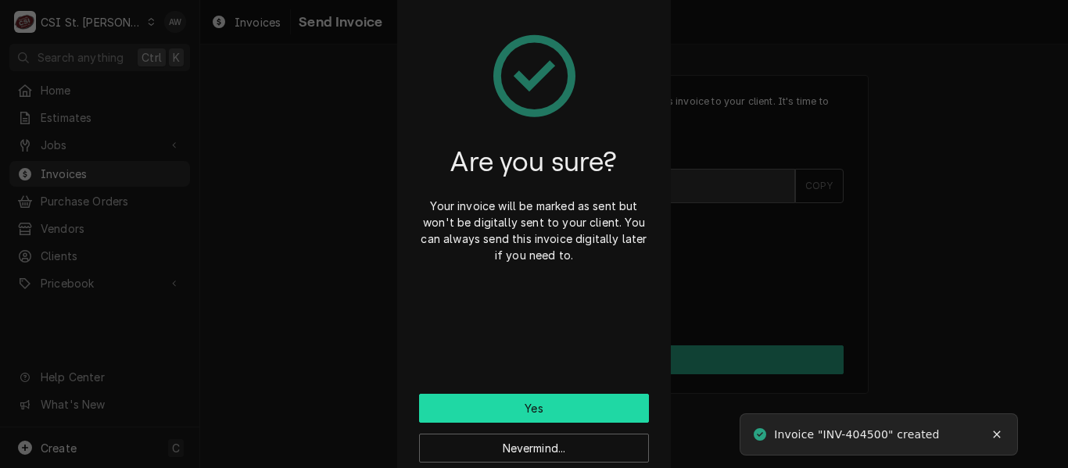
click at [550, 405] on button "Yes" at bounding box center [534, 408] width 230 height 29
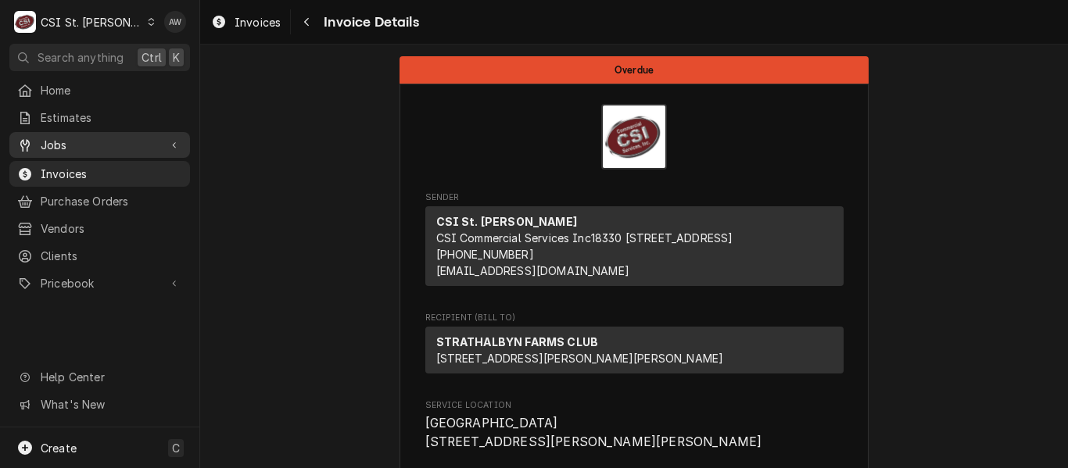
click at [66, 142] on span "Jobs" at bounding box center [100, 145] width 118 height 16
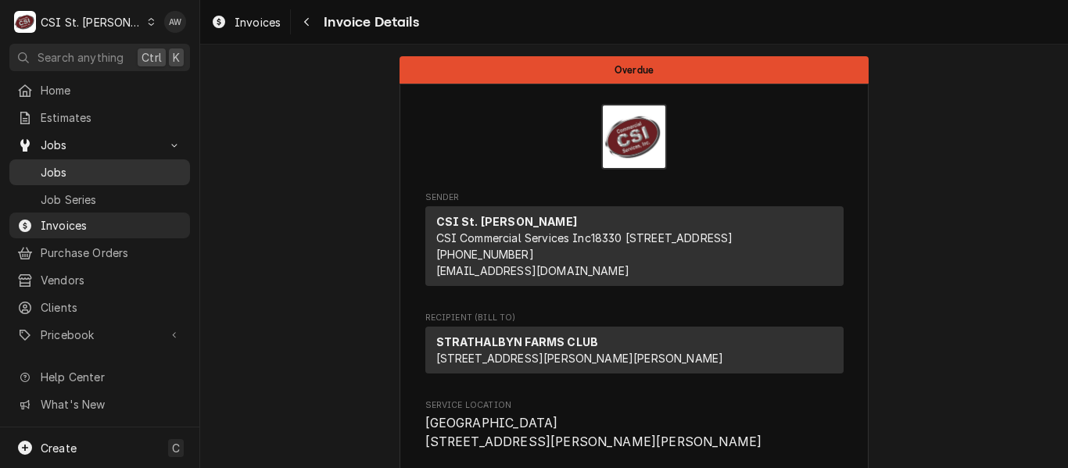
click at [65, 163] on div "Jobs" at bounding box center [100, 173] width 174 height 20
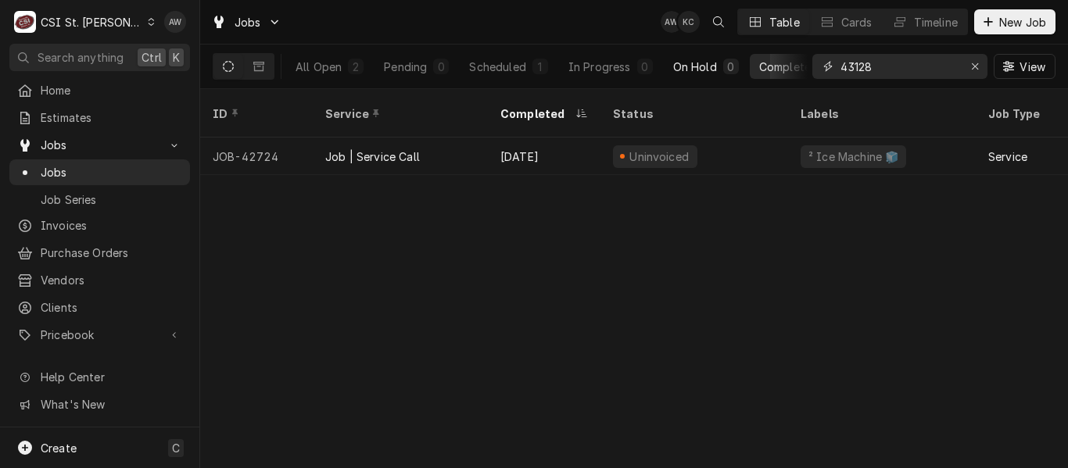
drag, startPoint x: 864, startPoint y: 67, endPoint x: 740, endPoint y: 63, distance: 124.4
click at [740, 63] on div "All Open 2 Pending 0 Scheduled 1 In Progress 0 On Hold 0 Completed 1 43128 View" at bounding box center [634, 67] width 843 height 44
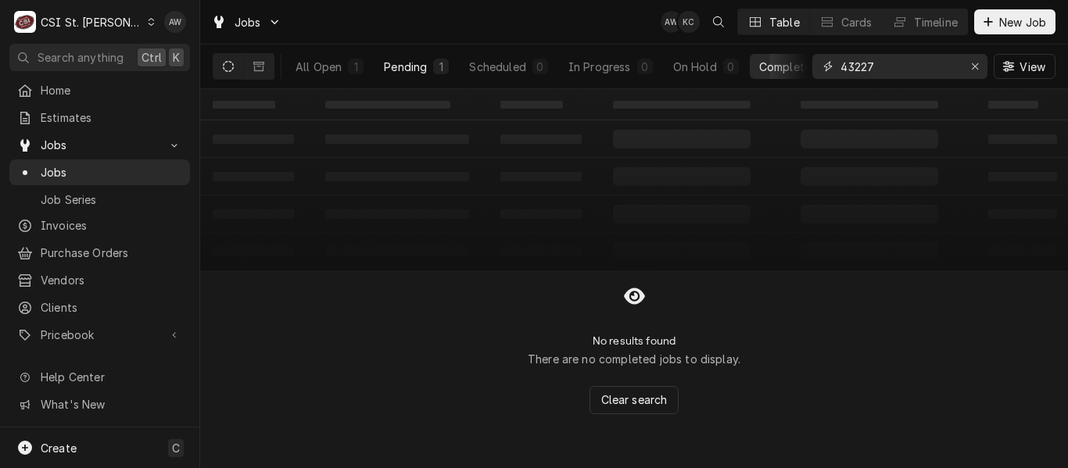
type input "43227"
click at [433, 74] on button "Pending 1" at bounding box center [416, 66] width 84 height 25
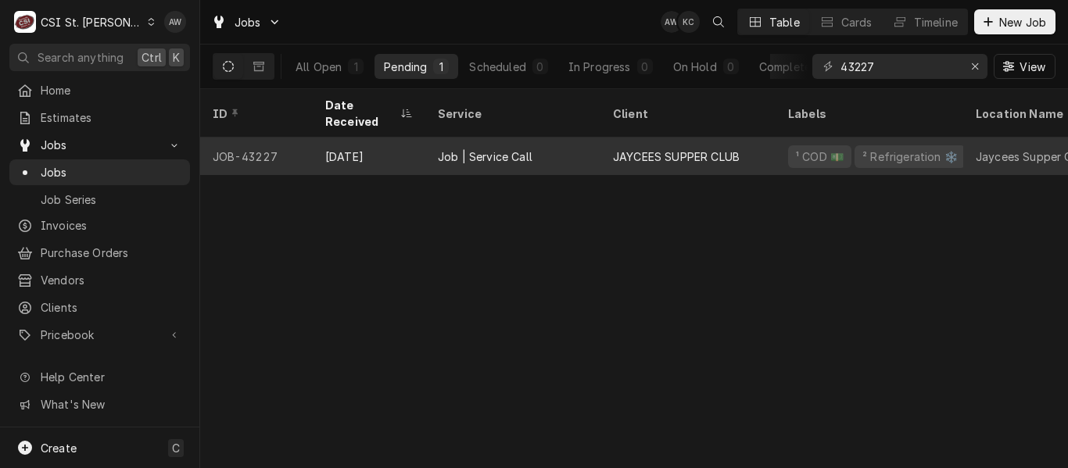
click at [510, 149] on div "Job | Service Call" at bounding box center [485, 157] width 95 height 16
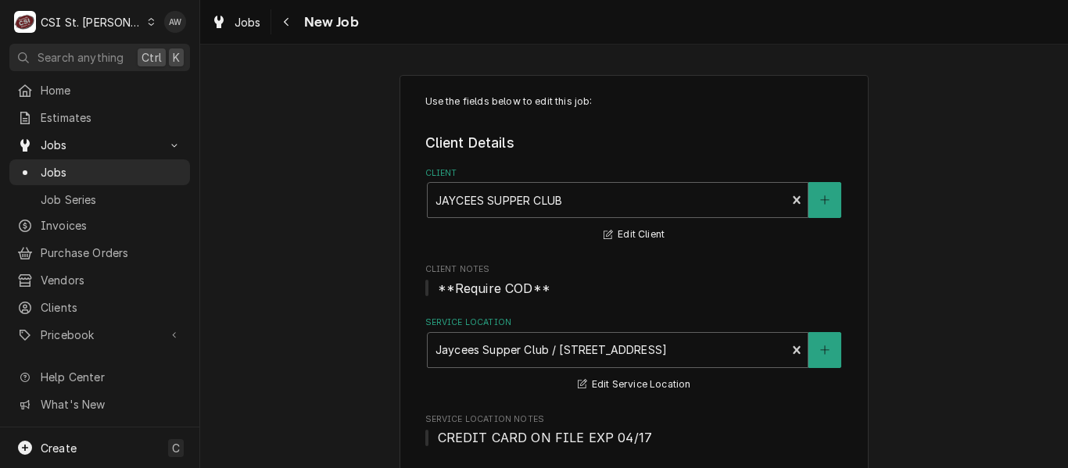
type textarea "x"
click at [241, 29] on span "Jobs" at bounding box center [248, 22] width 27 height 16
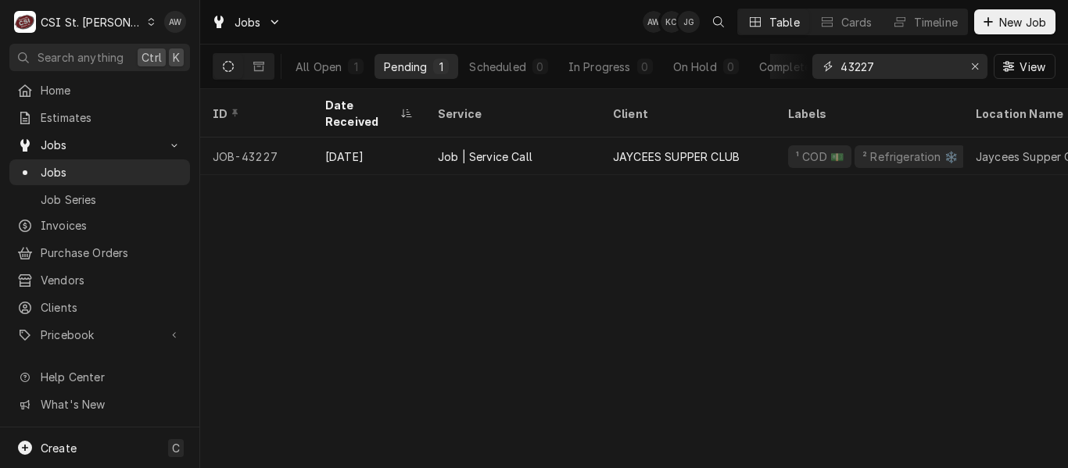
drag, startPoint x: 877, startPoint y: 68, endPoint x: 819, endPoint y: 44, distance: 62.7
click at [819, 44] on div "Jobs AW KC JG Table Cards Timeline New Job All Open 1 Pending 1 Scheduled 0 In …" at bounding box center [634, 44] width 868 height 89
paste input "2774"
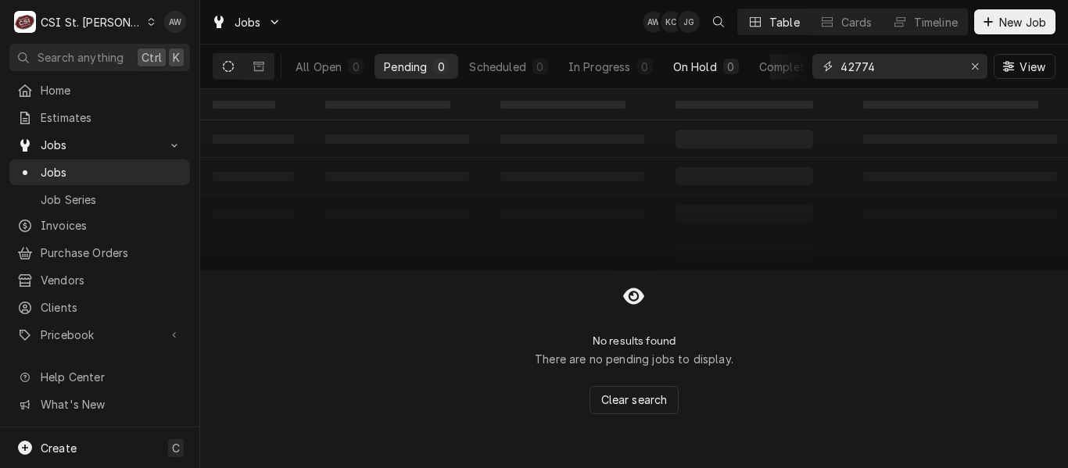
type input "42774"
click at [740, 66] on button "On Hold 0" at bounding box center [706, 66] width 84 height 25
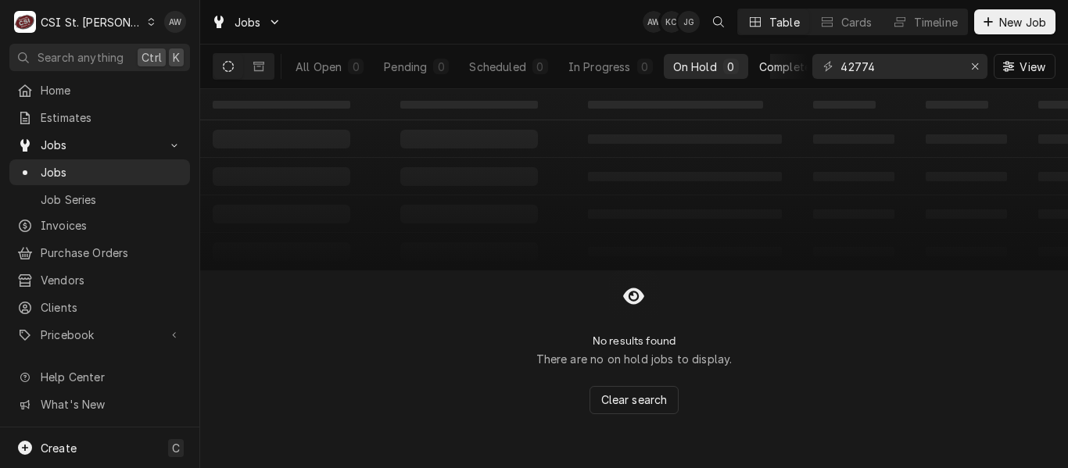
click at [756, 64] on button "Completed 0" at bounding box center [799, 66] width 99 height 25
click at [263, 67] on icon "Dynamic Content Wrapper" at bounding box center [258, 66] width 11 height 9
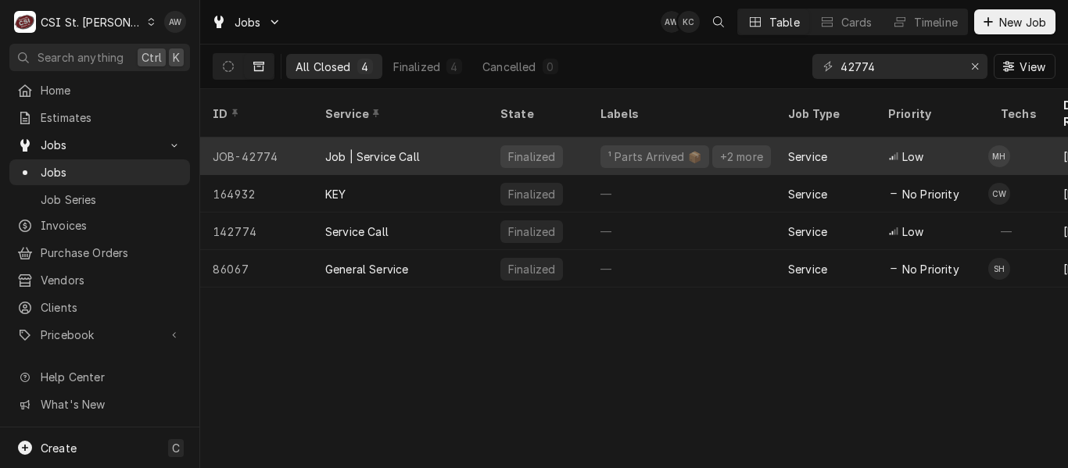
click at [444, 148] on div "Job | Service Call" at bounding box center [400, 157] width 175 height 38
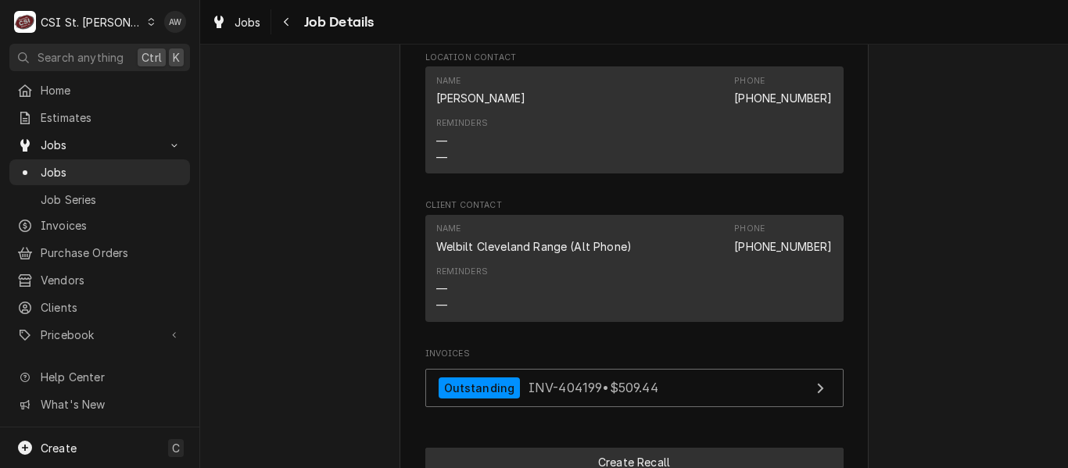
scroll to position [1642, 0]
